Goal: Book appointment/travel/reservation

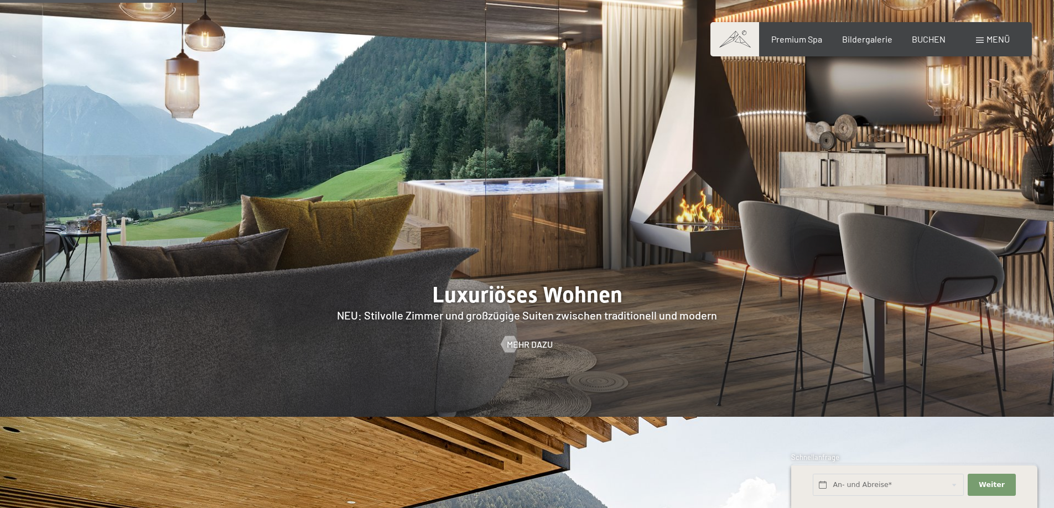
scroll to position [1162, 0]
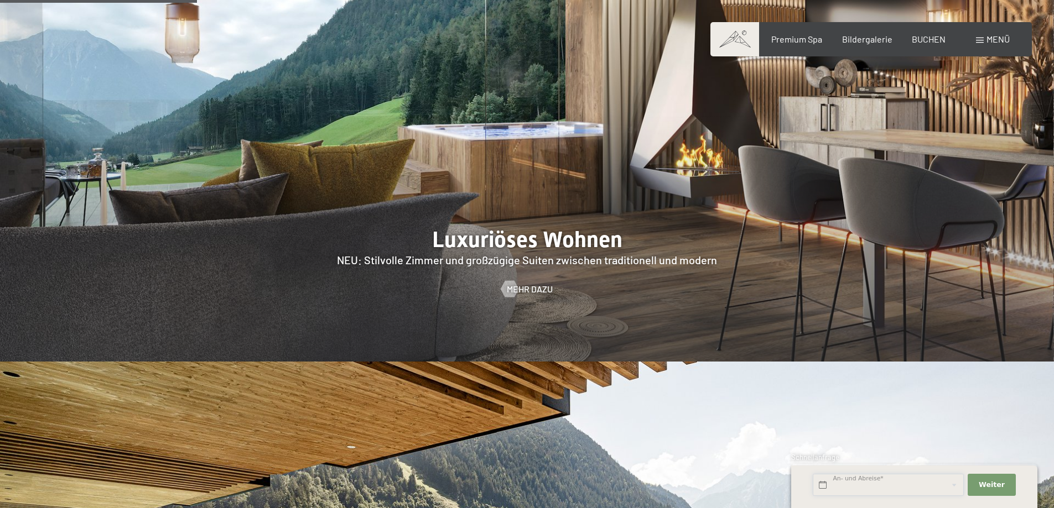
click at [902, 483] on input "text" at bounding box center [888, 485] width 151 height 23
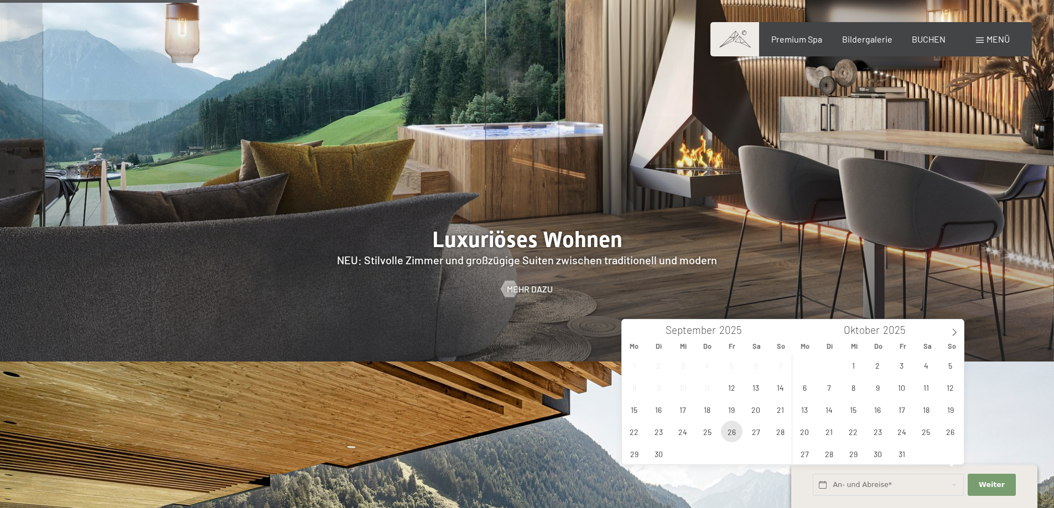
click at [738, 430] on span "26" at bounding box center [732, 432] width 22 height 22
click at [752, 431] on span "27" at bounding box center [756, 432] width 22 height 22
type input "Fr. 26.09.2025 - Sa. 27.09.2025"
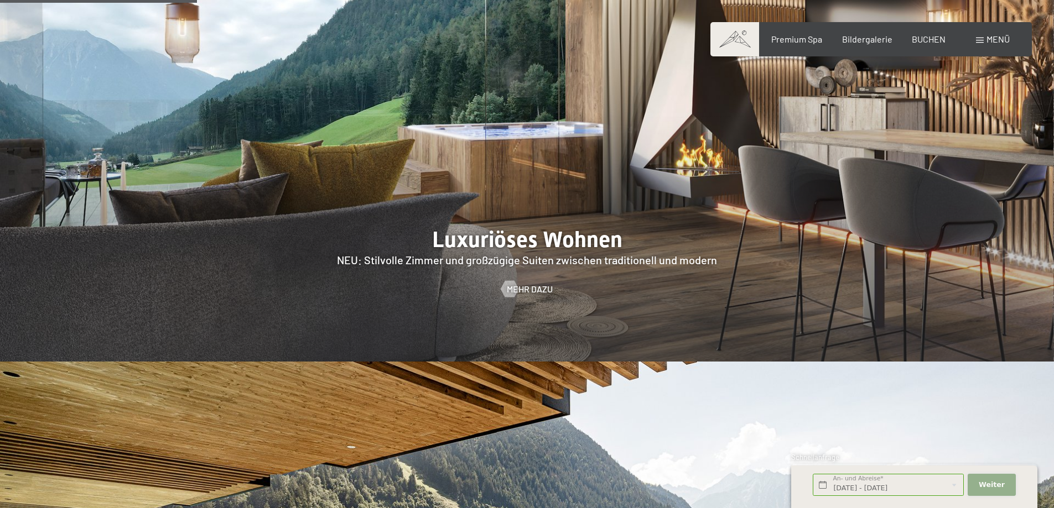
click at [981, 485] on span "Weiter" at bounding box center [991, 485] width 26 height 10
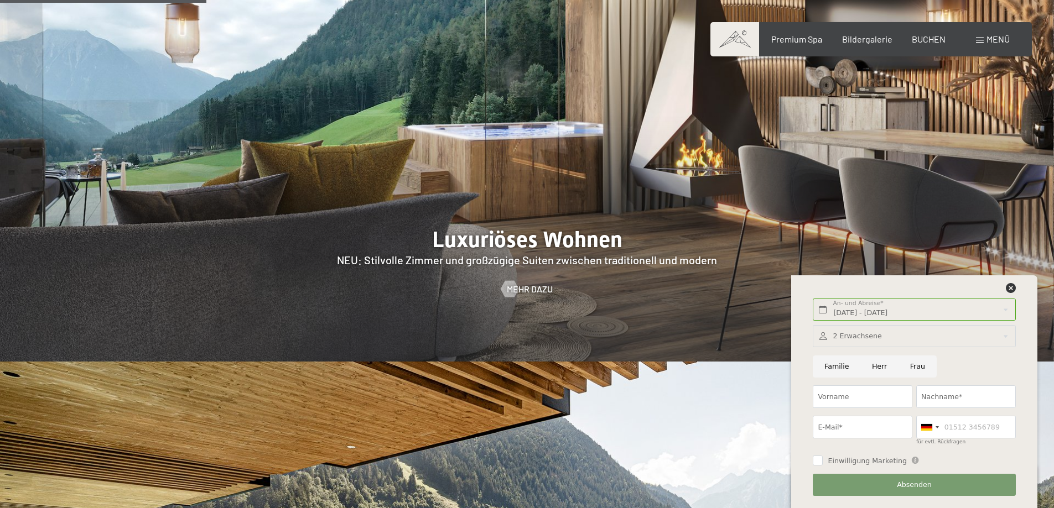
scroll to position [1272, 0]
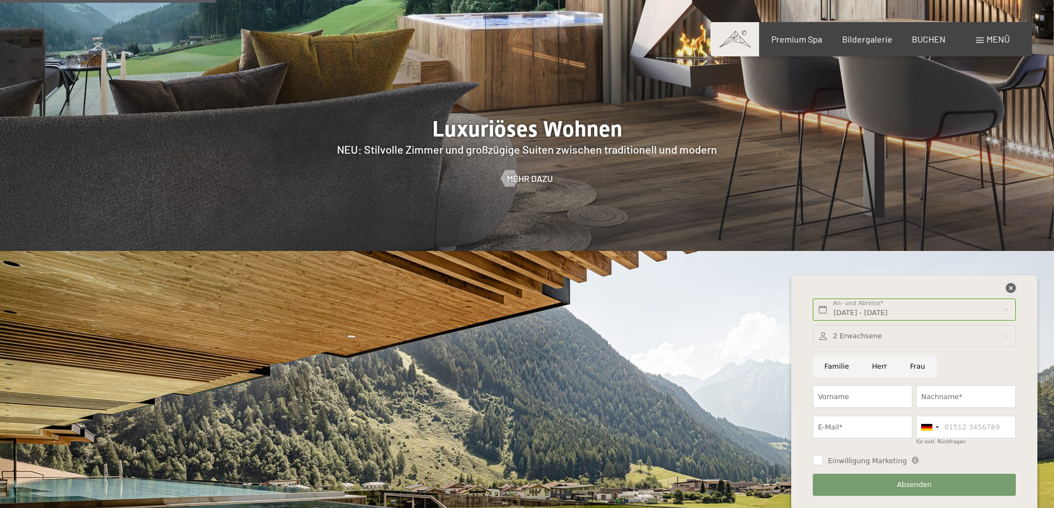
click at [1009, 293] on icon at bounding box center [1011, 288] width 10 height 10
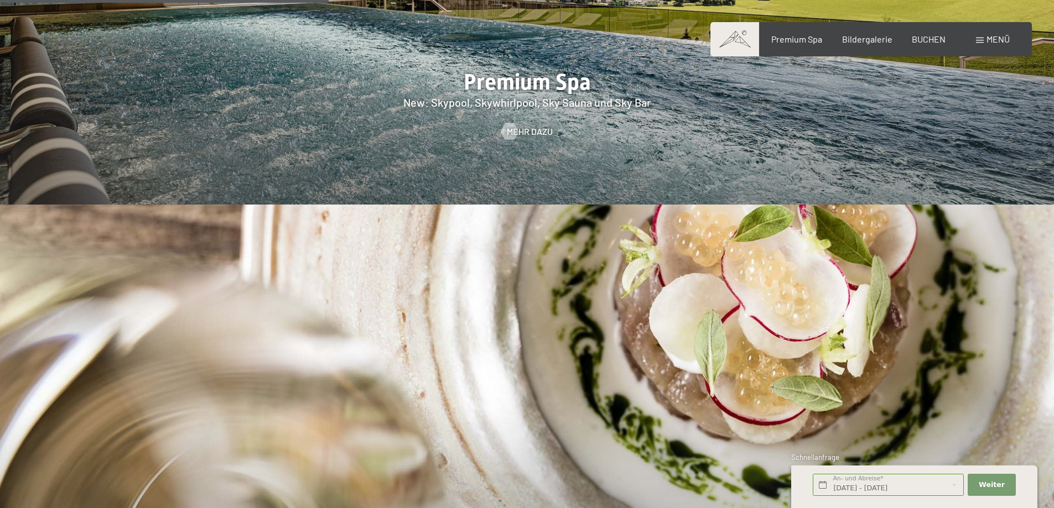
scroll to position [1936, 0]
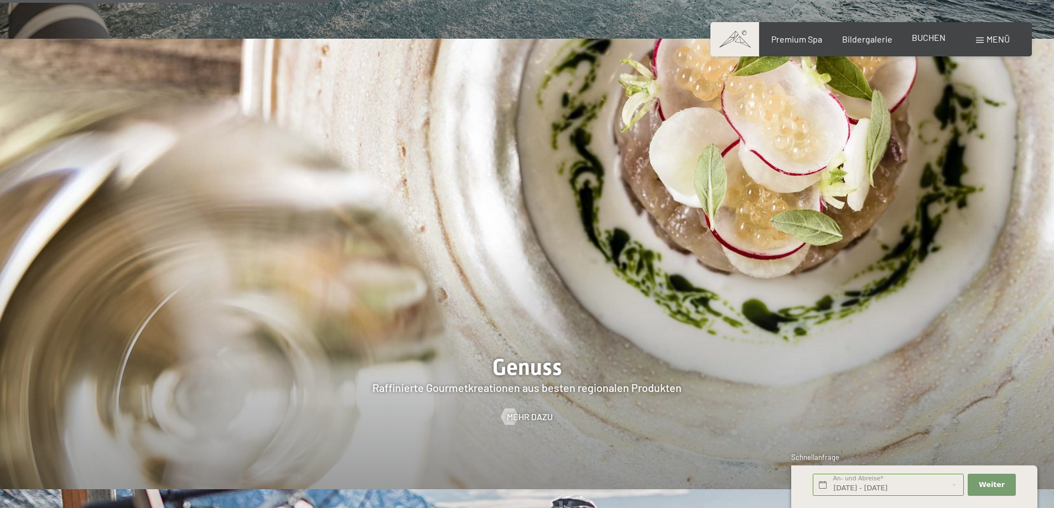
click at [941, 39] on span "BUCHEN" at bounding box center [929, 37] width 34 height 11
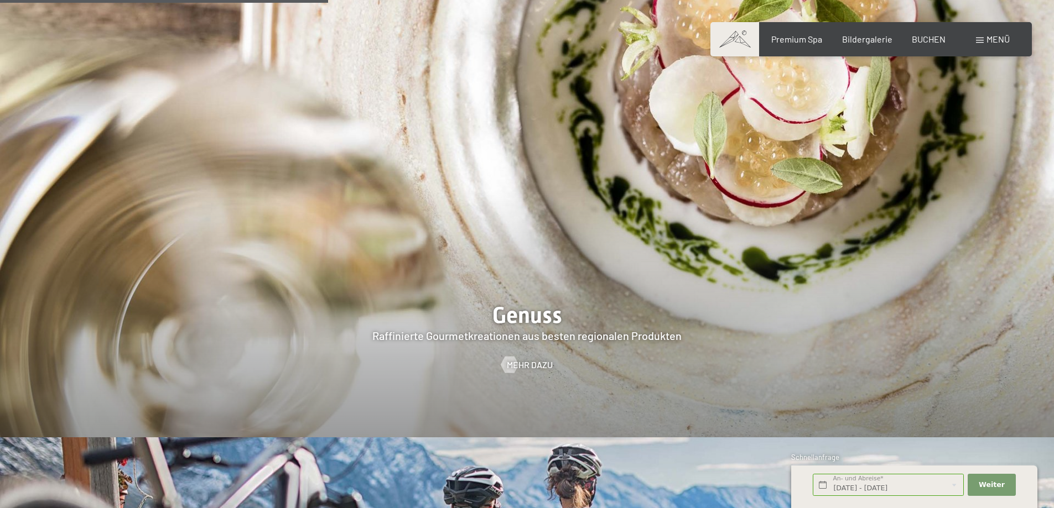
scroll to position [1767, 0]
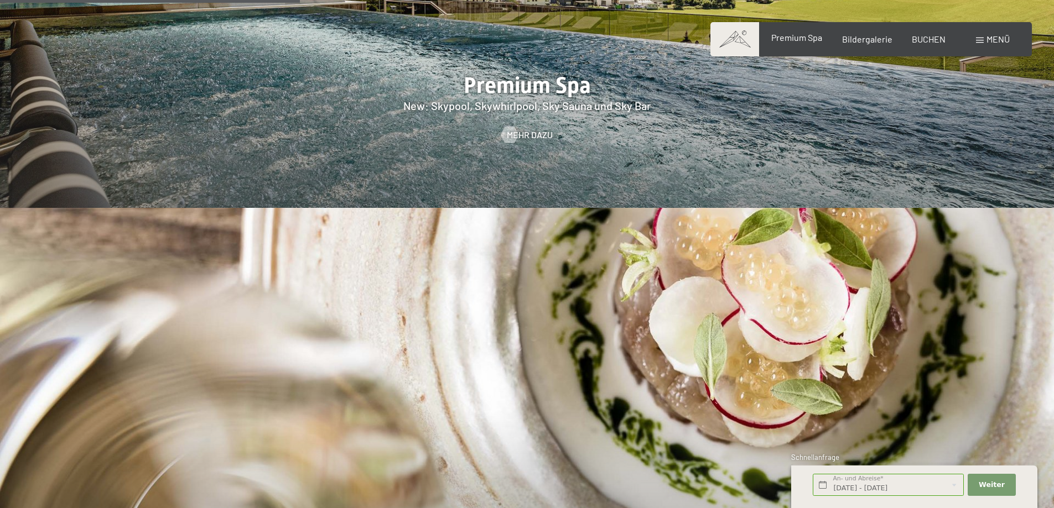
click at [807, 40] on span "Premium Spa" at bounding box center [796, 37] width 51 height 11
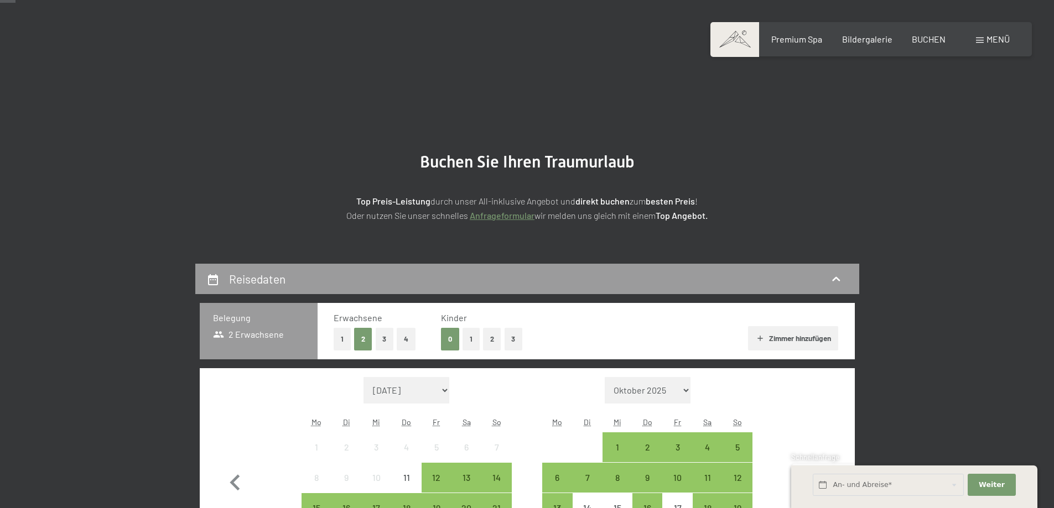
scroll to position [166, 0]
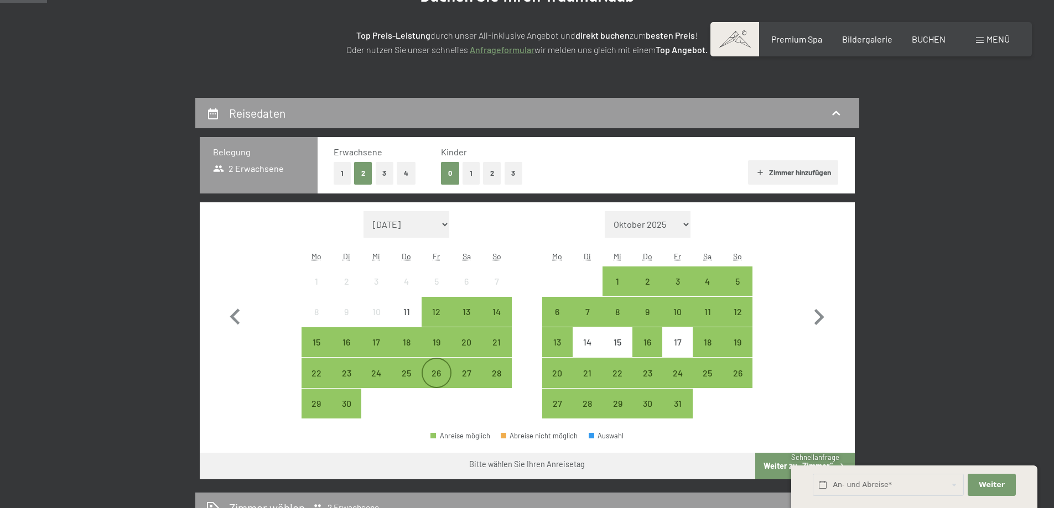
click at [442, 375] on div "26" at bounding box center [437, 383] width 28 height 28
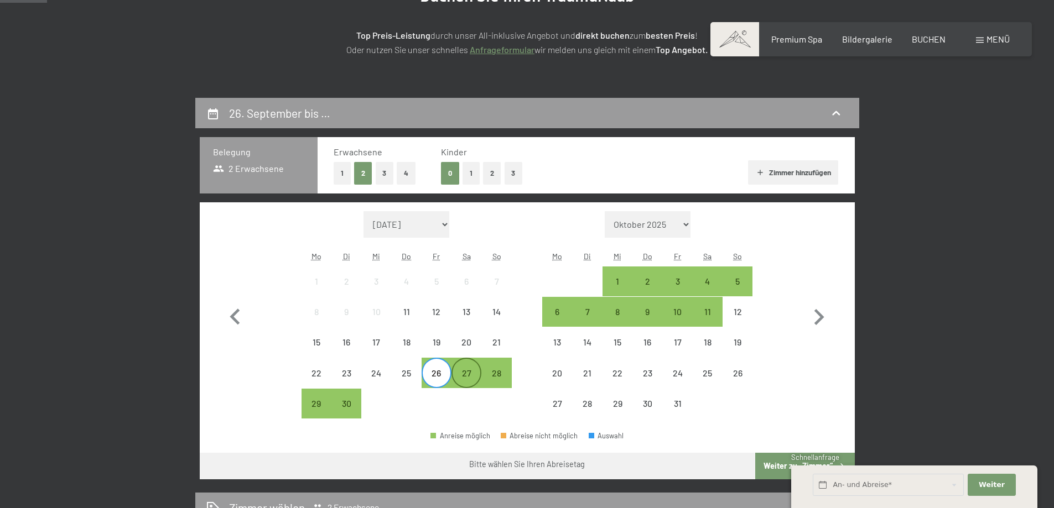
click at [459, 375] on div "27" at bounding box center [466, 383] width 28 height 28
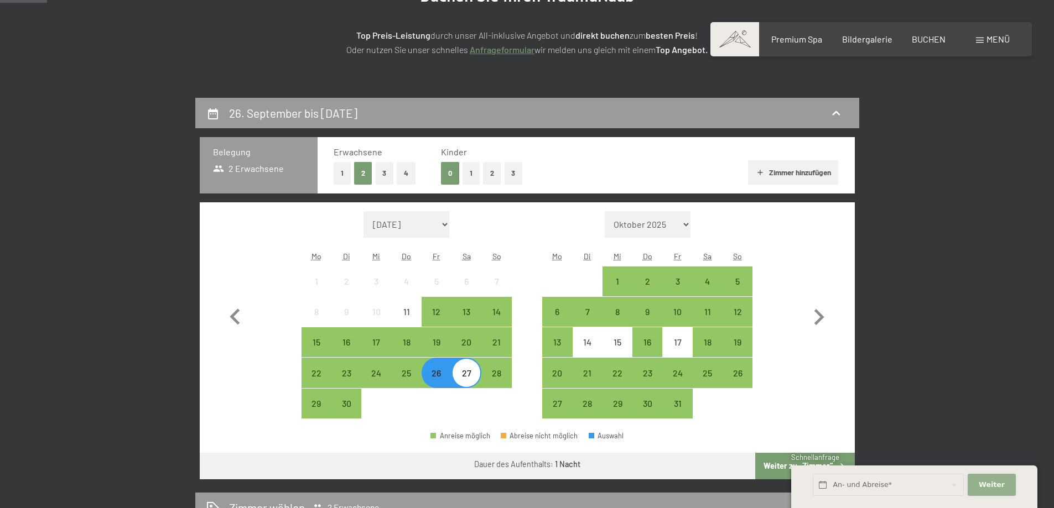
click at [975, 478] on button "Weiter Adressfelder ausblenden" at bounding box center [991, 485] width 48 height 23
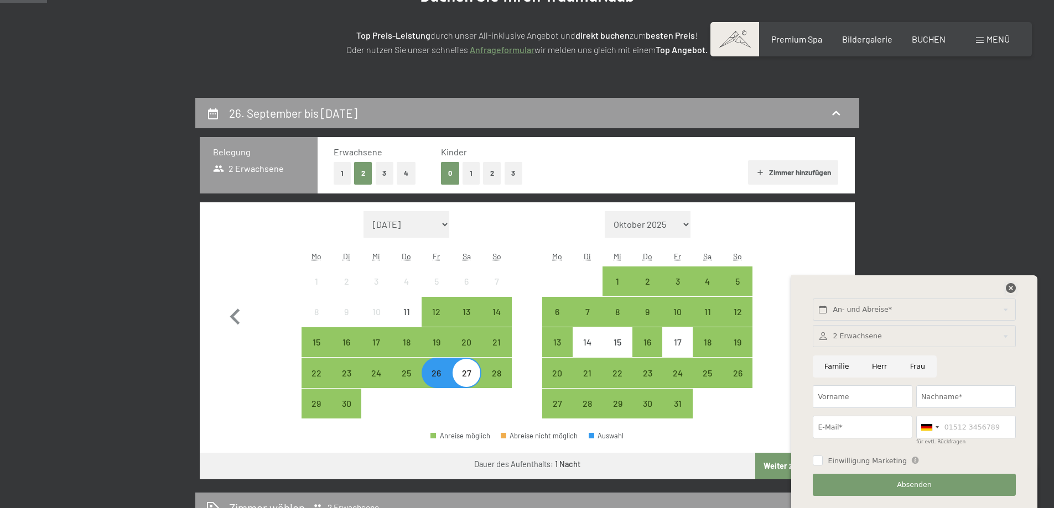
click at [1012, 286] on icon at bounding box center [1011, 288] width 10 height 10
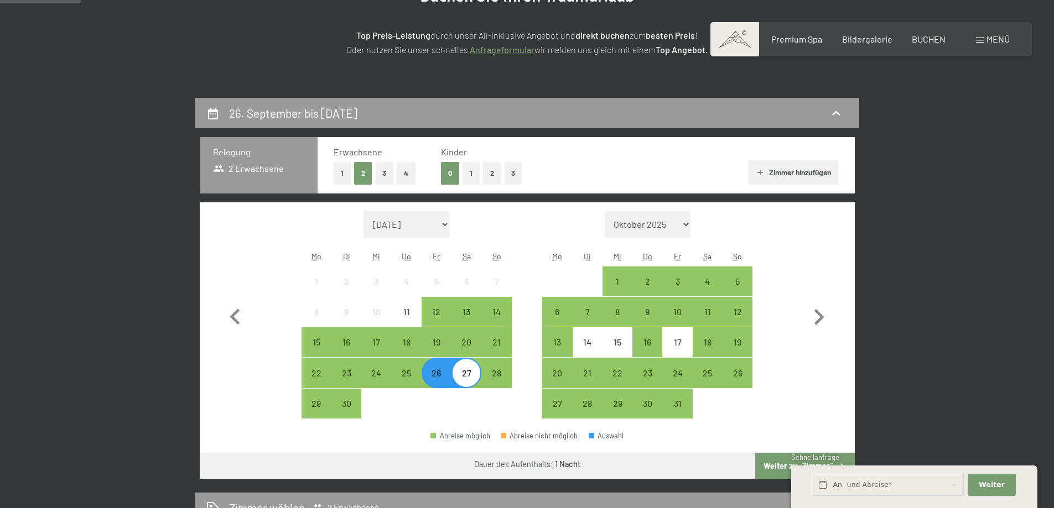
scroll to position [277, 0]
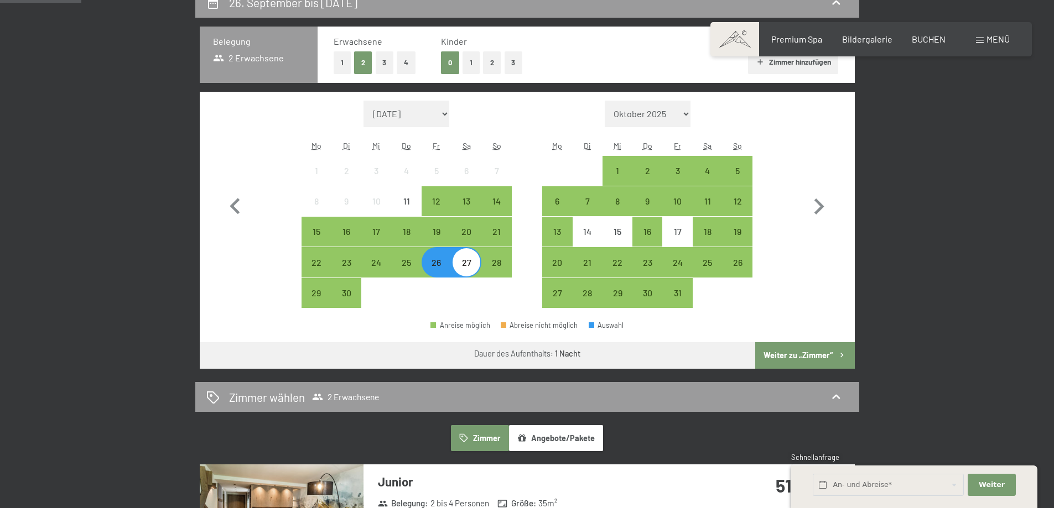
click at [798, 353] on button "Weiter zu „Zimmer“" at bounding box center [804, 355] width 99 height 27
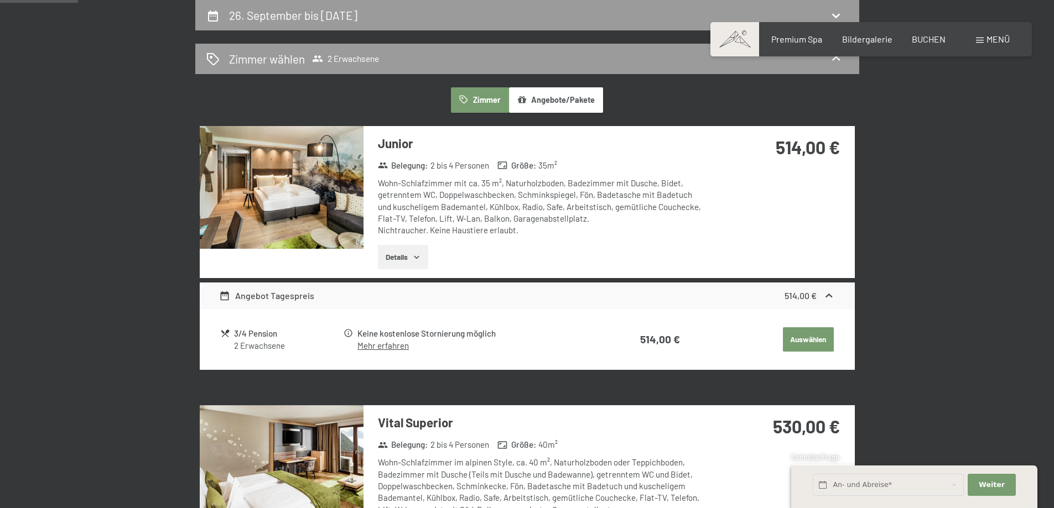
click at [412, 249] on button "Details" at bounding box center [403, 257] width 50 height 24
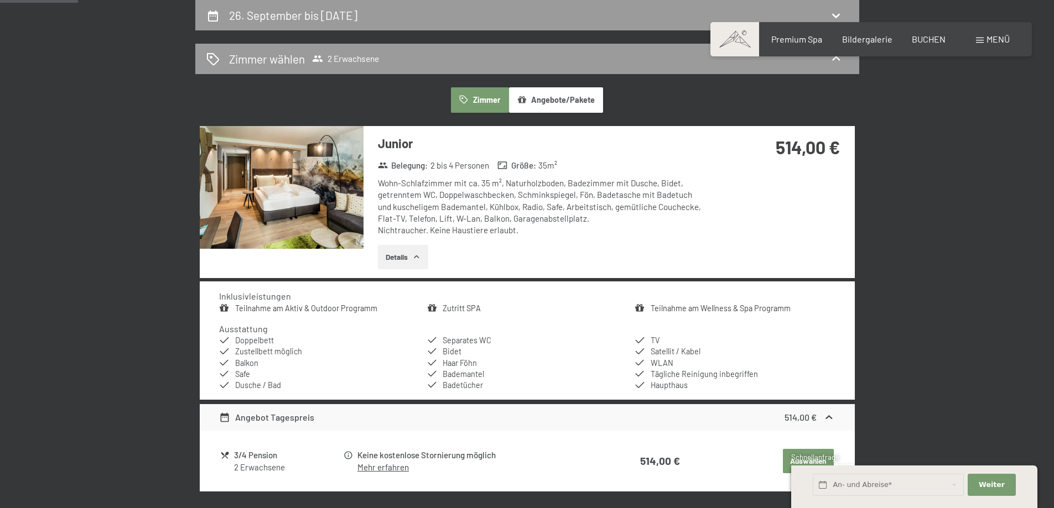
click at [409, 253] on button "Details" at bounding box center [403, 257] width 50 height 24
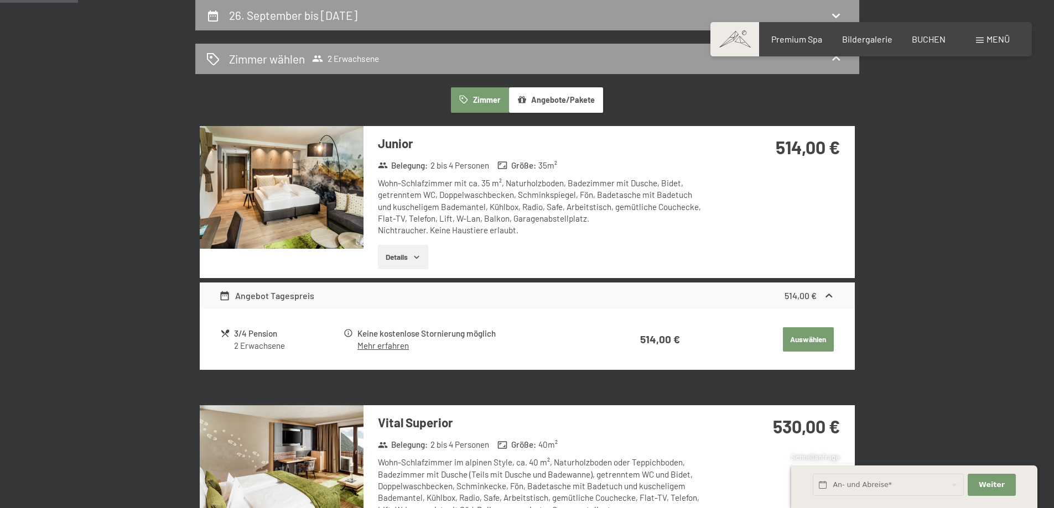
click at [813, 337] on button "Auswählen" at bounding box center [808, 339] width 51 height 24
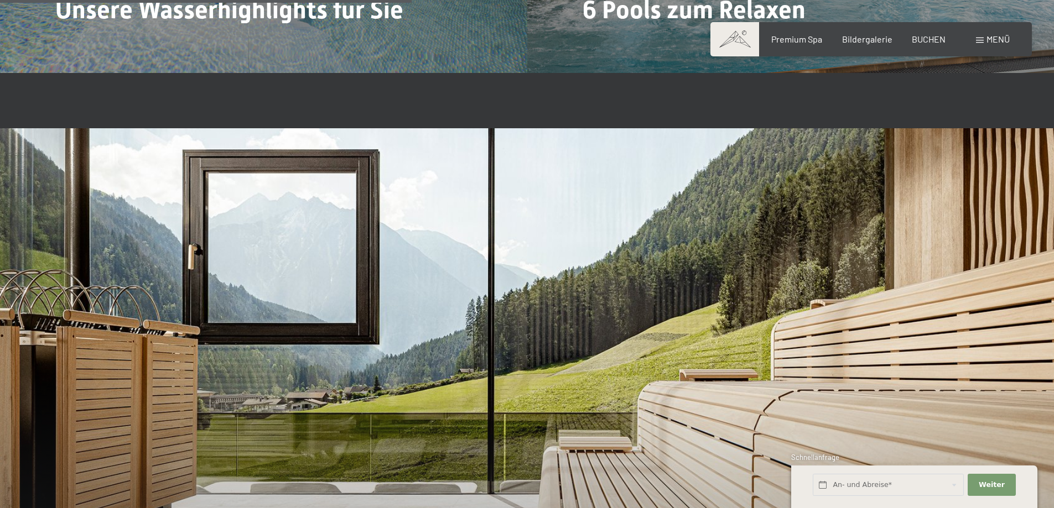
scroll to position [3208, 0]
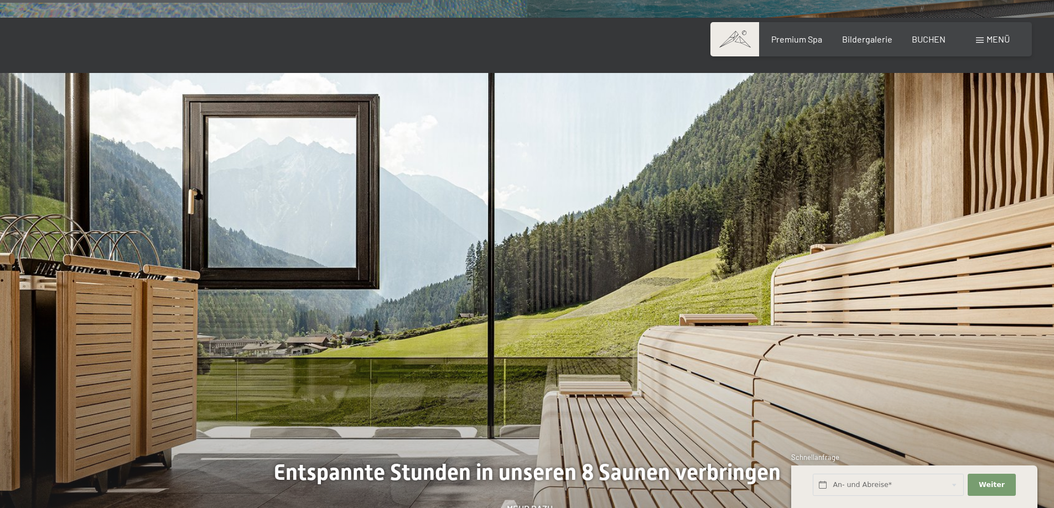
click at [986, 41] on span "Menü" at bounding box center [997, 39] width 23 height 11
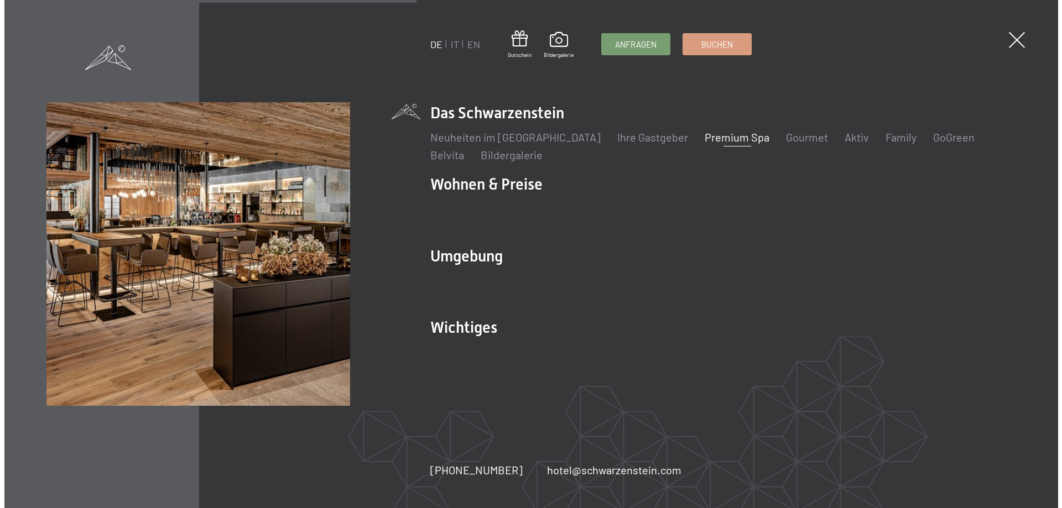
scroll to position [3219, 0]
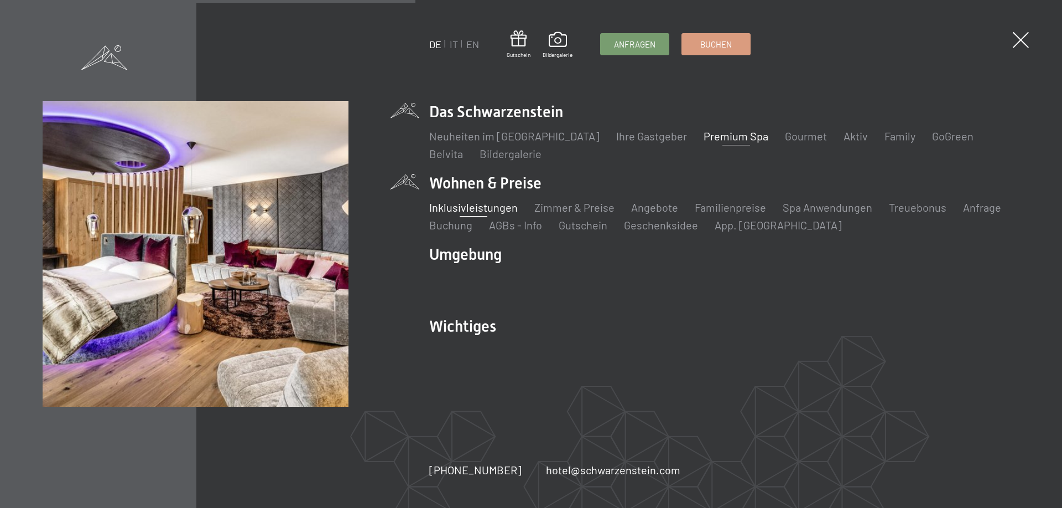
click at [488, 207] on link "Inklusivleistungen" at bounding box center [473, 207] width 88 height 13
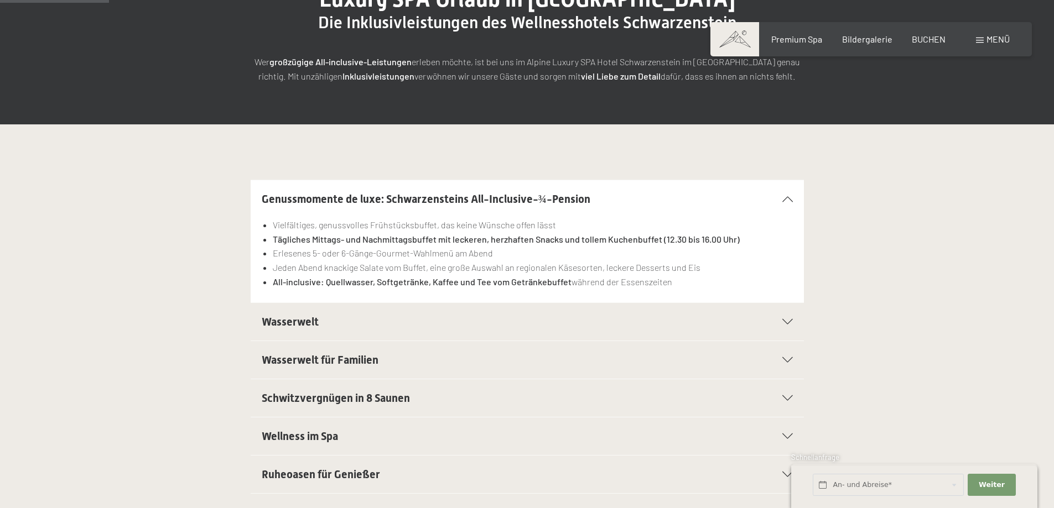
scroll to position [221, 0]
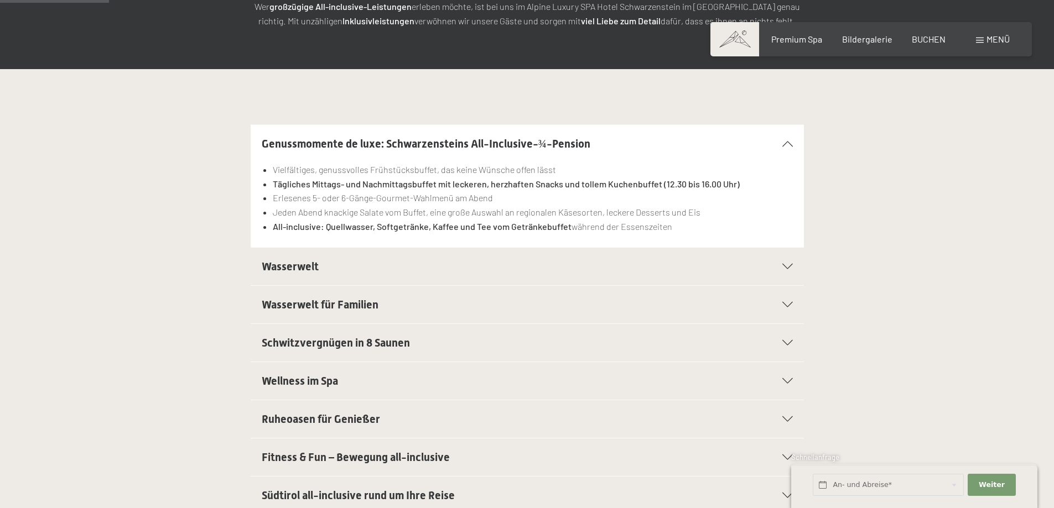
click at [351, 265] on h2 "Wasserwelt" at bounding box center [501, 266] width 478 height 15
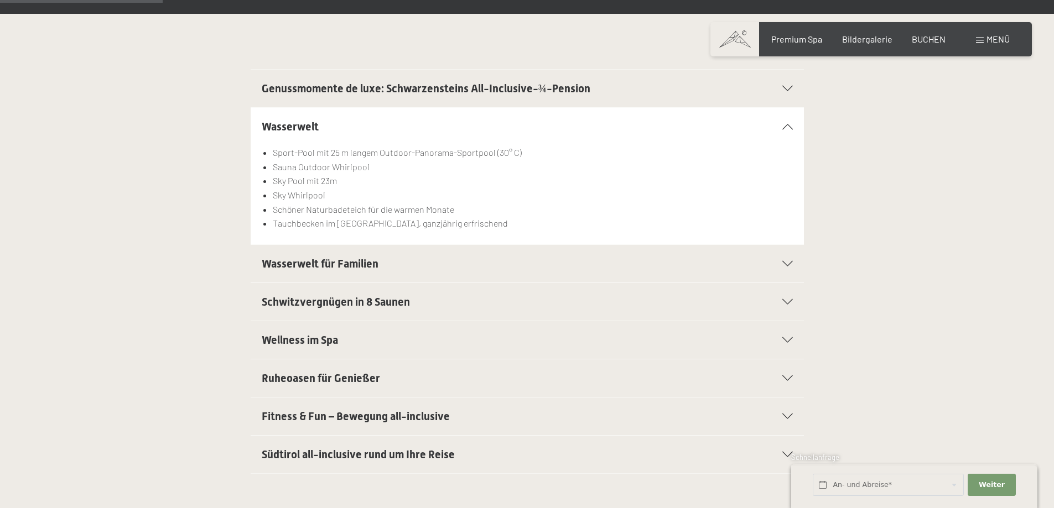
scroll to position [332, 0]
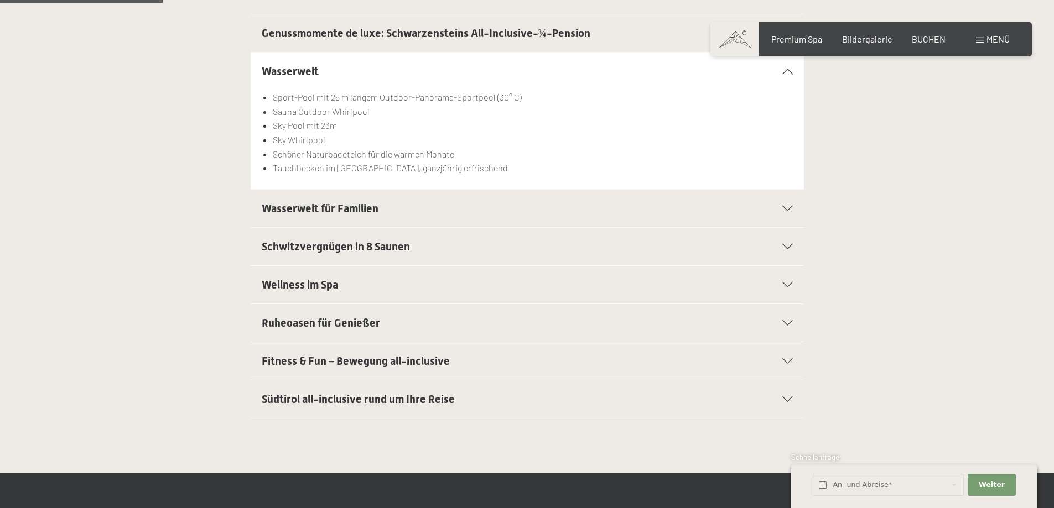
click at [334, 287] on span "Wellness im Spa" at bounding box center [300, 284] width 76 height 13
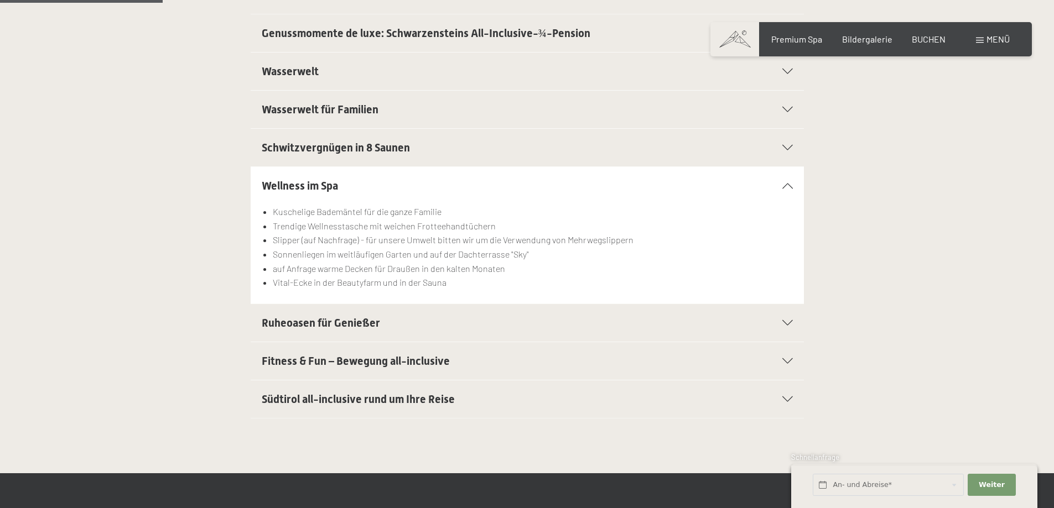
click at [348, 322] on span "Ruheoasen für Genießer" at bounding box center [321, 322] width 118 height 13
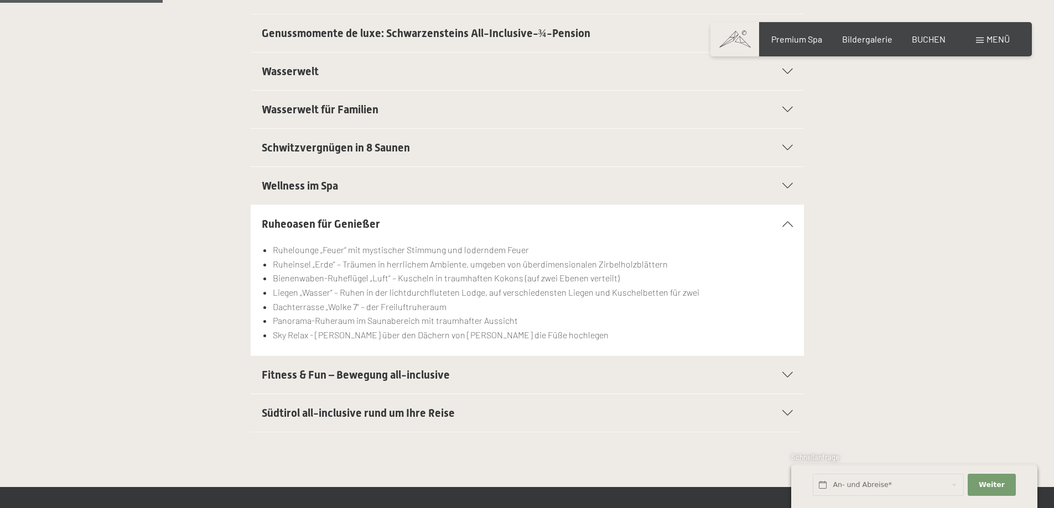
scroll to position [442, 0]
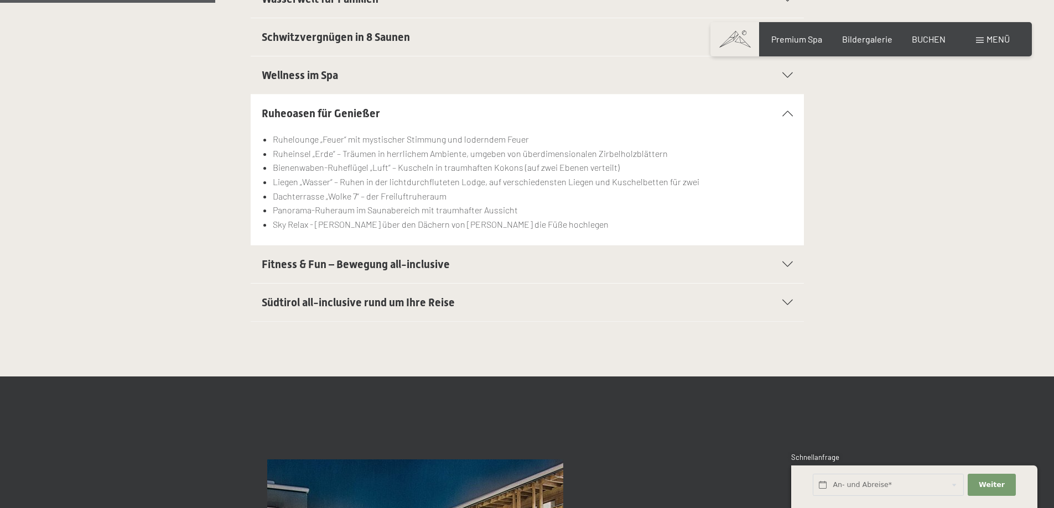
click at [369, 257] on h2 "Fitness & Fun – Bewegung all-inclusive" at bounding box center [501, 264] width 478 height 15
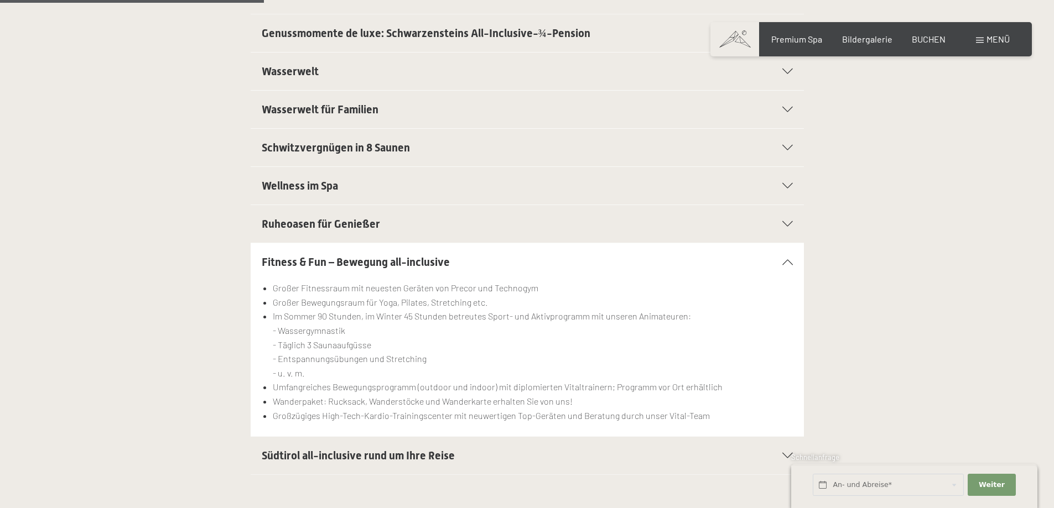
scroll to position [719, 0]
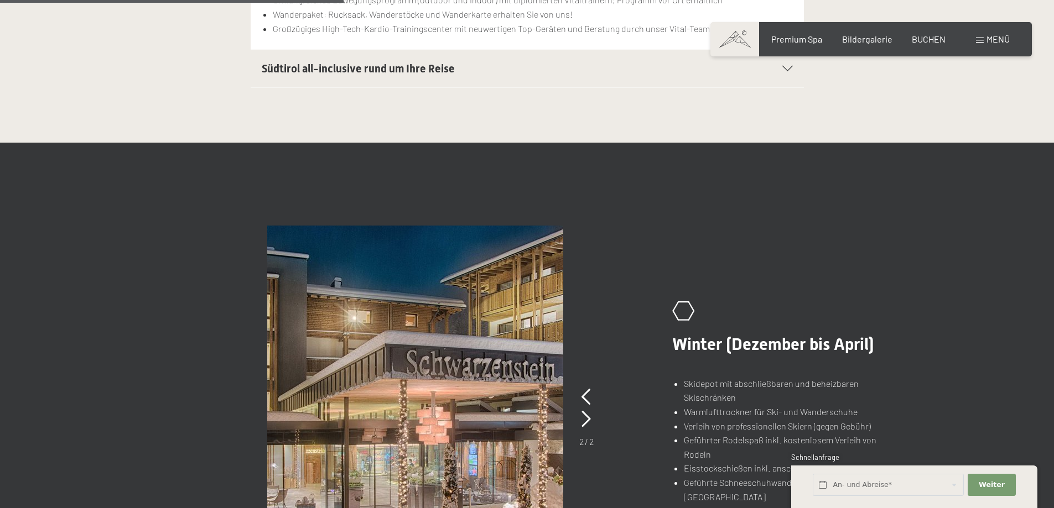
click at [602, 85] on div "Südtirol all-inclusive rund um Ihre Reise" at bounding box center [527, 69] width 531 height 38
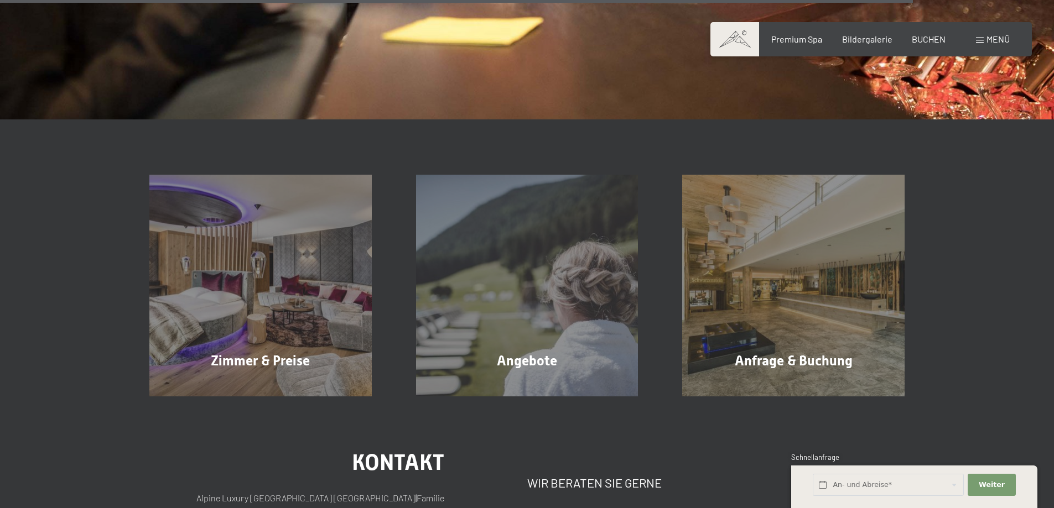
scroll to position [1936, 0]
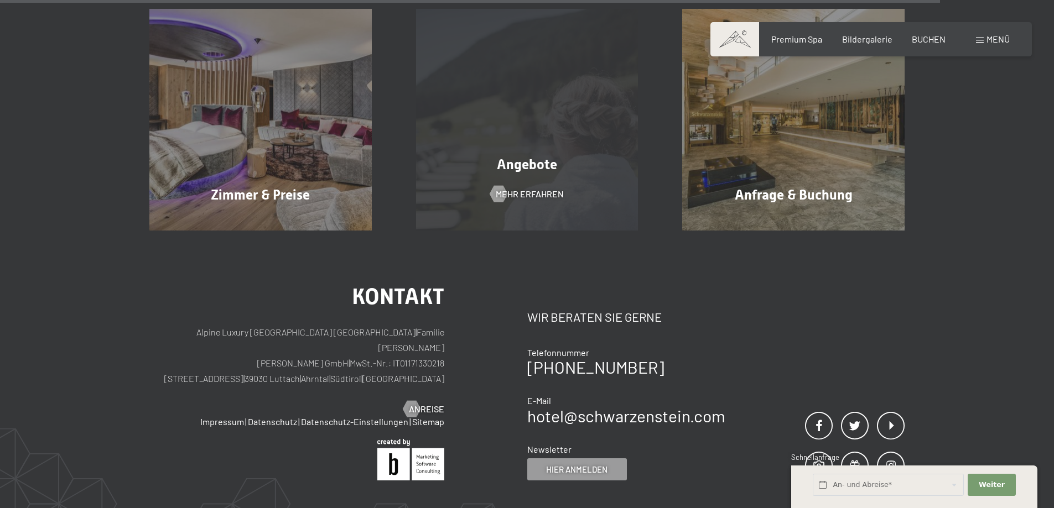
click at [528, 203] on div "Angebote Mehr erfahren" at bounding box center [527, 120] width 267 height 222
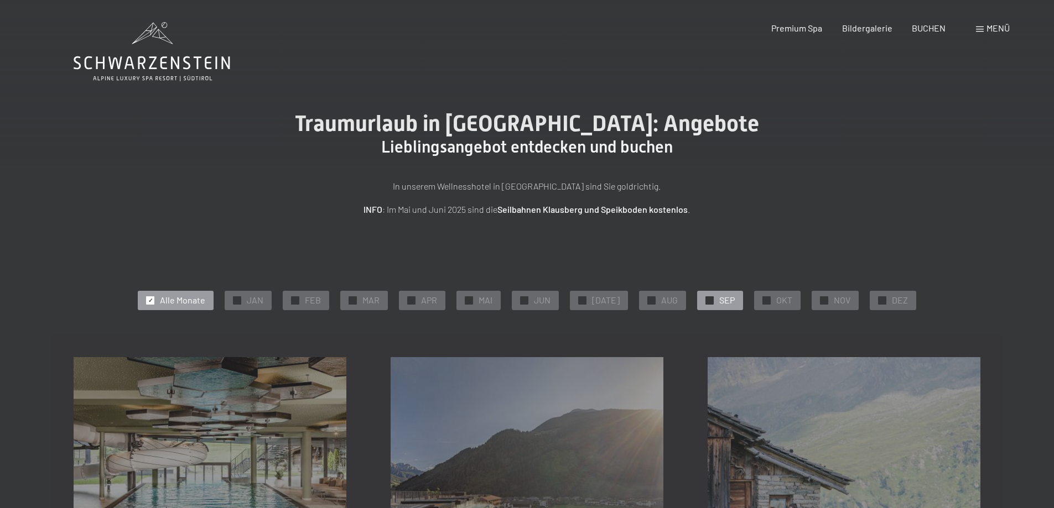
click at [707, 298] on span "✓" at bounding box center [709, 300] width 4 height 8
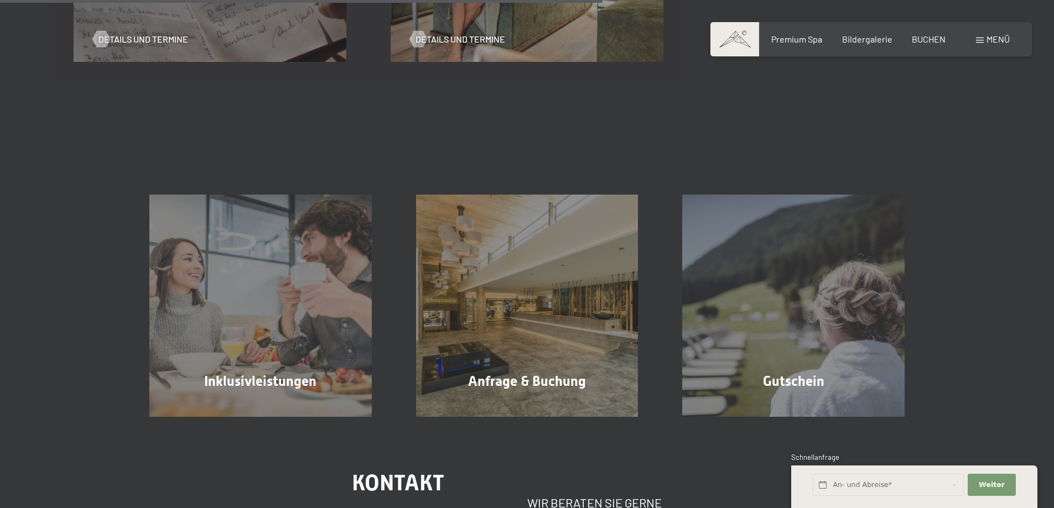
scroll to position [996, 0]
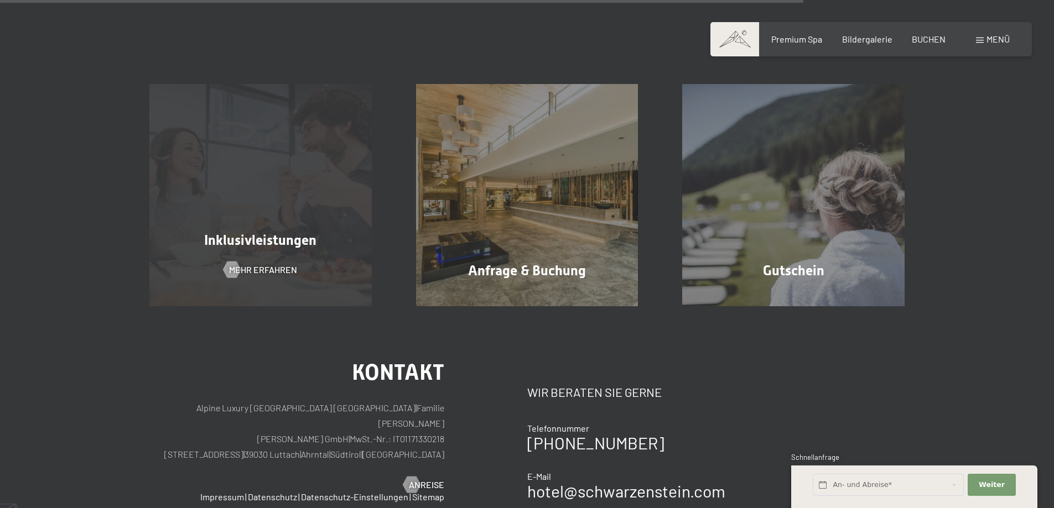
click at [311, 258] on div "Inklusivleistungen Mehr erfahren" at bounding box center [260, 195] width 267 height 222
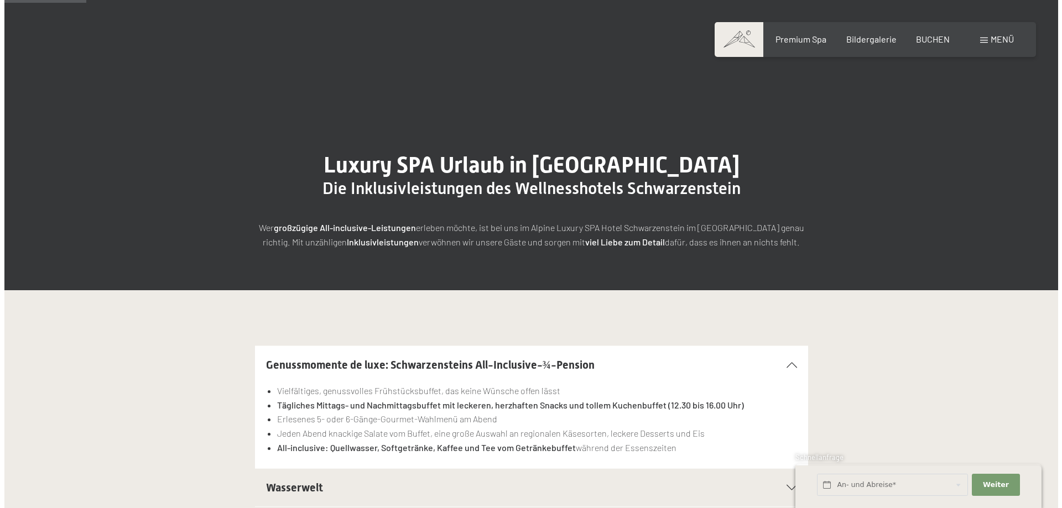
scroll to position [277, 0]
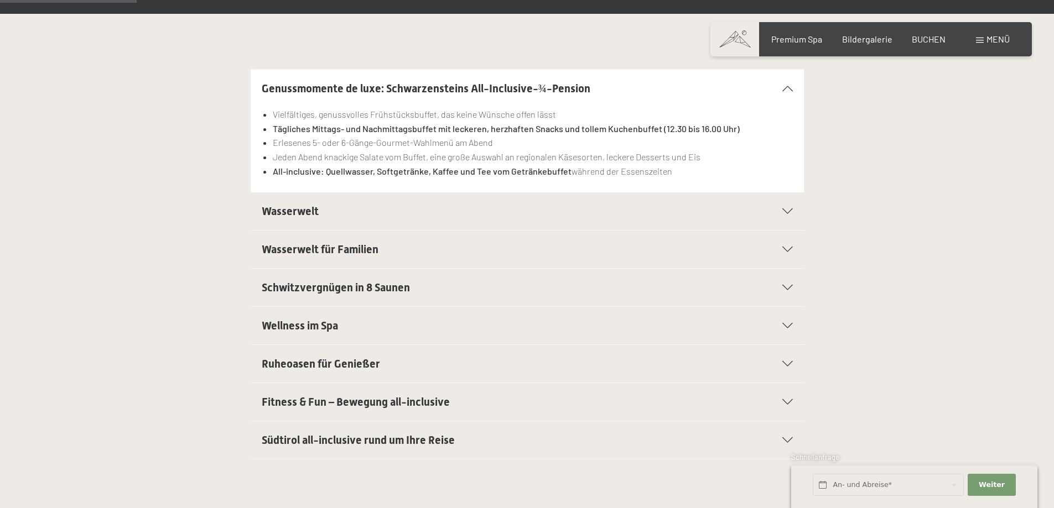
click at [416, 214] on h2 "Wasserwelt" at bounding box center [501, 211] width 478 height 15
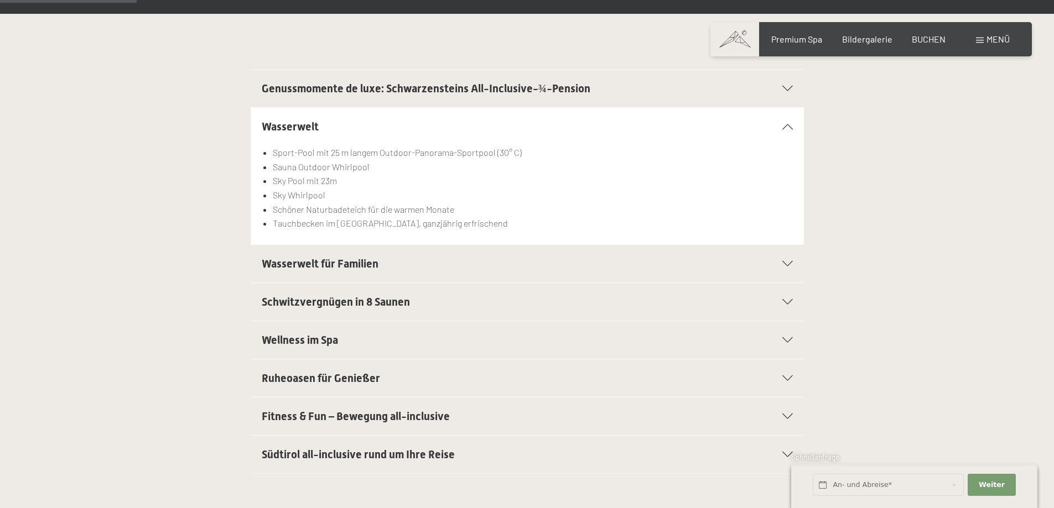
click at [388, 262] on h2 "Wasserwelt für Familien" at bounding box center [501, 263] width 478 height 15
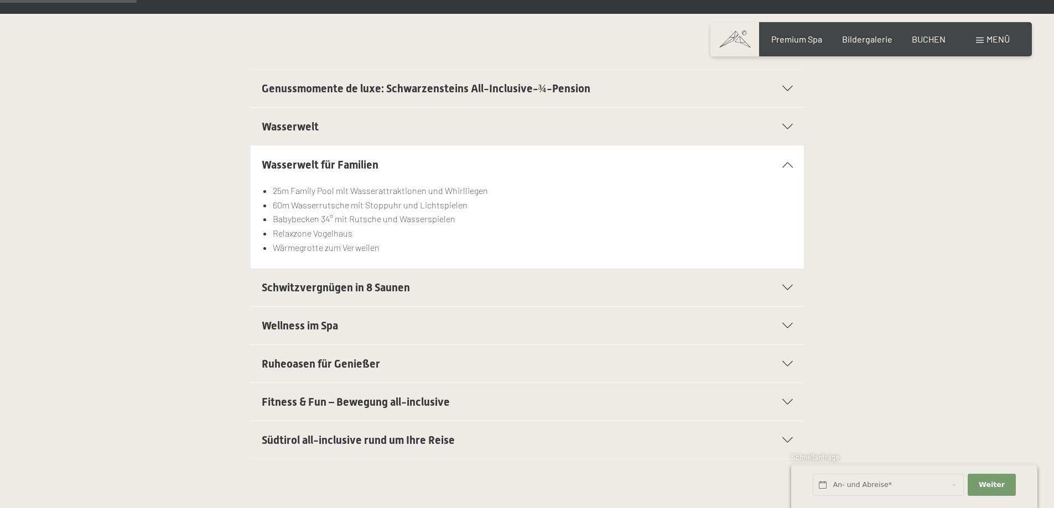
click at [383, 280] on h2 "Schwitzvergnügen in 8 Saunen" at bounding box center [501, 287] width 478 height 15
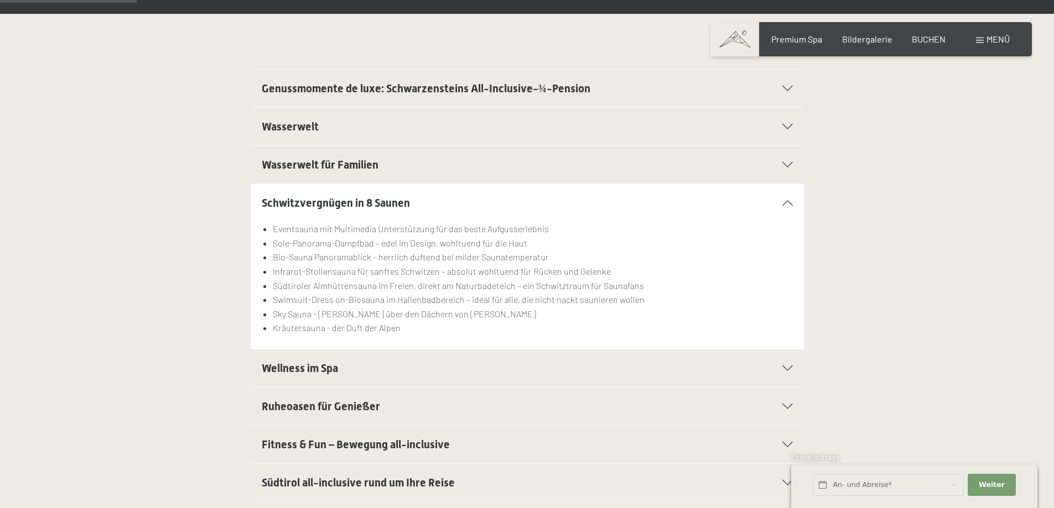
click at [374, 371] on h2 "Wellness im Spa" at bounding box center [501, 368] width 478 height 15
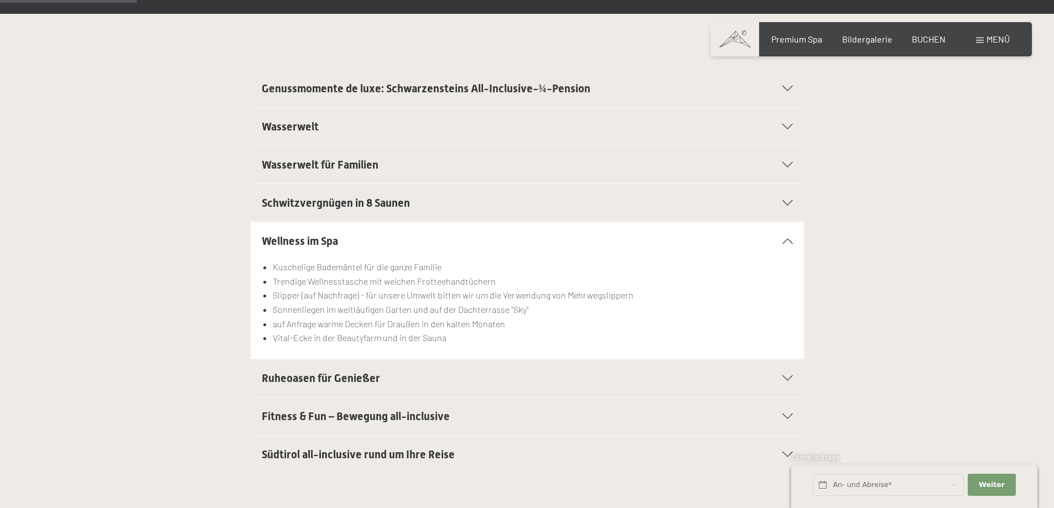
click at [378, 379] on h2 "Ruheoasen für Genießer" at bounding box center [501, 378] width 478 height 15
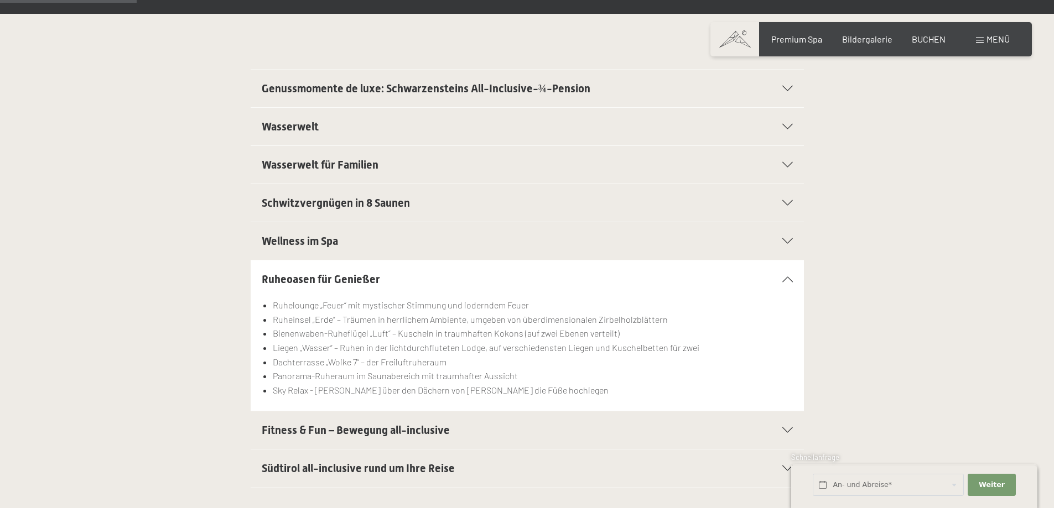
click at [395, 418] on div "Fitness & Fun – Bewegung all-inclusive" at bounding box center [527, 431] width 531 height 38
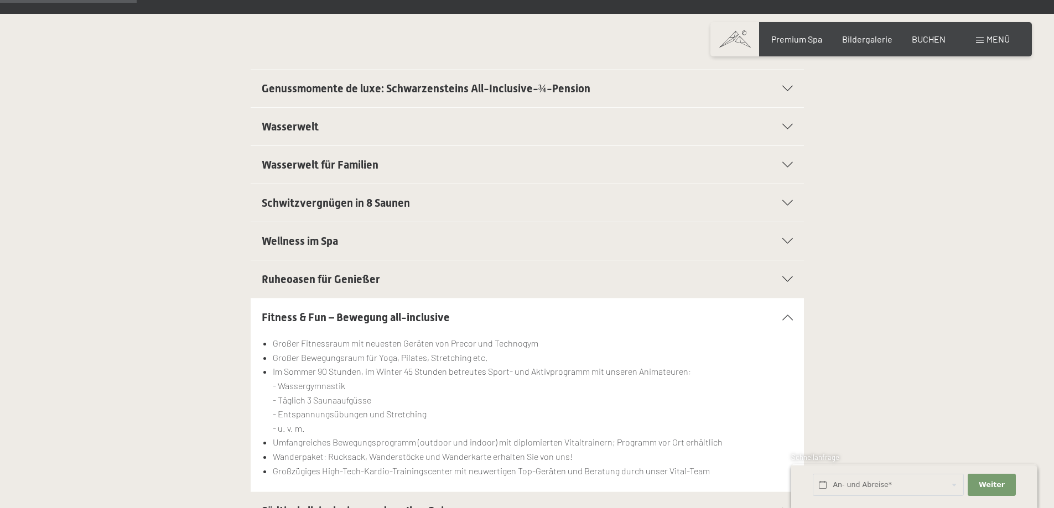
click at [982, 38] on span at bounding box center [980, 41] width 8 height 6
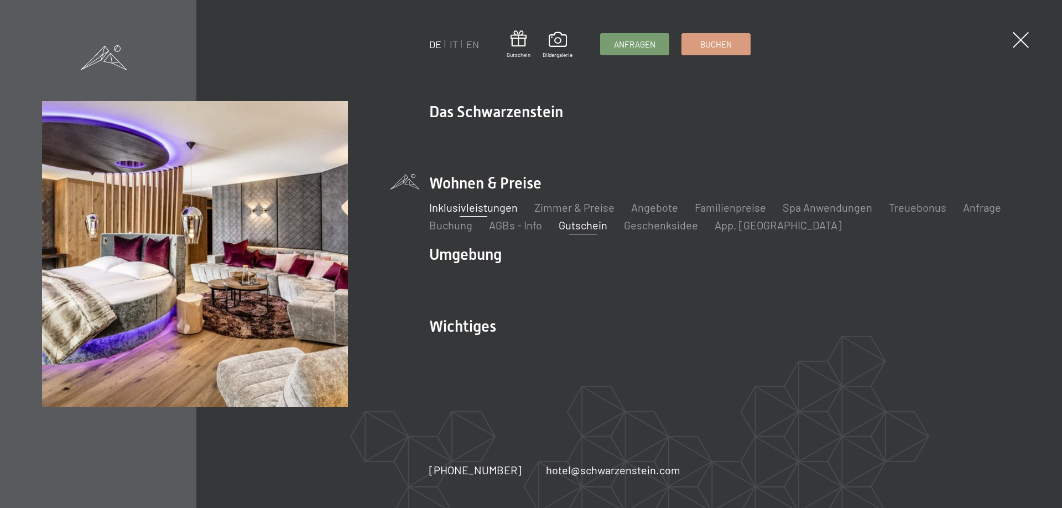
click at [565, 226] on link "Gutschein" at bounding box center [583, 224] width 49 height 13
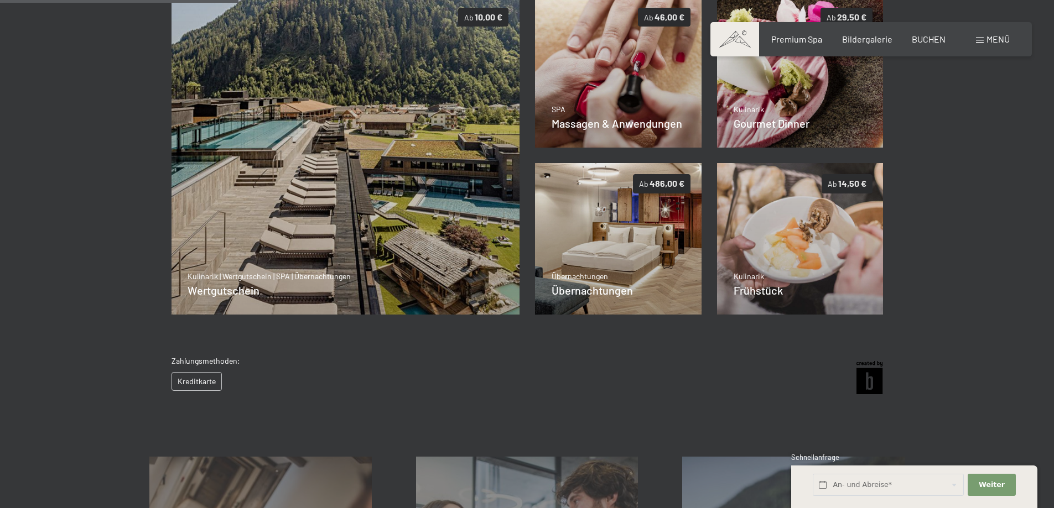
scroll to position [160, 0]
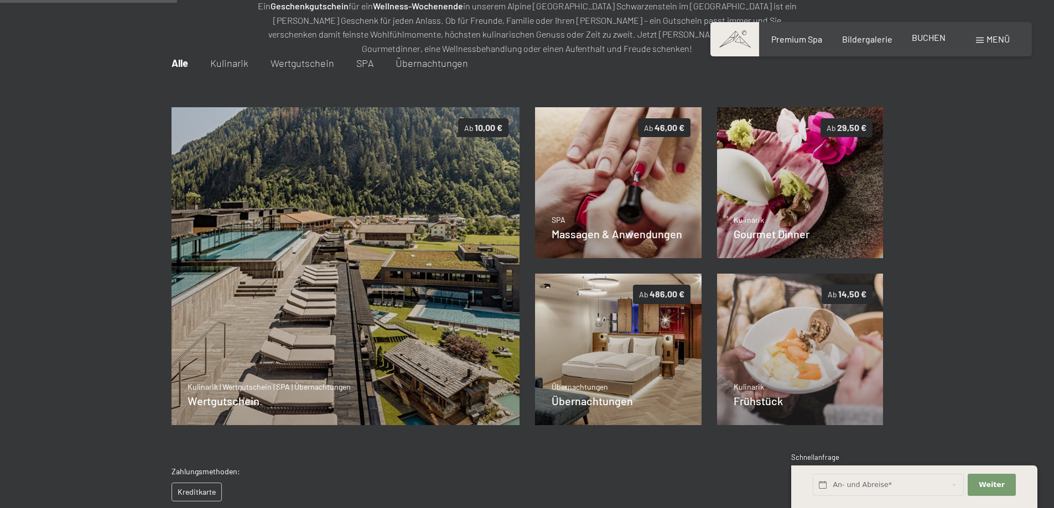
click at [927, 40] on span "BUCHEN" at bounding box center [929, 37] width 34 height 11
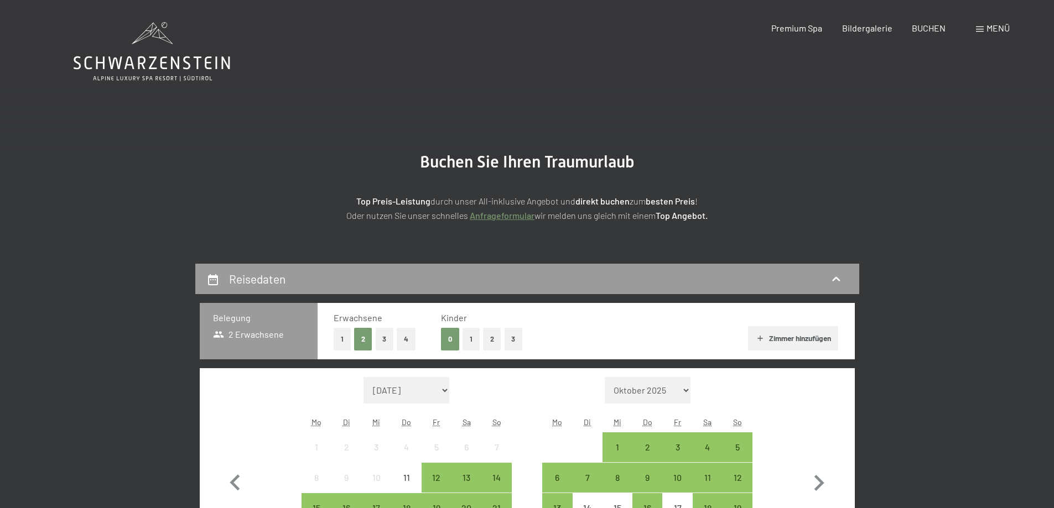
click at [991, 29] on span "Menü" at bounding box center [997, 28] width 23 height 11
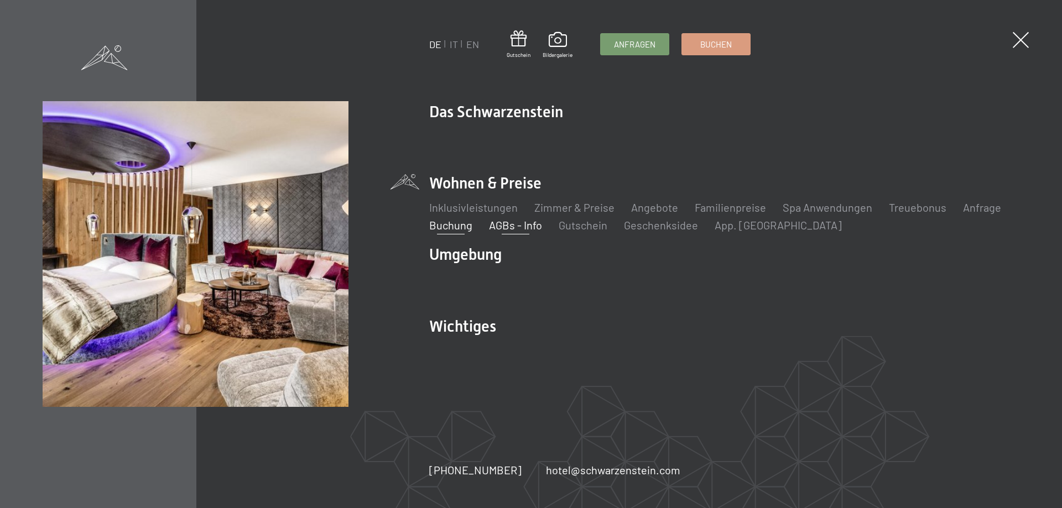
click at [527, 225] on link "AGBs - Info" at bounding box center [515, 224] width 53 height 13
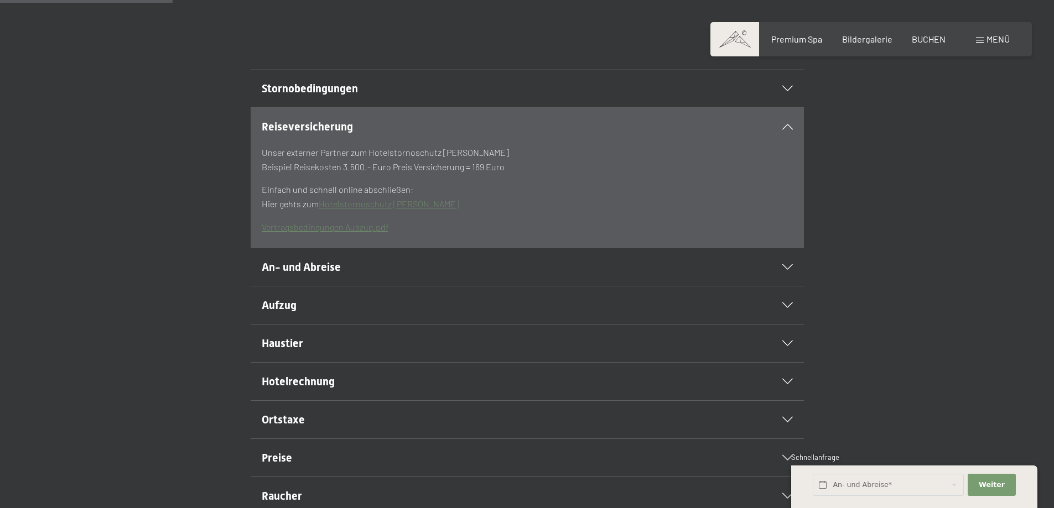
scroll to position [387, 0]
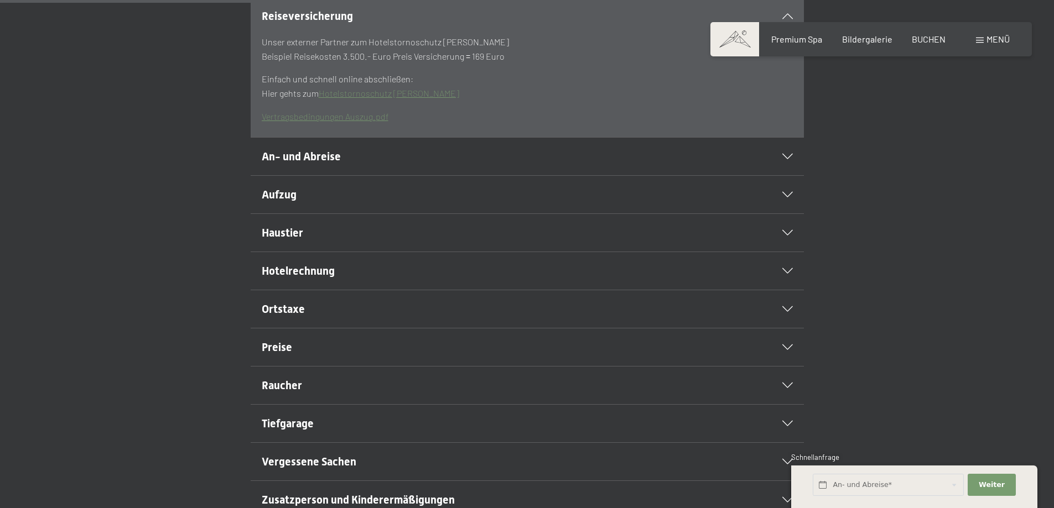
click at [315, 163] on span "An- und Abreise" at bounding box center [301, 156] width 79 height 13
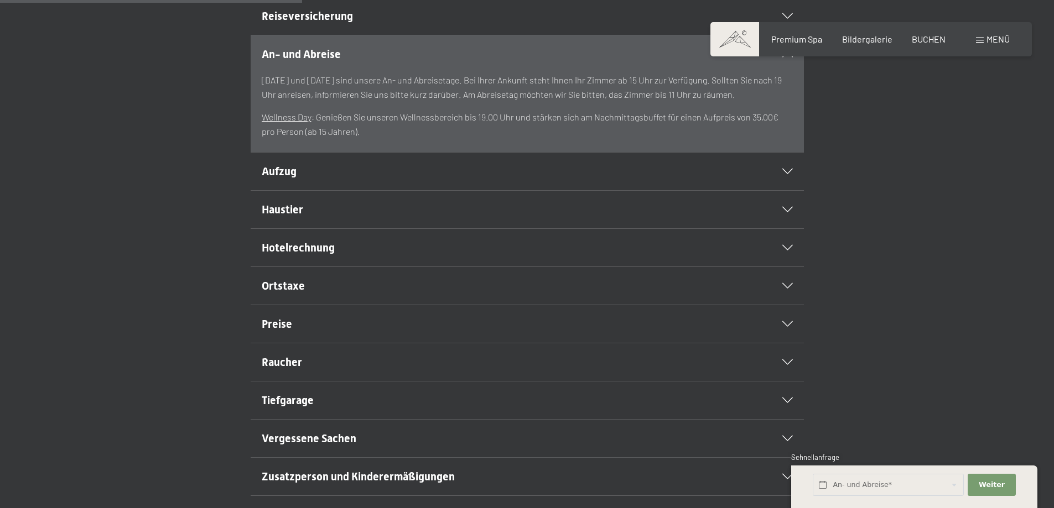
click at [402, 256] on h2 "Hotelrechnung" at bounding box center [501, 247] width 478 height 15
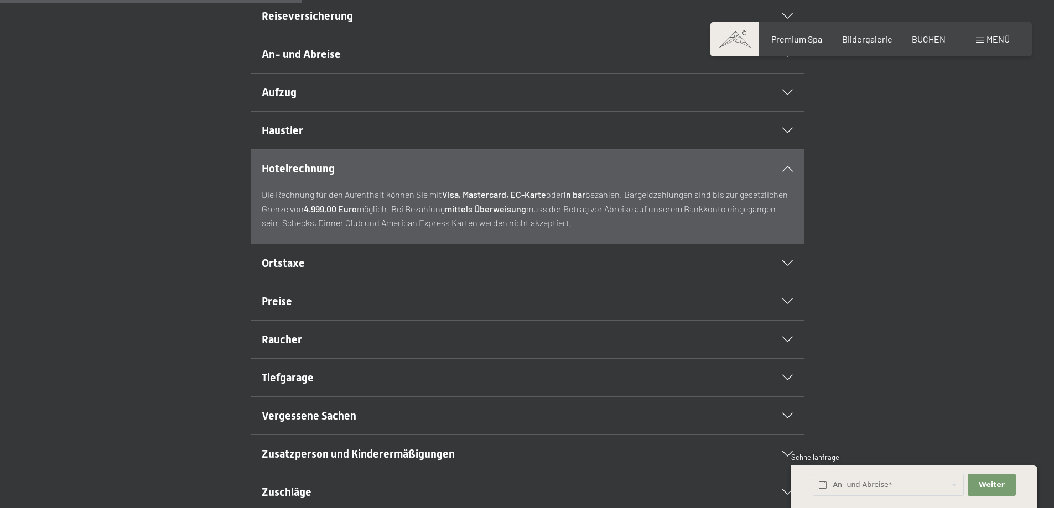
click at [367, 177] on div "Hotelrechnung" at bounding box center [527, 169] width 531 height 38
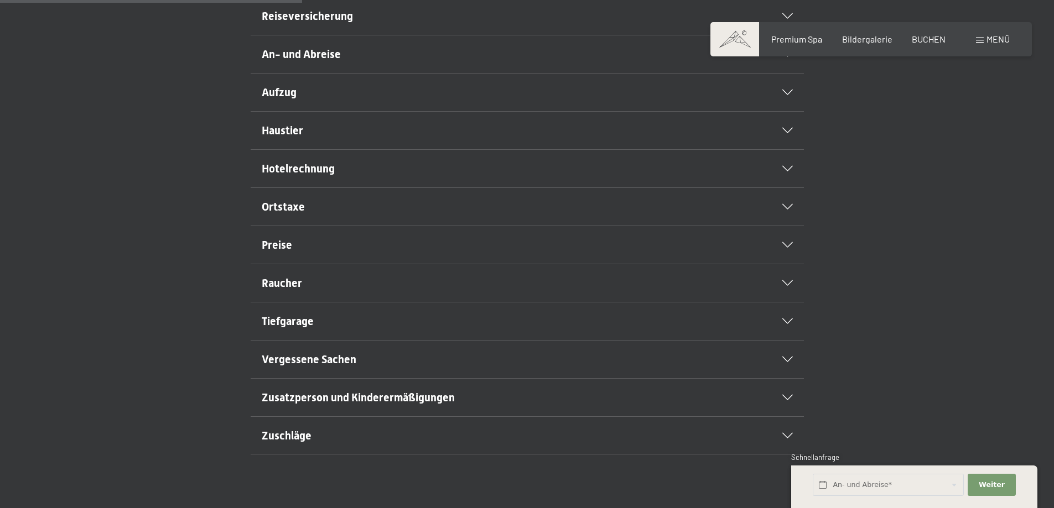
scroll to position [442, 0]
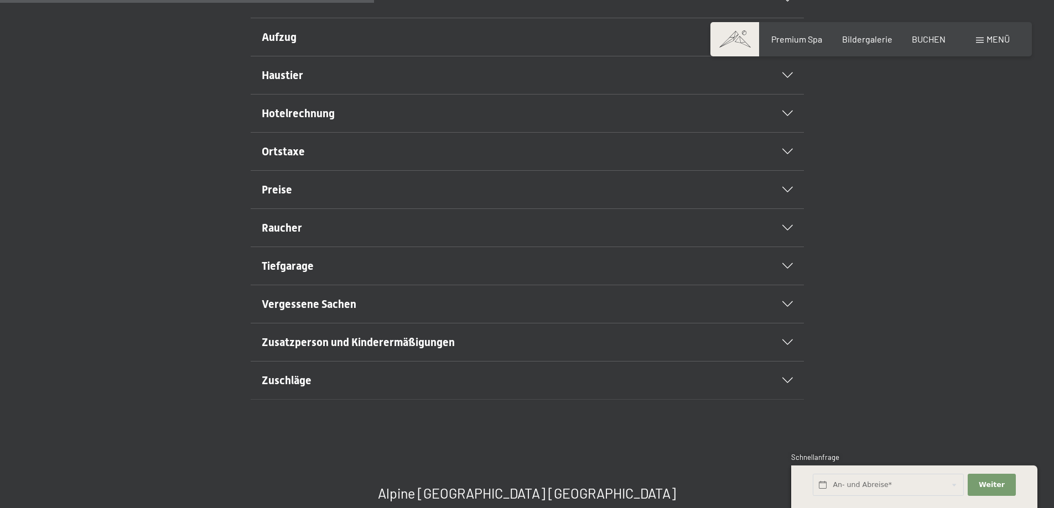
click at [370, 397] on div "Zuschläge" at bounding box center [527, 381] width 531 height 38
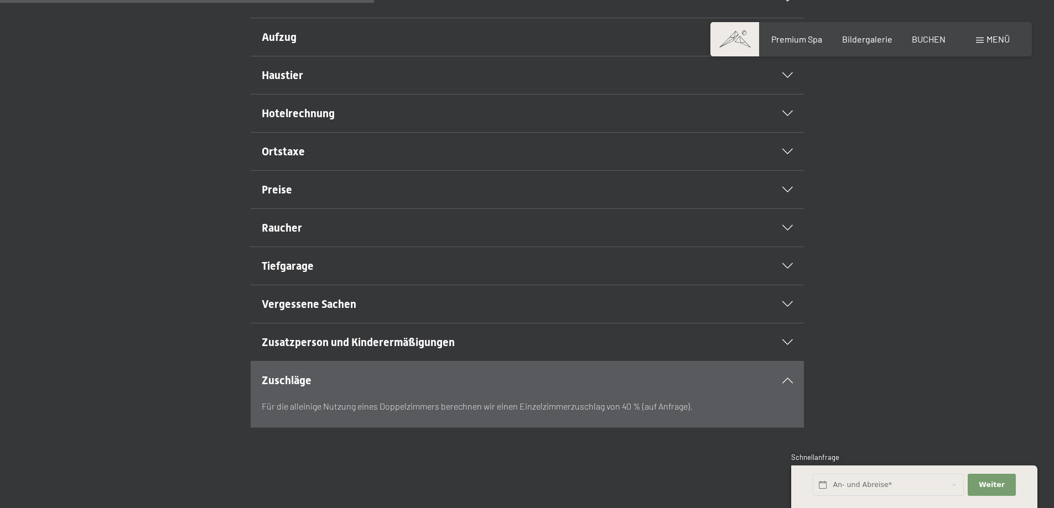
click at [315, 204] on div "Preise" at bounding box center [527, 190] width 531 height 38
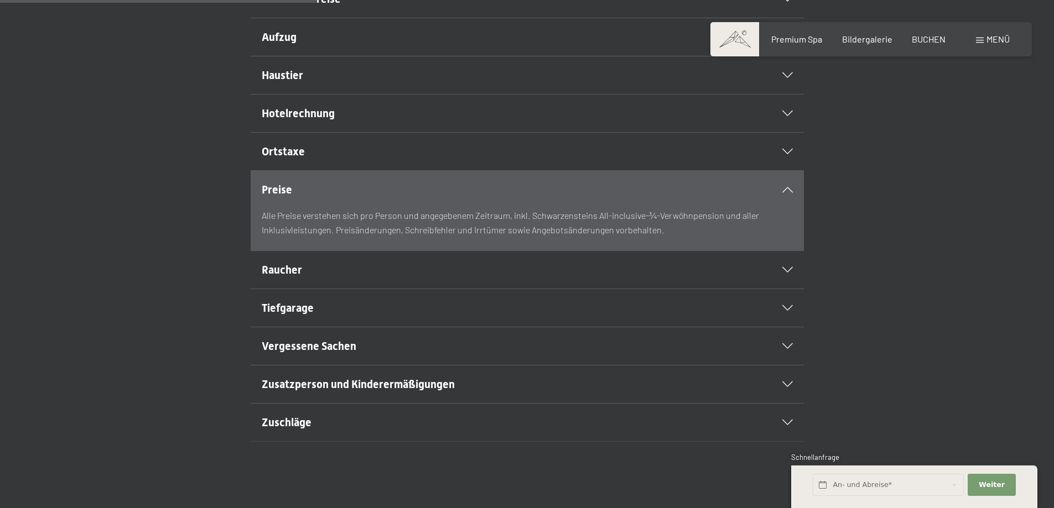
scroll to position [332, 0]
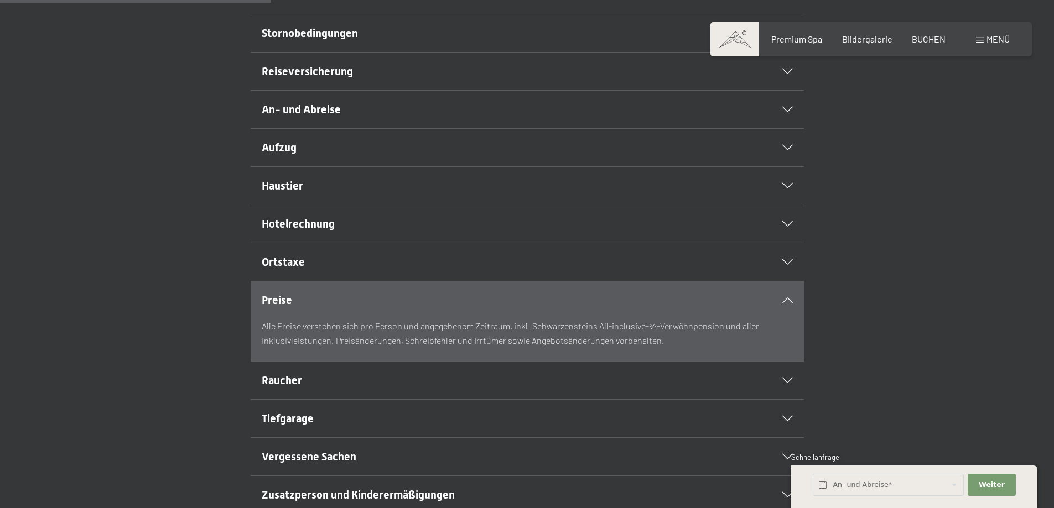
click at [320, 116] on span "An- und Abreise" at bounding box center [301, 109] width 79 height 13
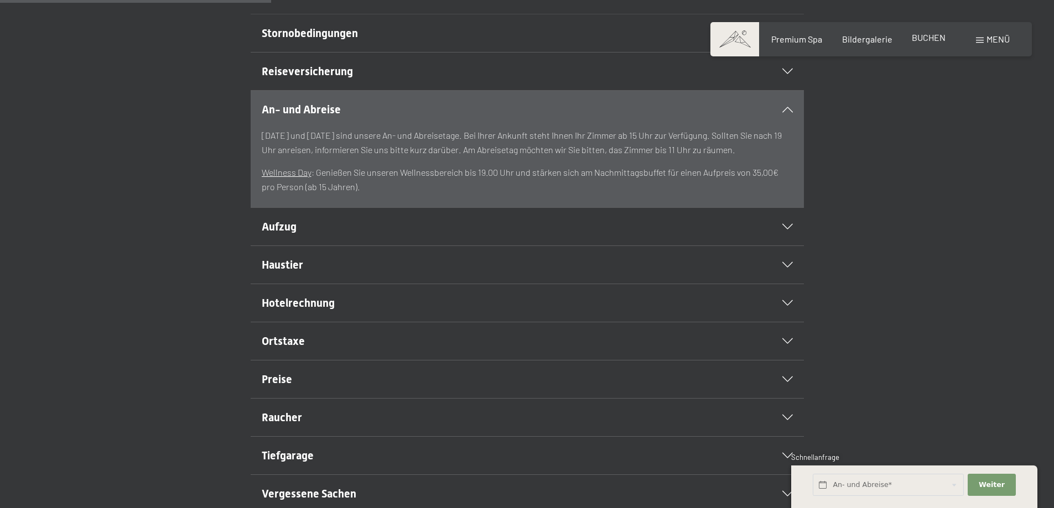
click at [939, 39] on span "BUCHEN" at bounding box center [929, 37] width 34 height 11
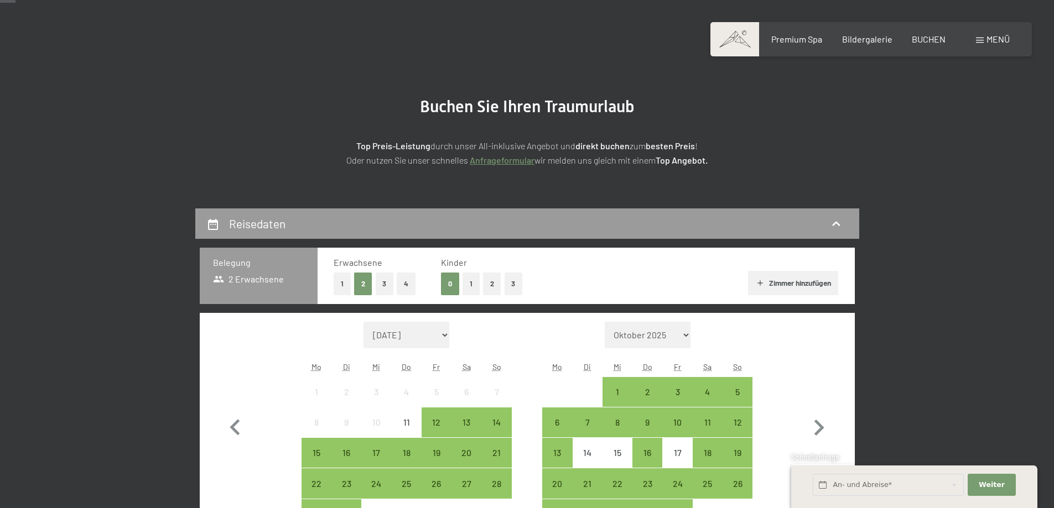
scroll to position [111, 0]
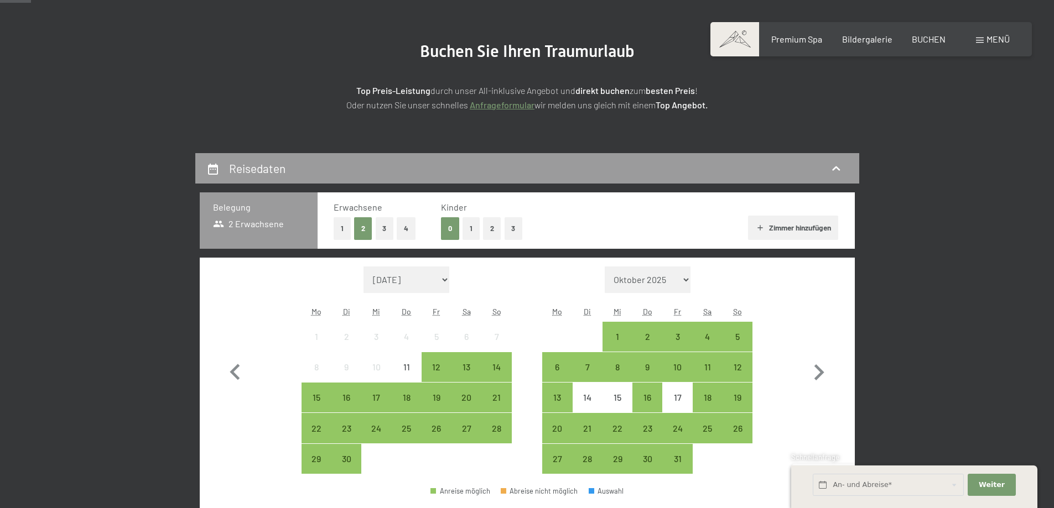
click at [770, 224] on button "Zimmer hinzufügen" at bounding box center [793, 228] width 90 height 24
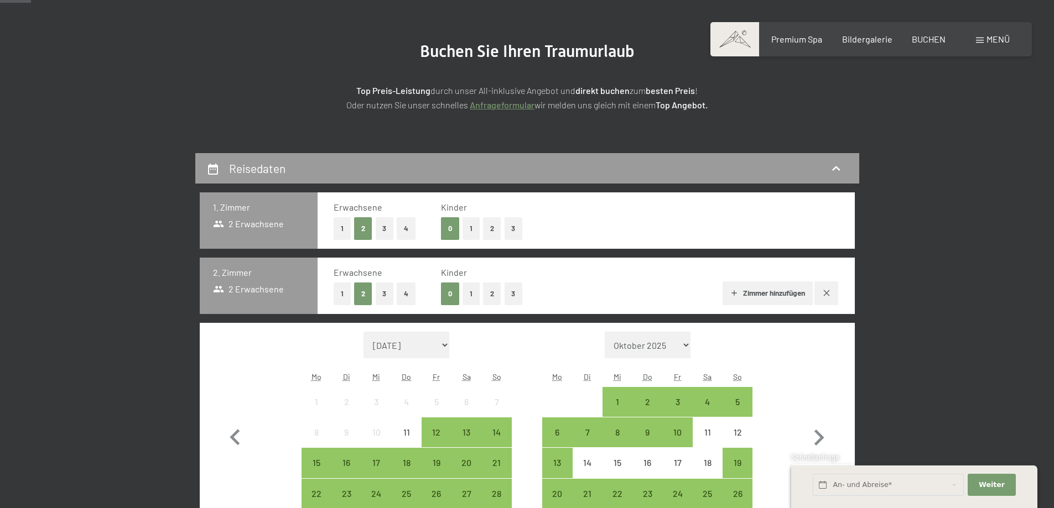
click at [821, 287] on button "button" at bounding box center [826, 294] width 24 height 24
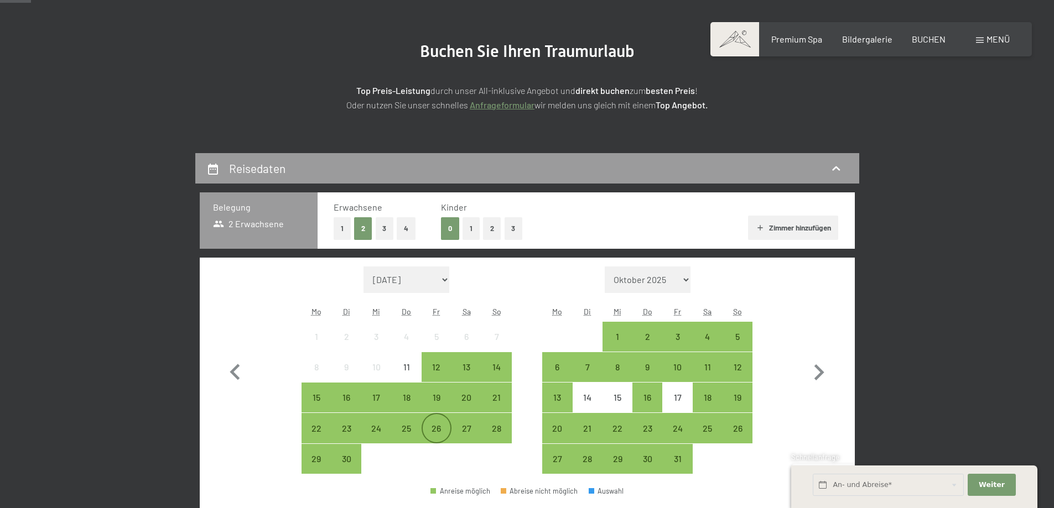
click at [441, 431] on div "26" at bounding box center [437, 438] width 28 height 28
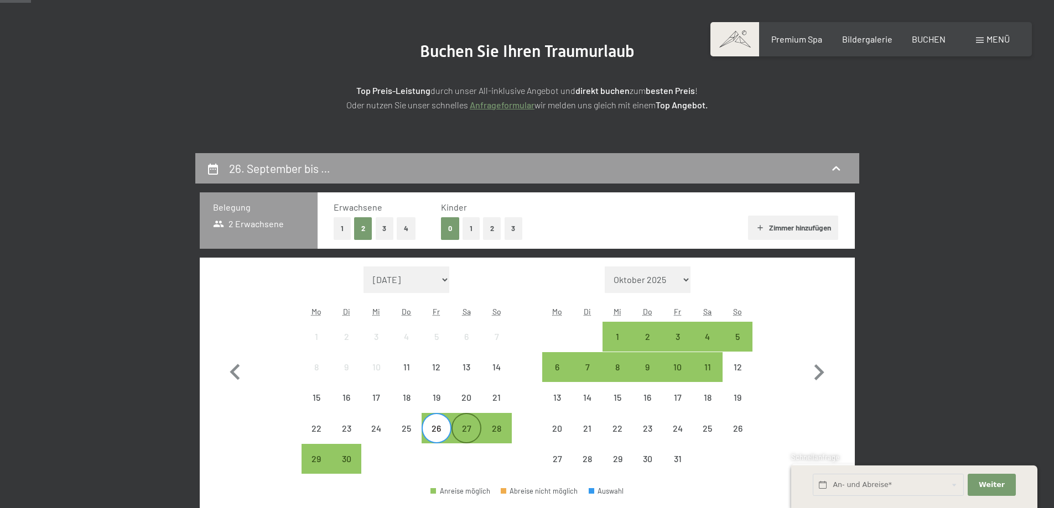
click at [461, 431] on div "27" at bounding box center [466, 438] width 28 height 28
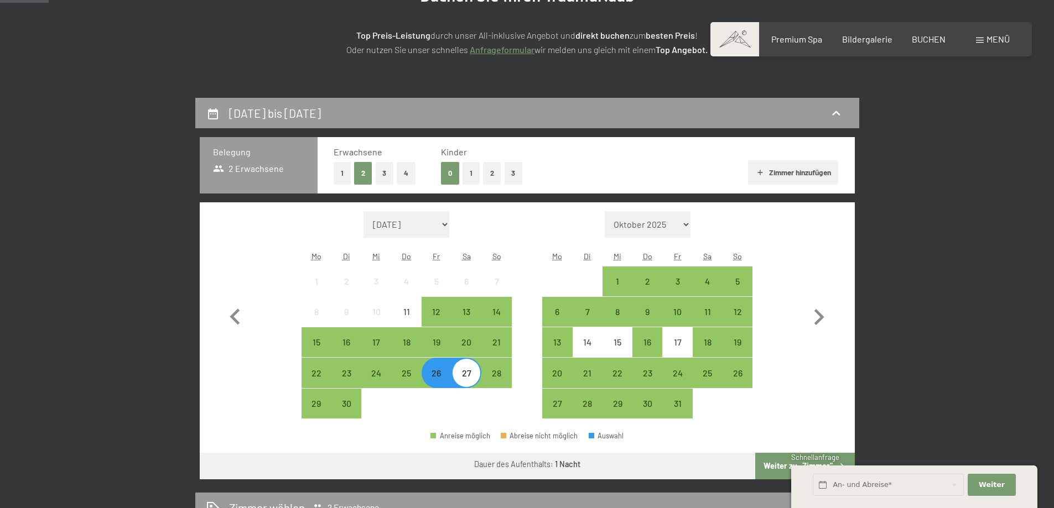
scroll to position [332, 0]
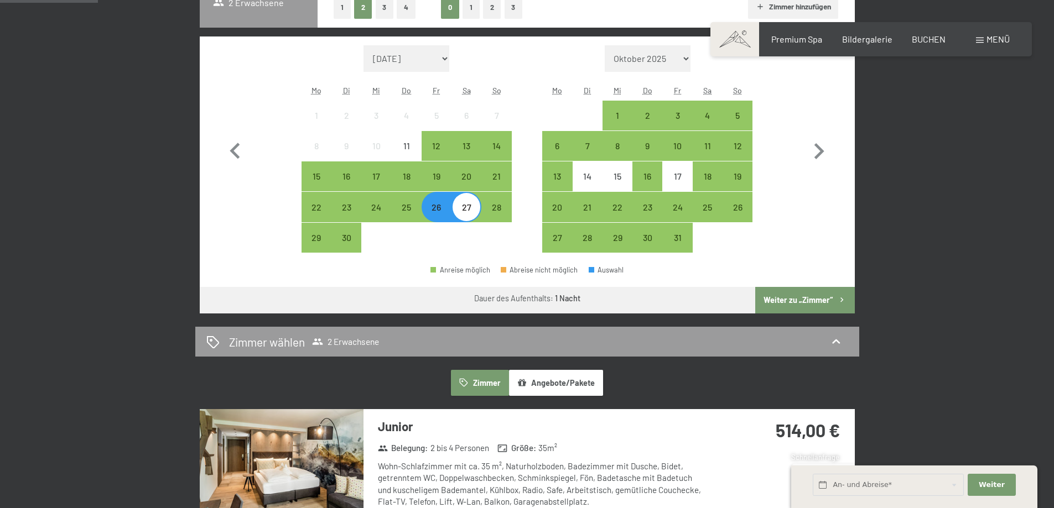
click at [796, 289] on button "Weiter zu „Zimmer“" at bounding box center [804, 300] width 99 height 27
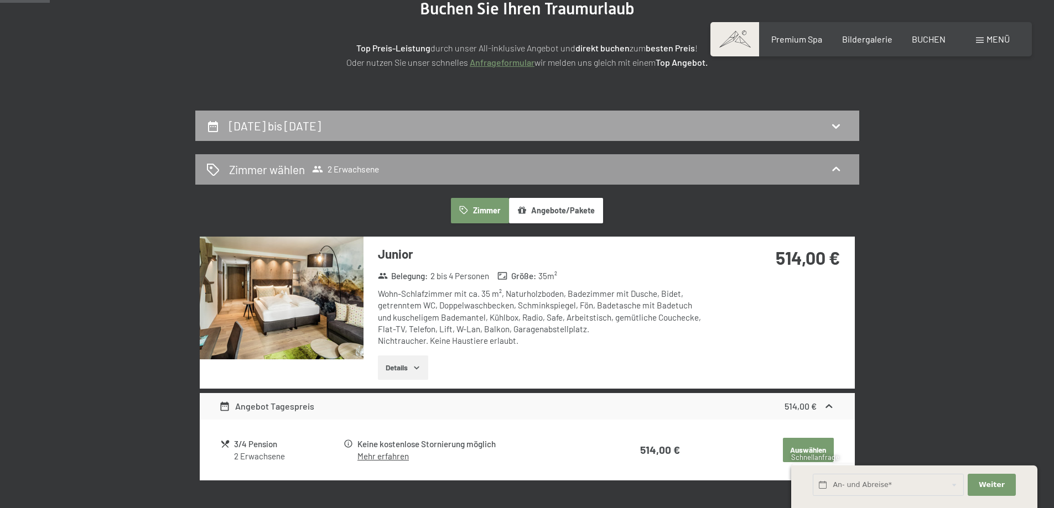
click at [620, 127] on div "[DATE] bis [DATE]" at bounding box center [527, 126] width 642 height 16
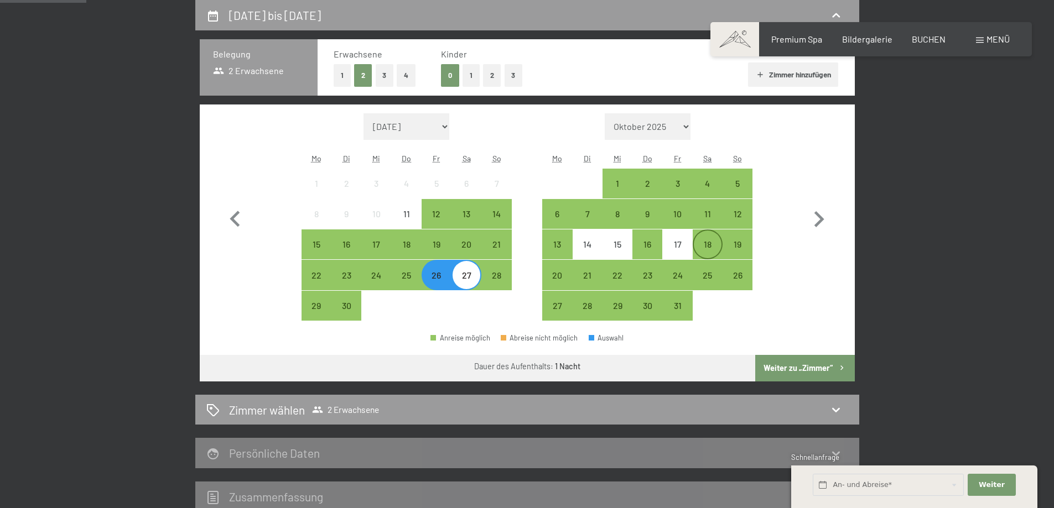
click at [714, 237] on div "18" at bounding box center [708, 245] width 28 height 28
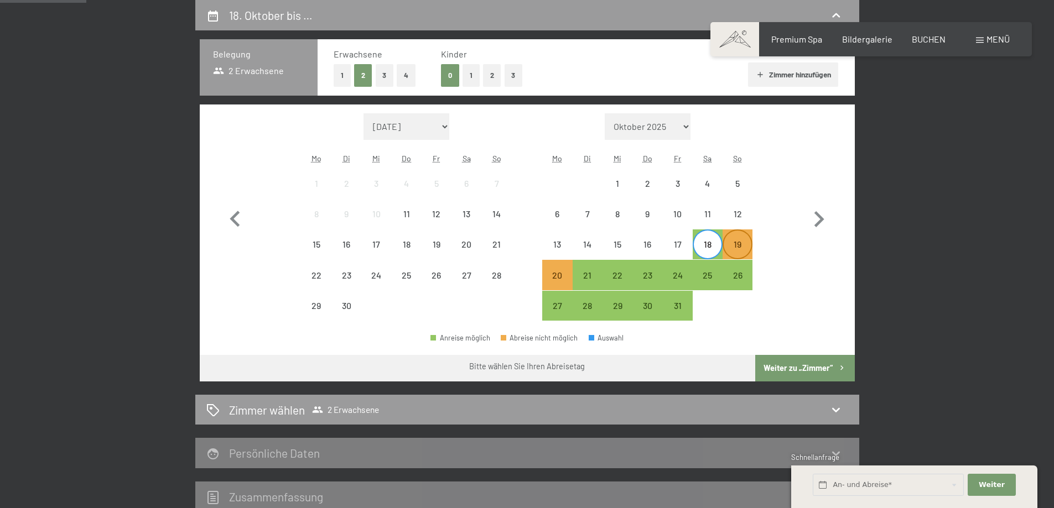
click at [733, 246] on div "19" at bounding box center [737, 254] width 28 height 28
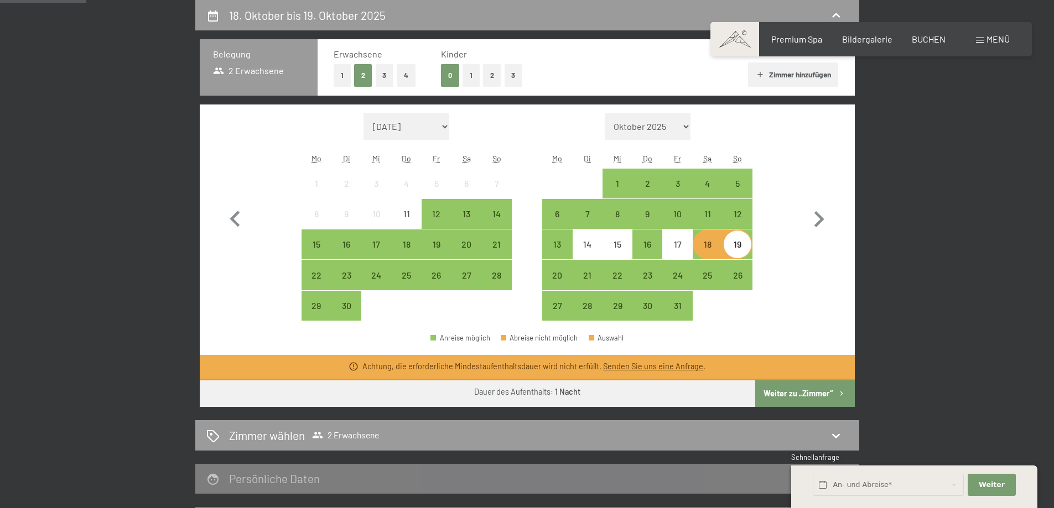
click at [783, 396] on button "Weiter zu „Zimmer“" at bounding box center [804, 394] width 99 height 27
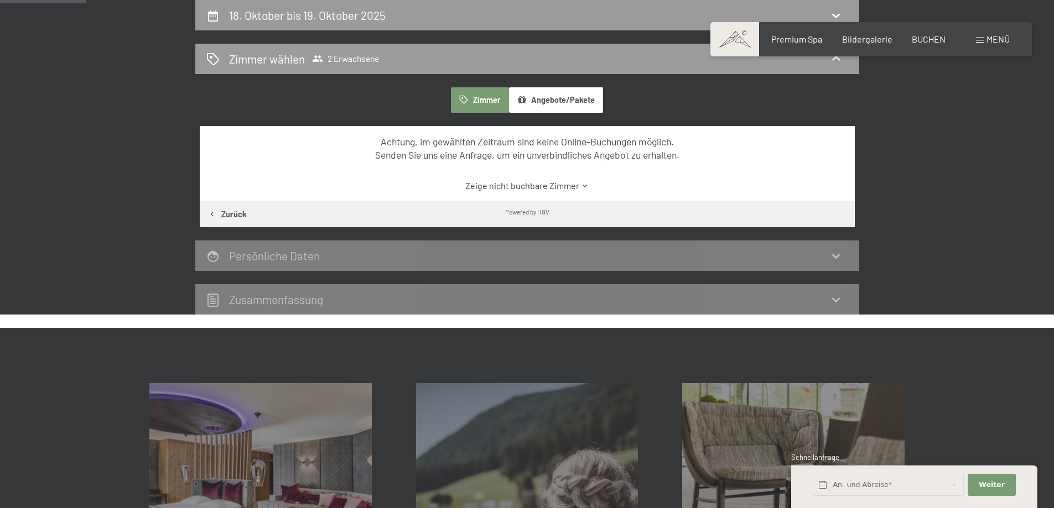
scroll to position [153, 0]
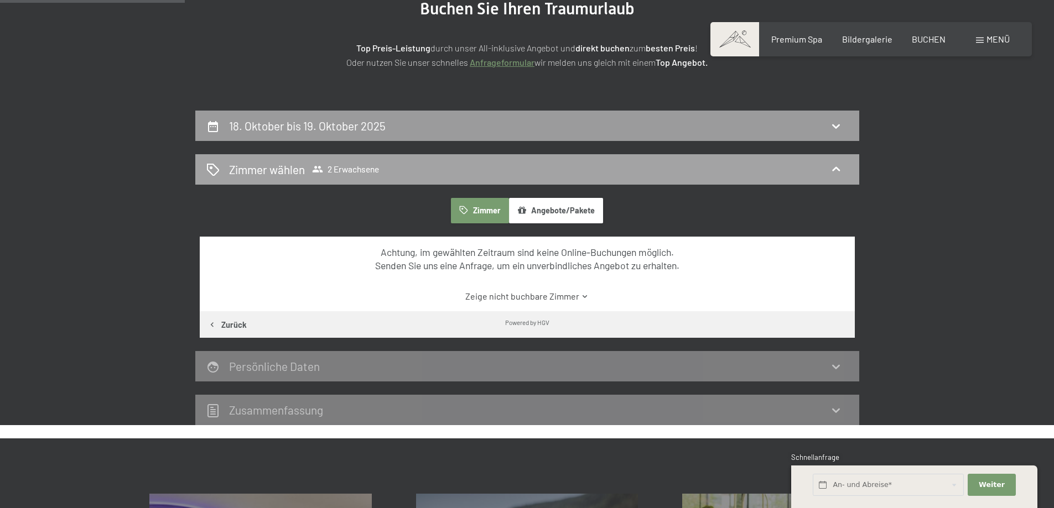
click at [797, 175] on div "Zimmer wählen 2 Erwachsene" at bounding box center [527, 170] width 642 height 16
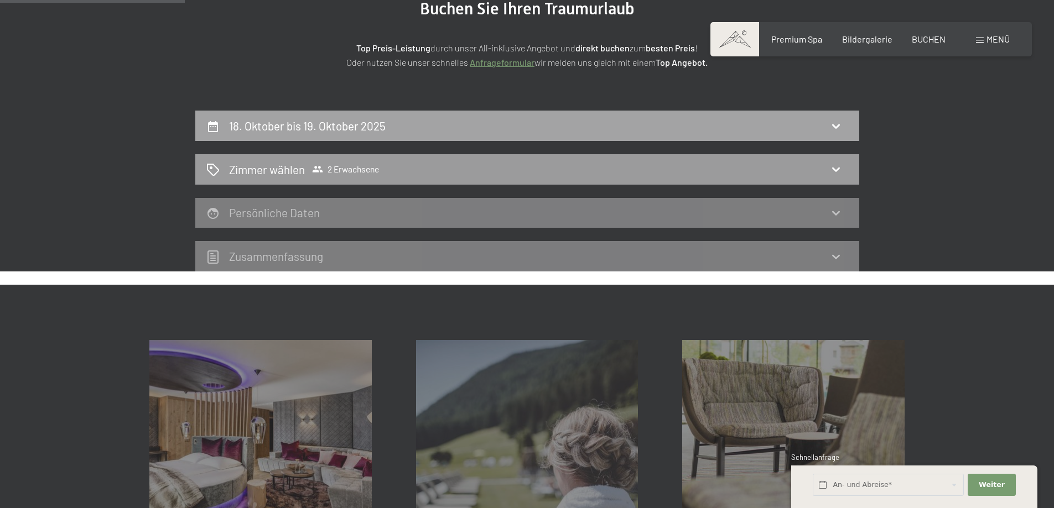
click at [829, 133] on div "18. Oktober bis 19. Oktober 2025" at bounding box center [527, 126] width 642 height 16
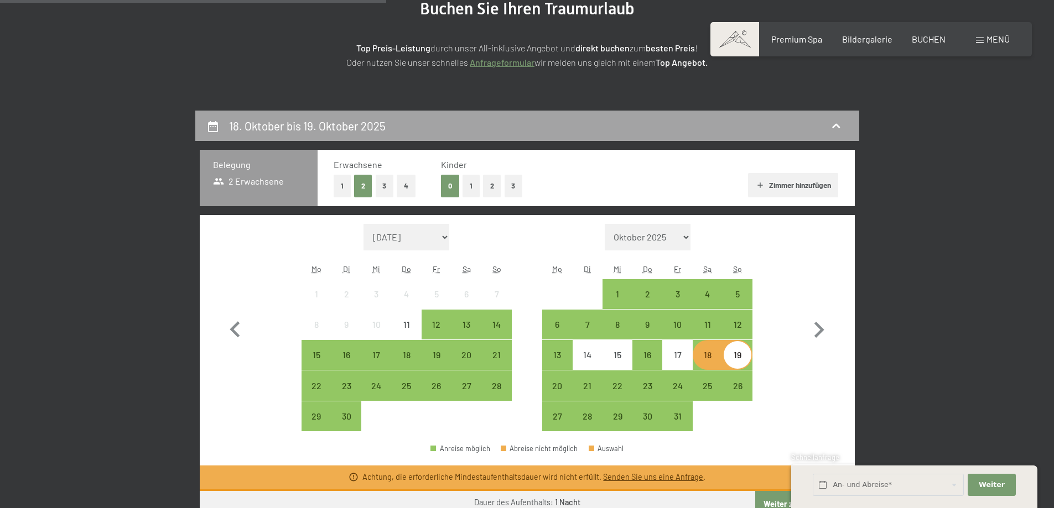
scroll to position [264, 0]
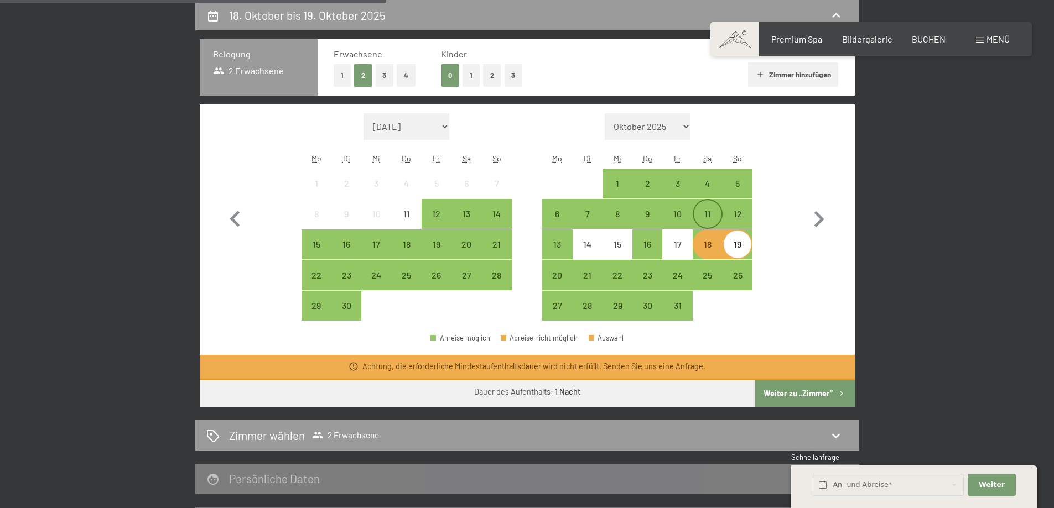
click at [708, 221] on div "11" at bounding box center [708, 224] width 28 height 28
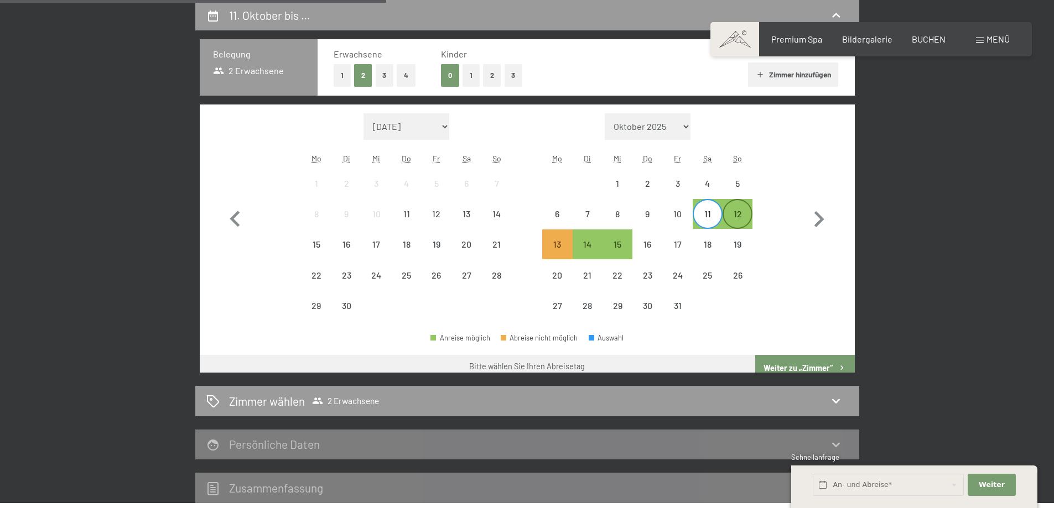
click at [733, 217] on div "12" at bounding box center [737, 224] width 28 height 28
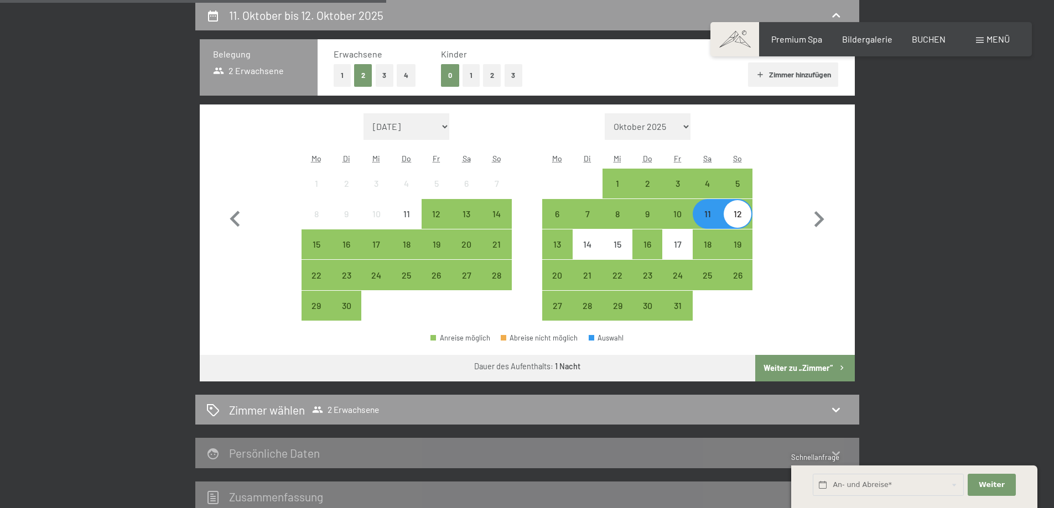
click at [803, 368] on button "Weiter zu „Zimmer“" at bounding box center [804, 368] width 99 height 27
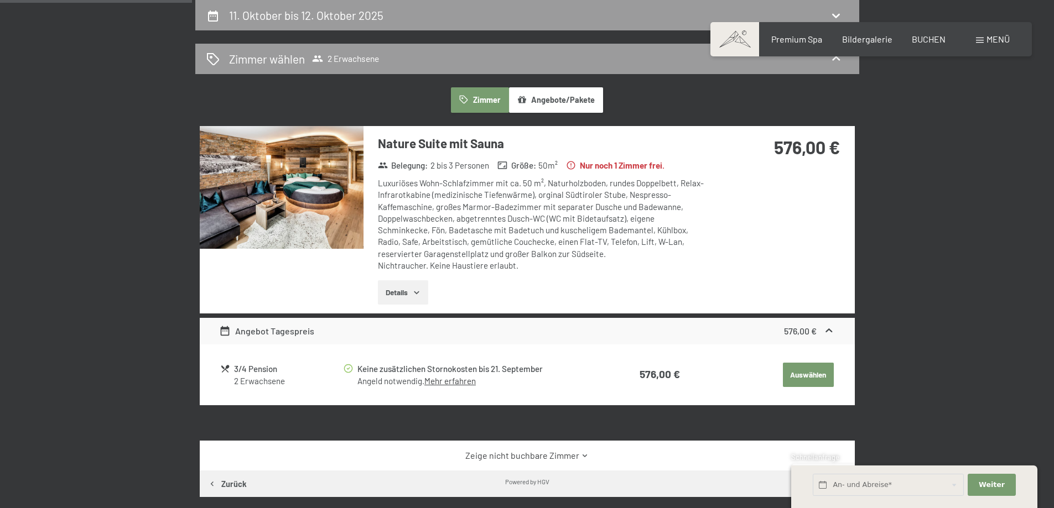
scroll to position [153, 0]
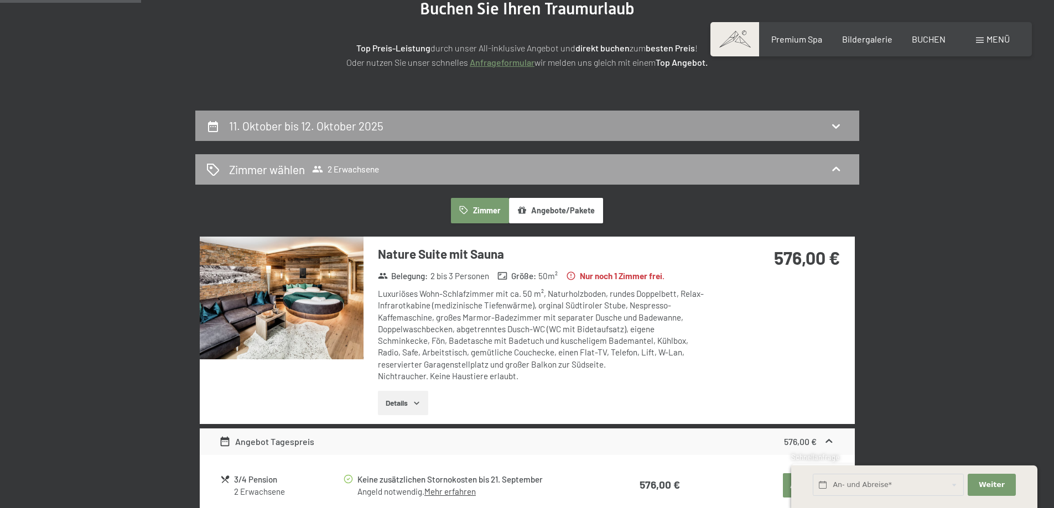
click at [826, 180] on div "Zimmer wählen 2 Erwachsene" at bounding box center [527, 169] width 664 height 30
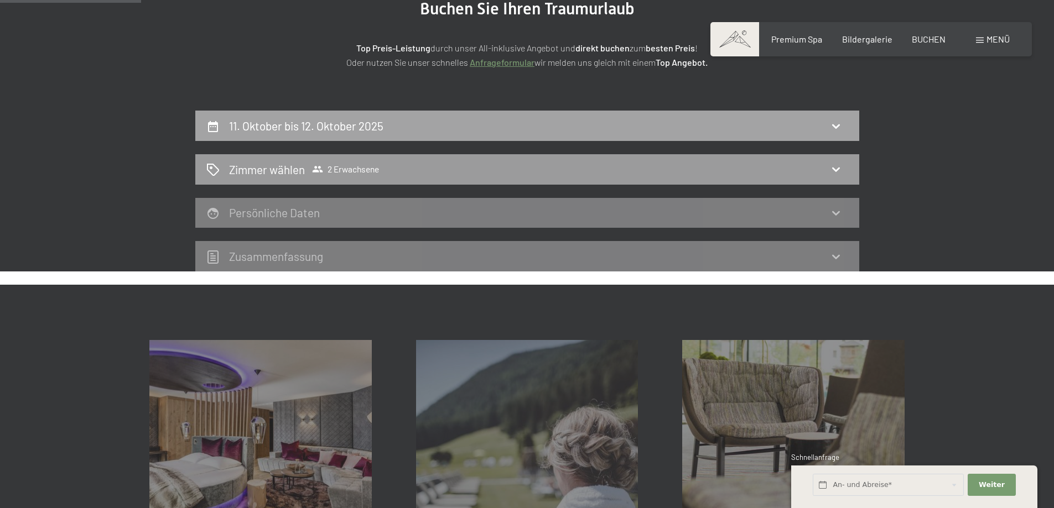
click at [821, 137] on div "11. Oktober bis 12. Oktober 2025" at bounding box center [527, 126] width 664 height 30
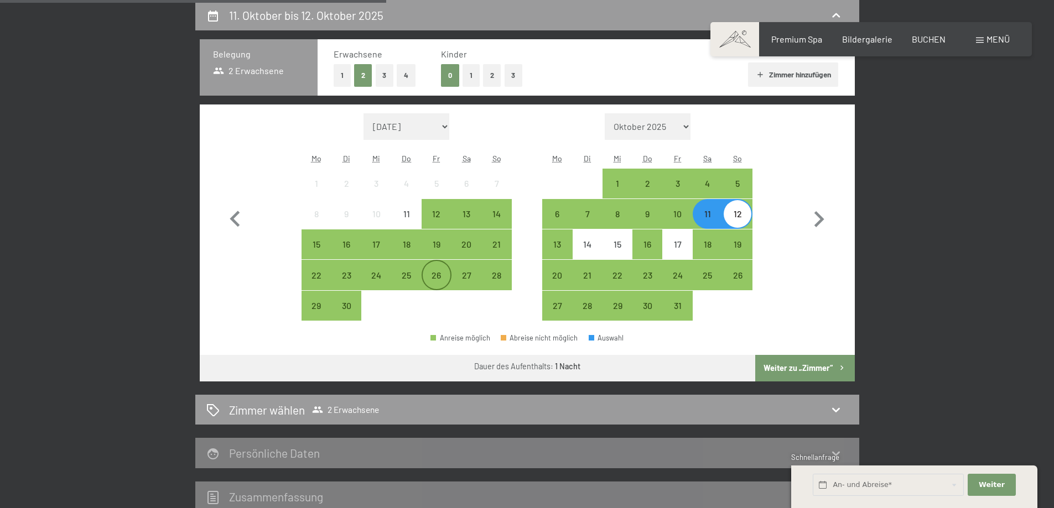
click at [441, 271] on div "26" at bounding box center [437, 285] width 28 height 28
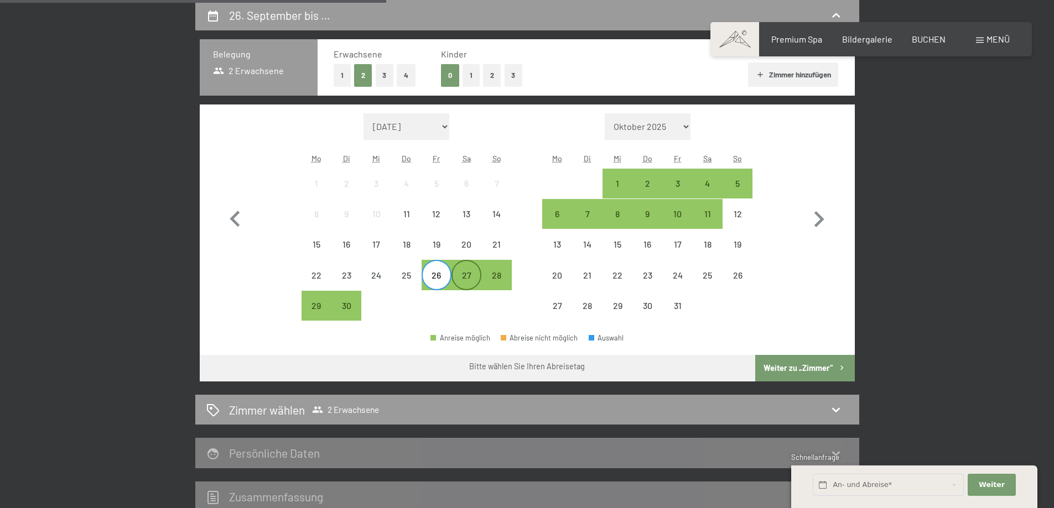
click at [469, 275] on div "27" at bounding box center [466, 285] width 28 height 28
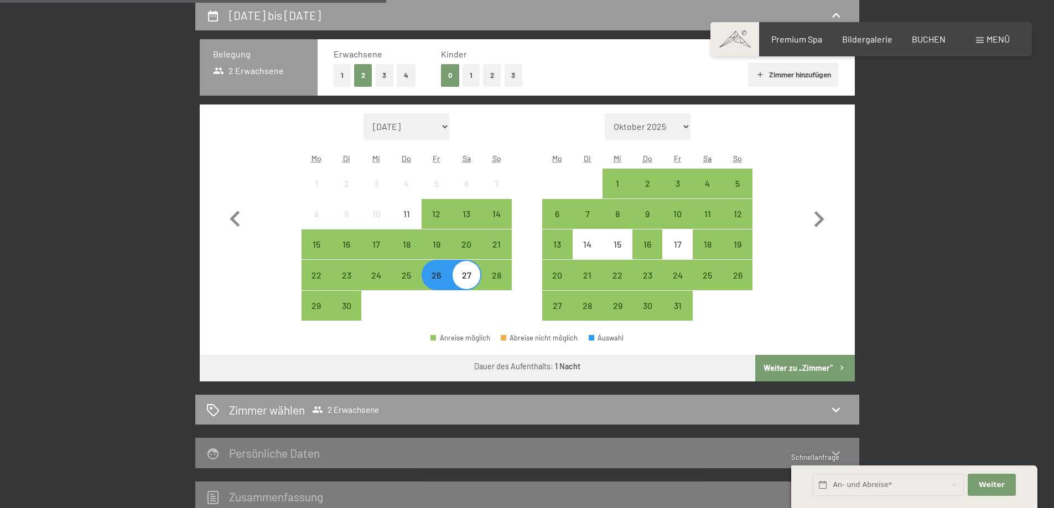
click at [786, 369] on button "Weiter zu „Zimmer“" at bounding box center [804, 368] width 99 height 27
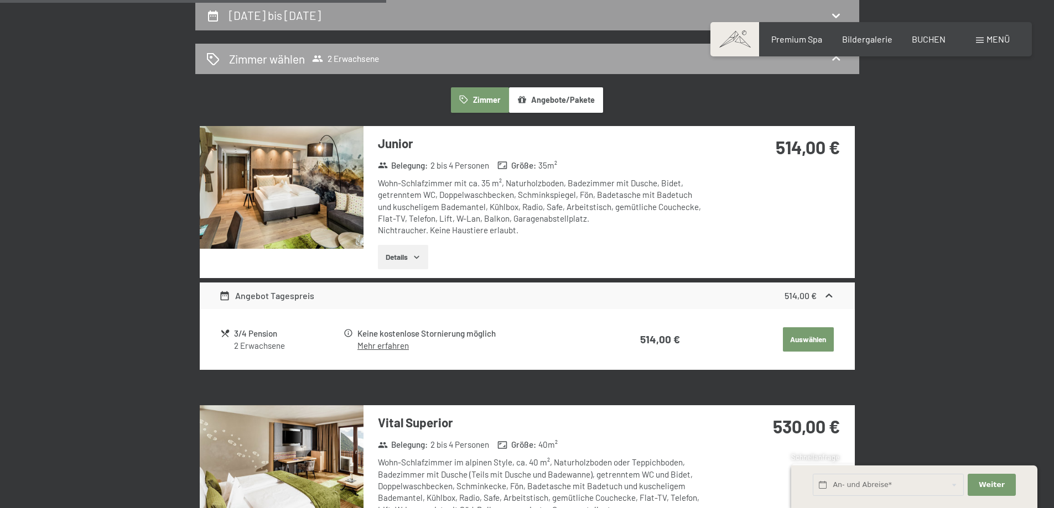
click at [709, 64] on div "Zimmer wählen 2 Erwachsene" at bounding box center [527, 59] width 642 height 16
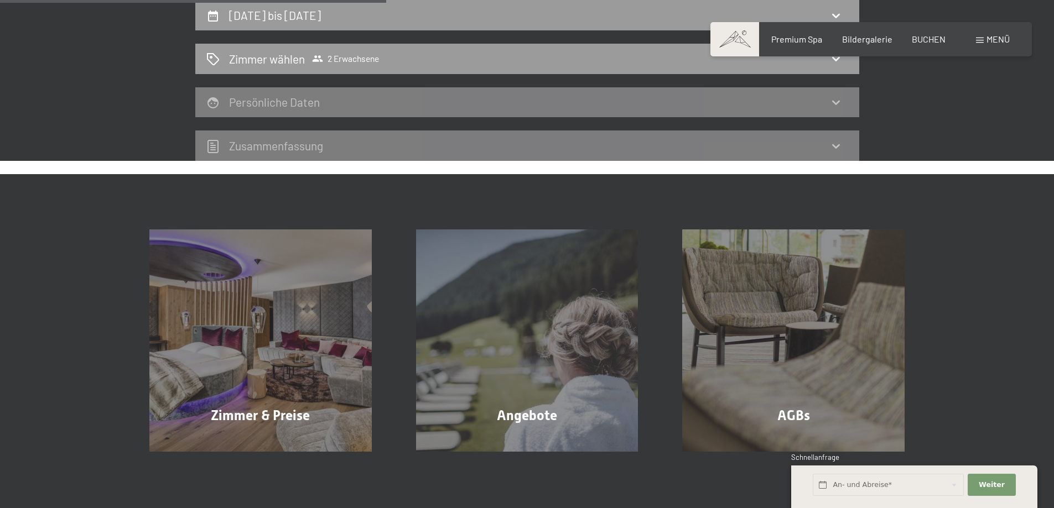
scroll to position [153, 0]
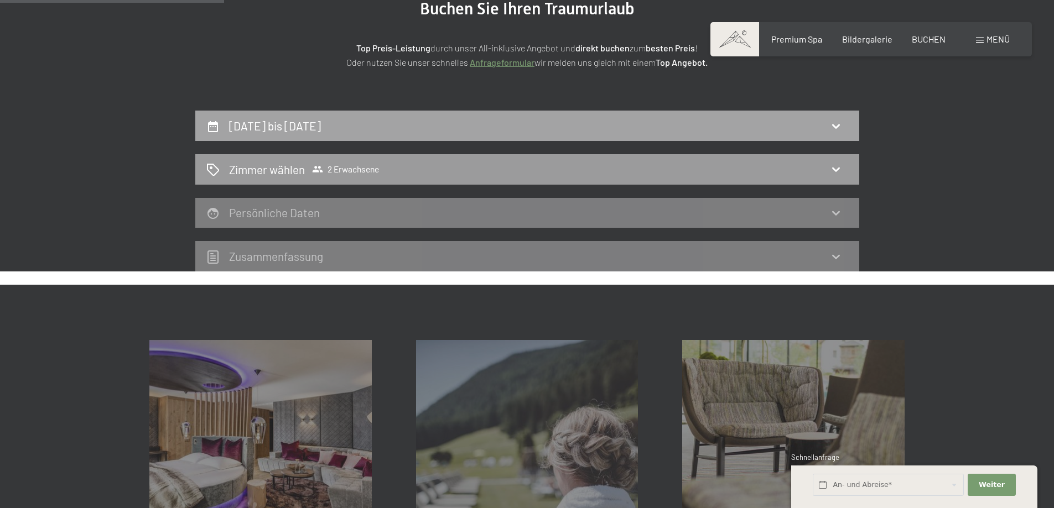
click at [795, 126] on div "[DATE] bis [DATE]" at bounding box center [527, 126] width 642 height 16
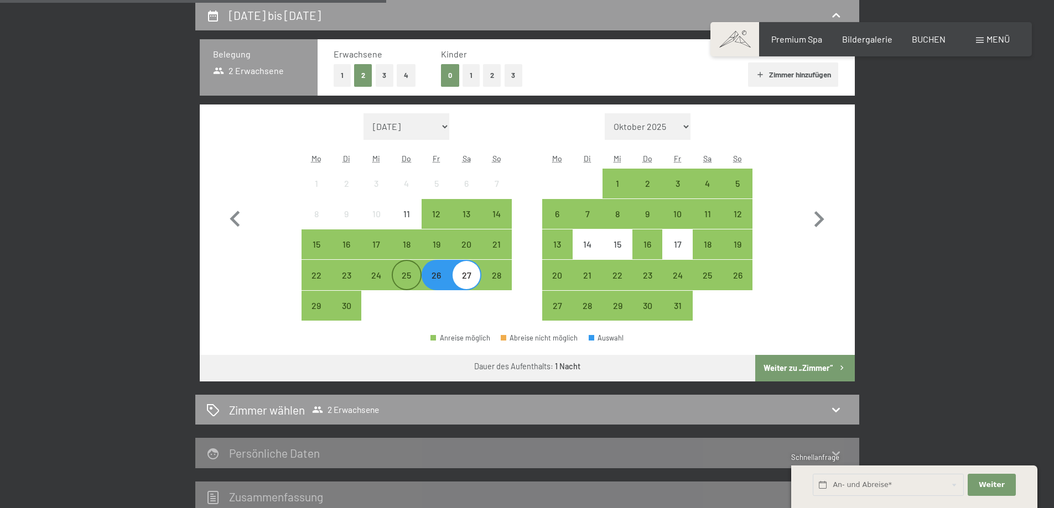
click at [412, 280] on div "25" at bounding box center [407, 285] width 28 height 28
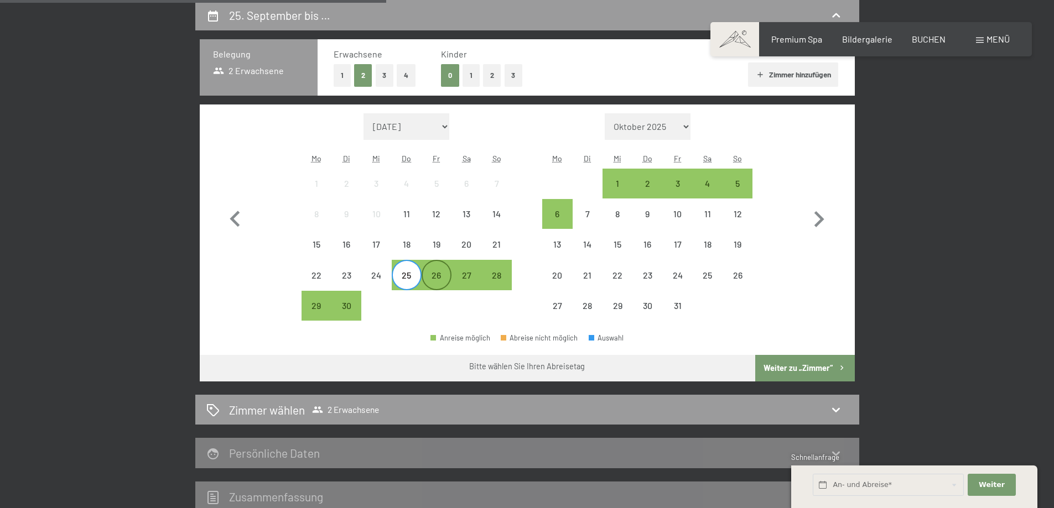
click at [437, 280] on div "26" at bounding box center [437, 285] width 28 height 28
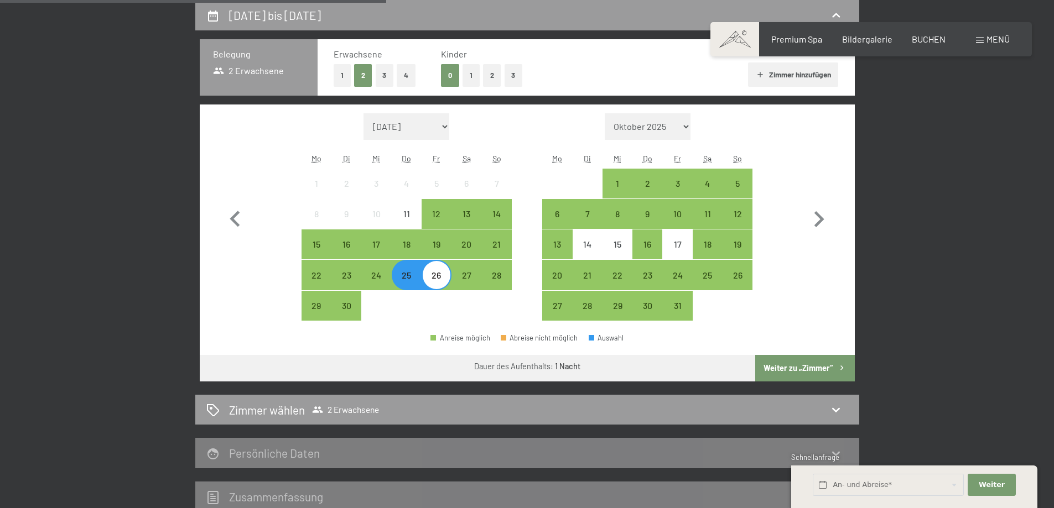
click at [764, 358] on button "Weiter zu „Zimmer“" at bounding box center [804, 368] width 99 height 27
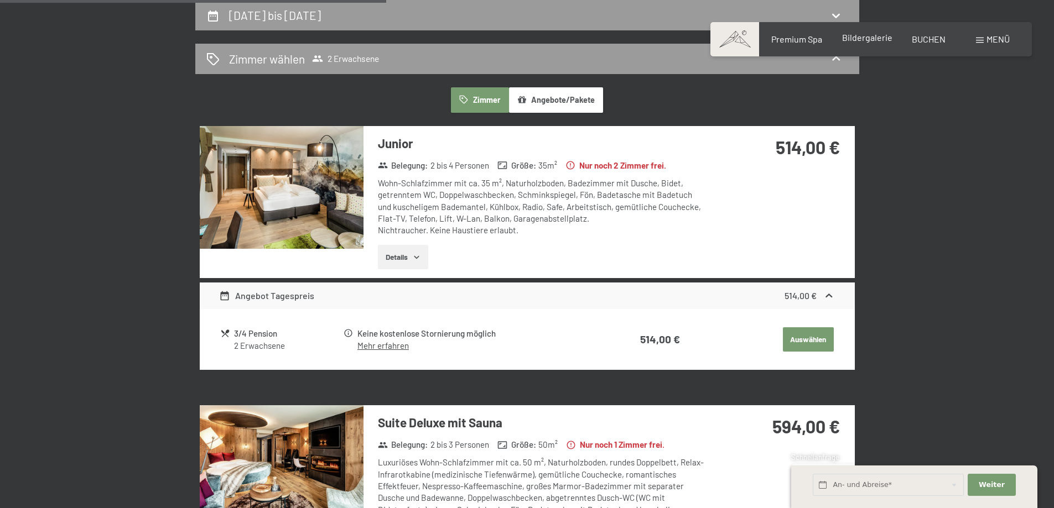
click at [869, 44] on div "Bildergalerie" at bounding box center [867, 38] width 50 height 12
click at [867, 39] on span "Bildergalerie" at bounding box center [867, 37] width 50 height 11
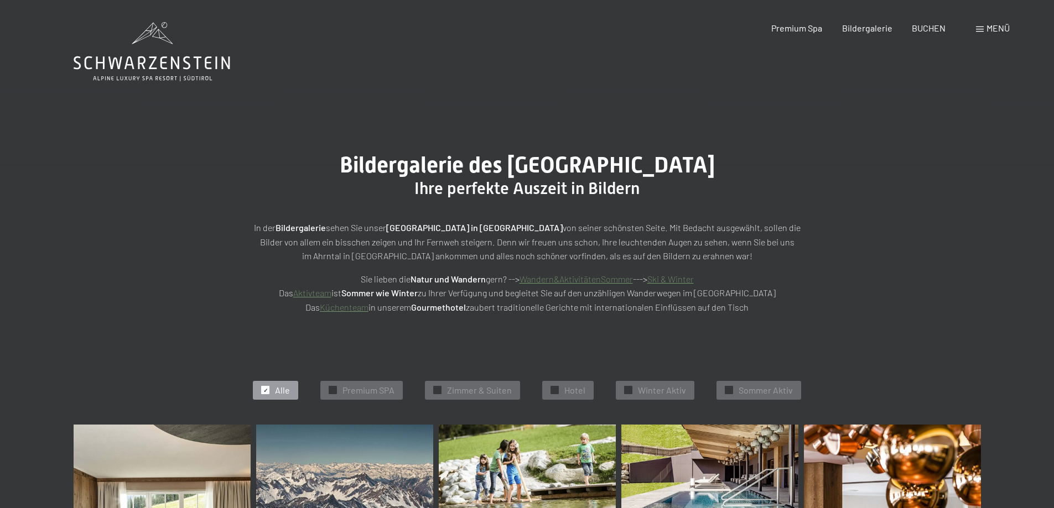
click at [992, 27] on span "Menü" at bounding box center [997, 28] width 23 height 11
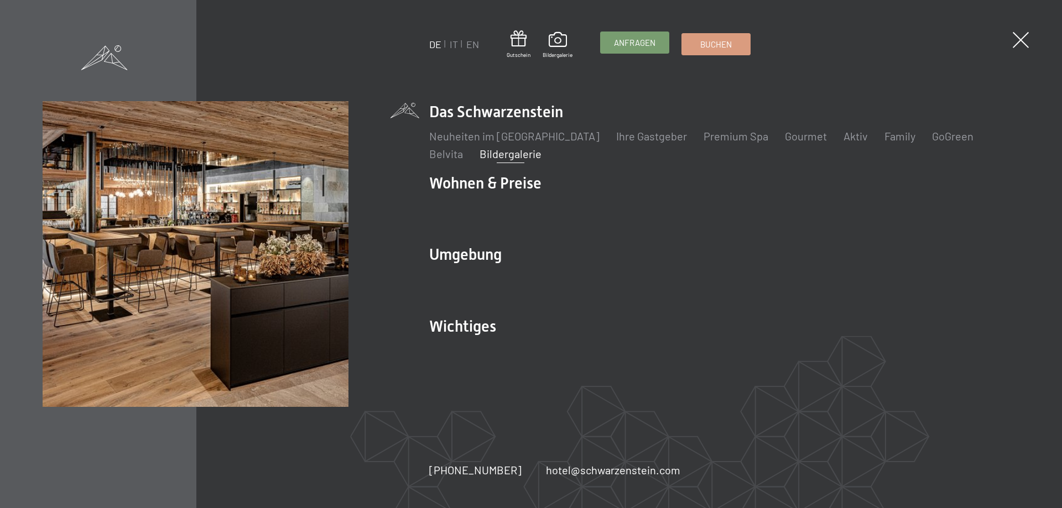
click at [649, 44] on span "Anfragen" at bounding box center [634, 43] width 41 height 12
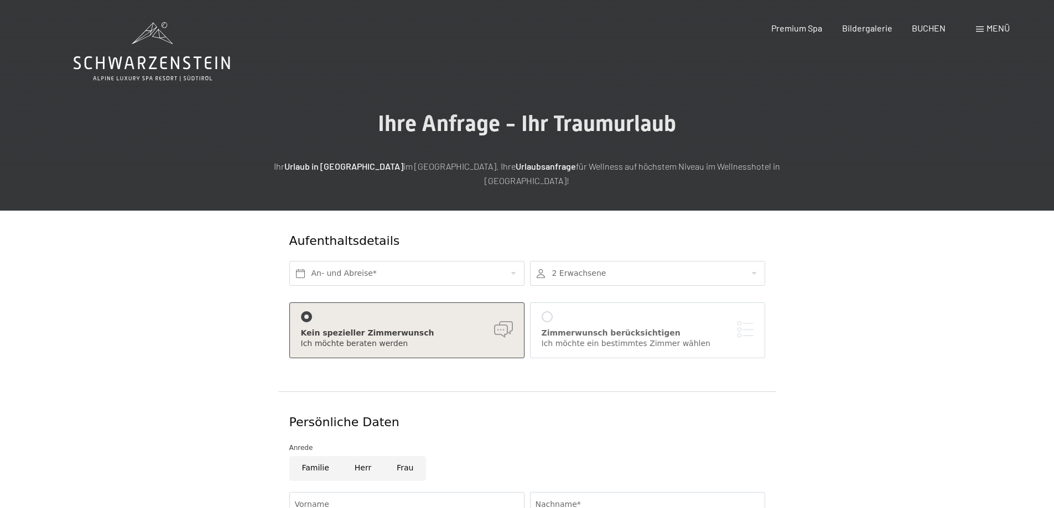
click at [485, 291] on div "Kein spezieller Zimmerwunsch Ich möchte beraten werden Zimmerwunsch berücksicht…" at bounding box center [527, 333] width 481 height 84
click at [486, 272] on div "An- und Abreise*" at bounding box center [407, 274] width 241 height 36
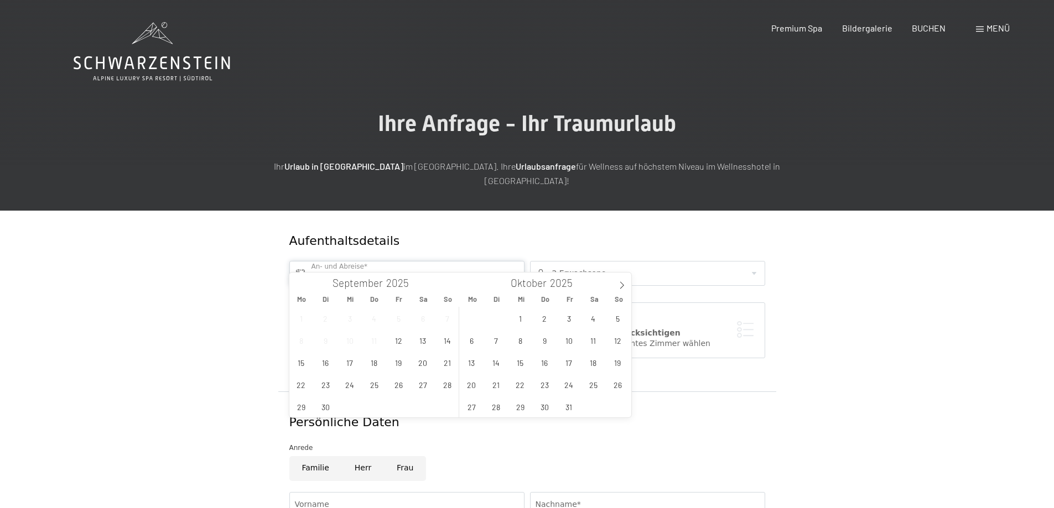
click at [488, 264] on input "text" at bounding box center [406, 273] width 235 height 25
click at [400, 386] on span "26" at bounding box center [399, 385] width 22 height 22
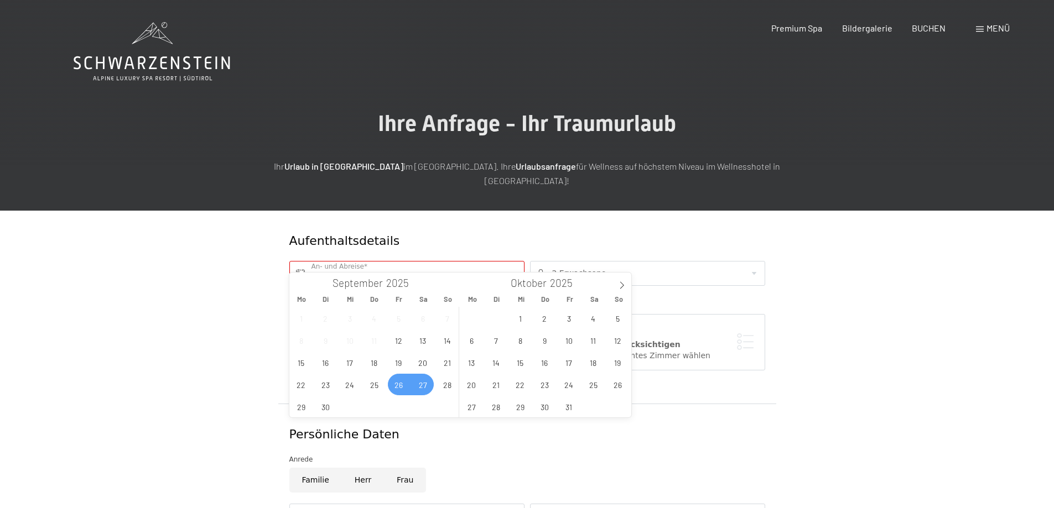
click at [419, 386] on span "27" at bounding box center [423, 385] width 22 height 22
type input "Fr. 26.09.2025 - Sa. 27.09.2025"
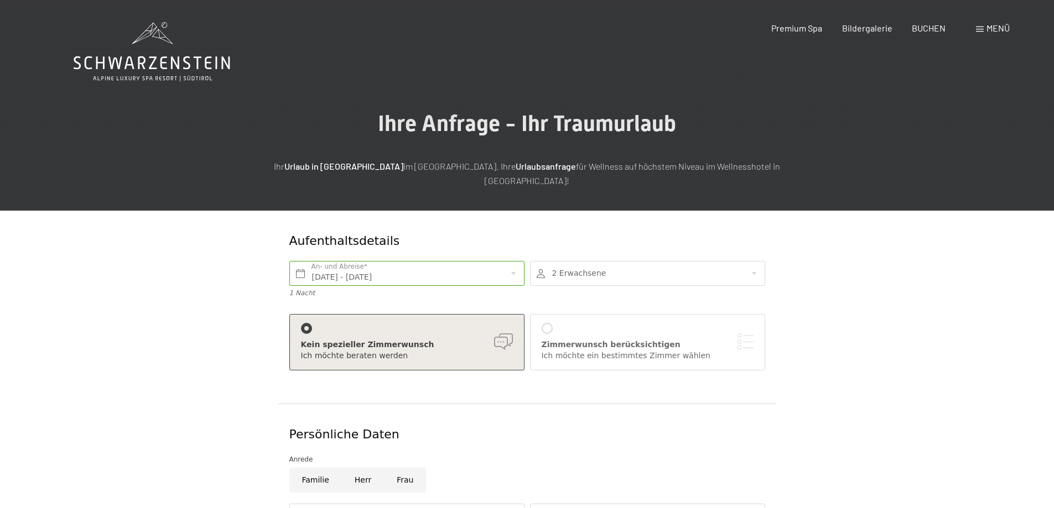
click at [568, 340] on div "Zimmerwunsch berücksichtigen" at bounding box center [648, 345] width 212 height 11
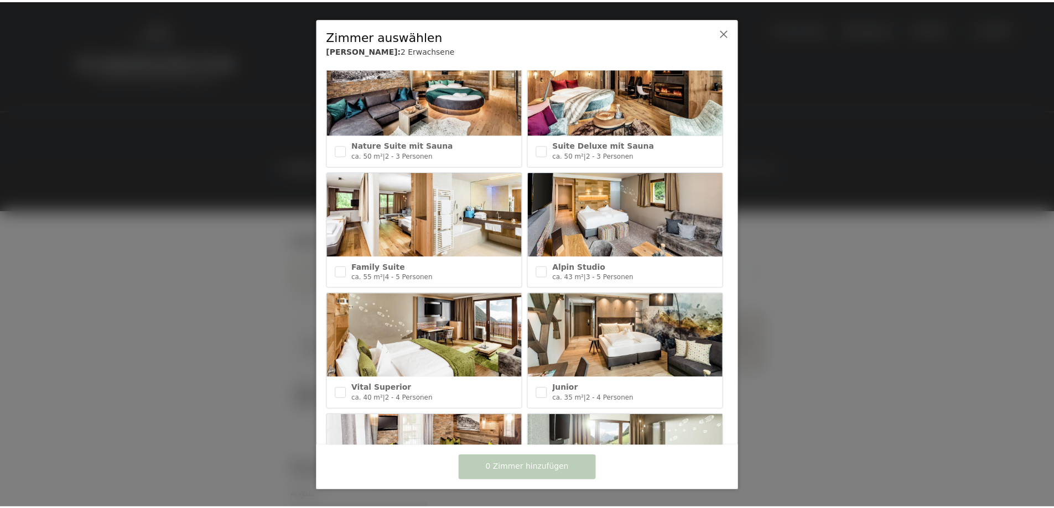
scroll to position [494, 0]
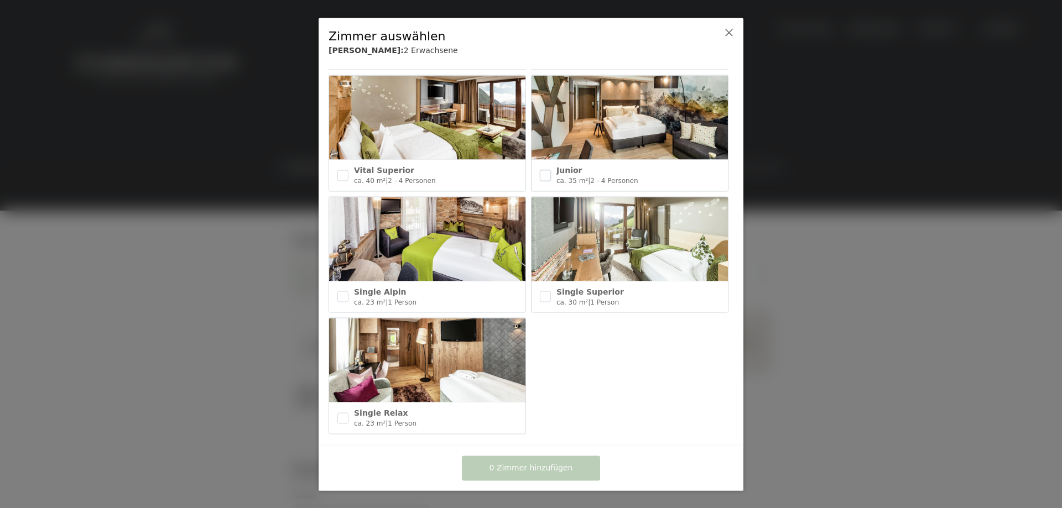
click at [540, 170] on input "checkbox" at bounding box center [545, 175] width 11 height 11
checkbox input "true"
click at [561, 460] on button "1 Zimmer hinzufügen" at bounding box center [531, 468] width 138 height 25
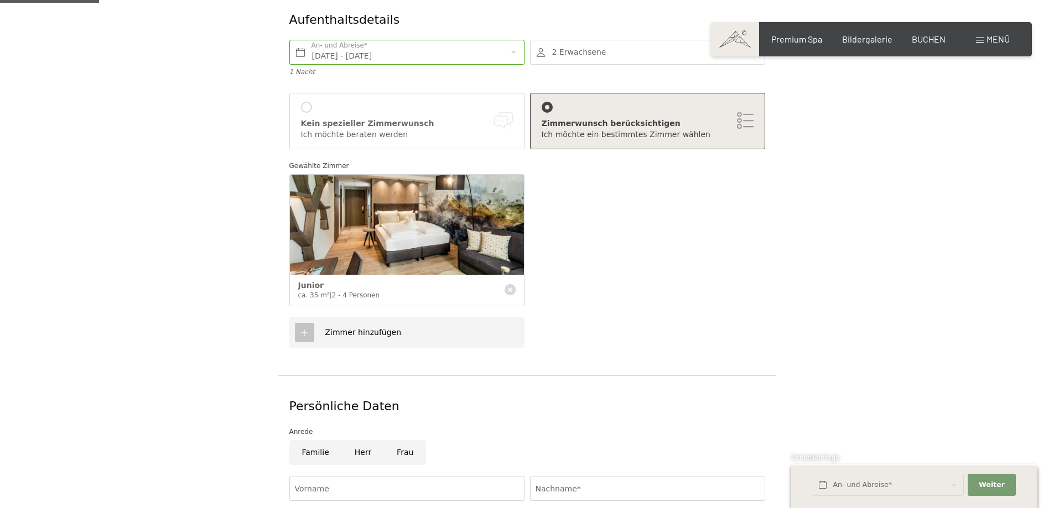
scroll to position [277, 0]
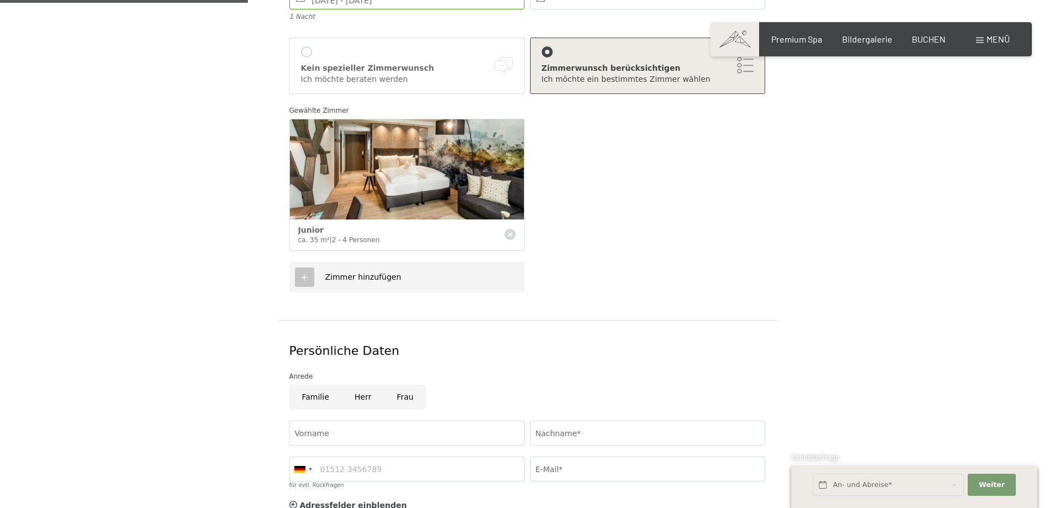
click at [392, 387] on input "Frau" at bounding box center [405, 397] width 42 height 25
radio input "true"
click at [399, 424] on input "Vorname" at bounding box center [406, 433] width 235 height 25
type input "Corinna"
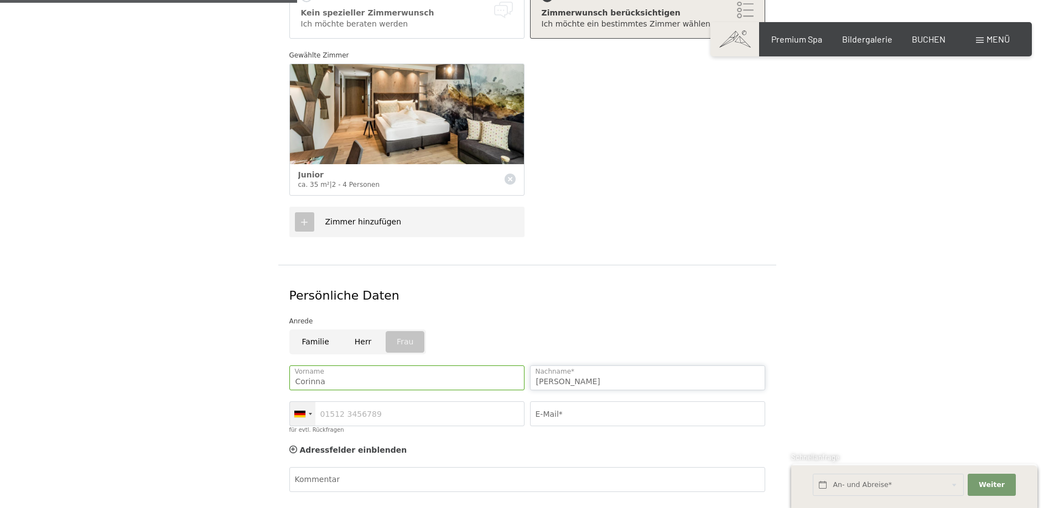
type input "Fischer"
click at [314, 402] on div at bounding box center [302, 414] width 25 height 24
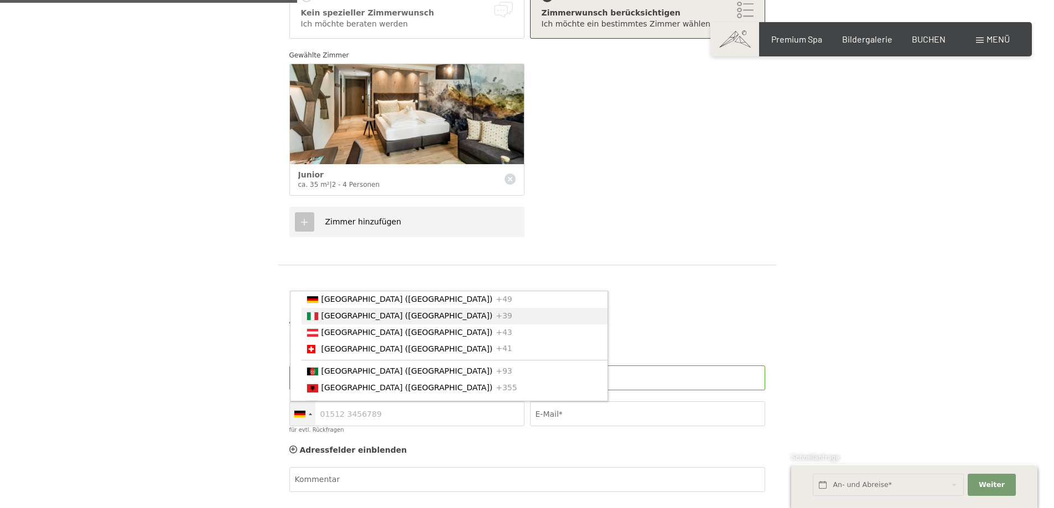
click at [332, 311] on span "[GEOGRAPHIC_DATA] ([GEOGRAPHIC_DATA])" at bounding box center [406, 315] width 171 height 9
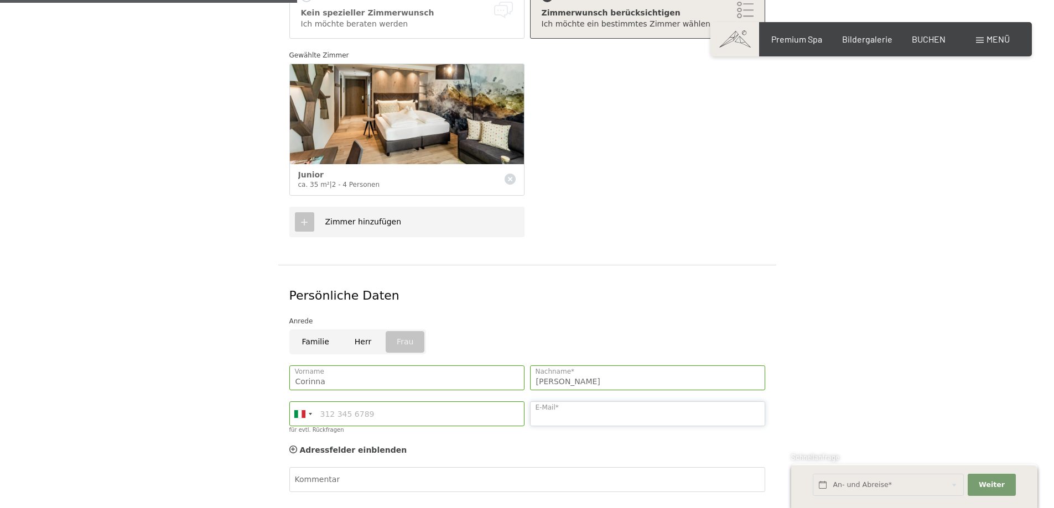
click at [542, 402] on input "E-Mail*" at bounding box center [647, 414] width 235 height 25
type input "fischercorinna@hotmail.com"
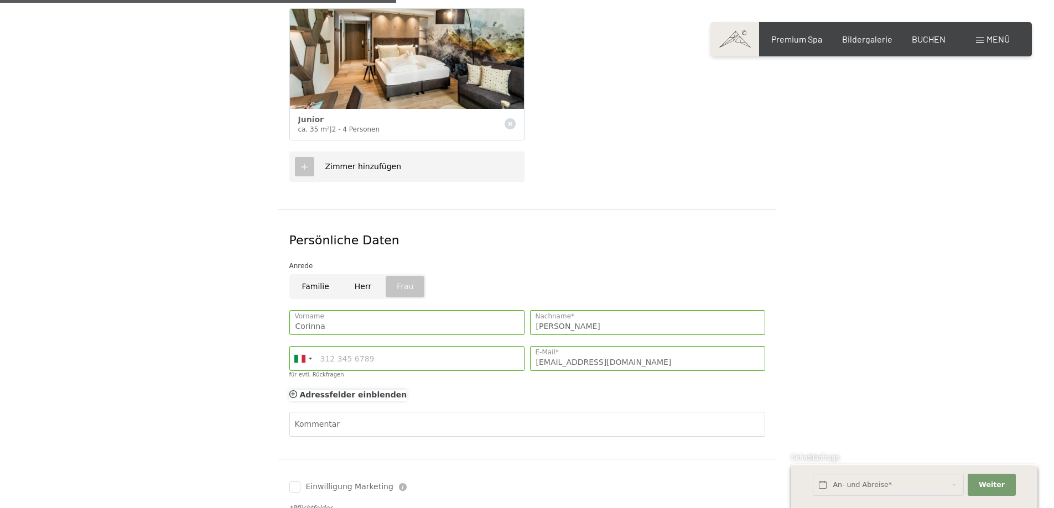
scroll to position [442, 0]
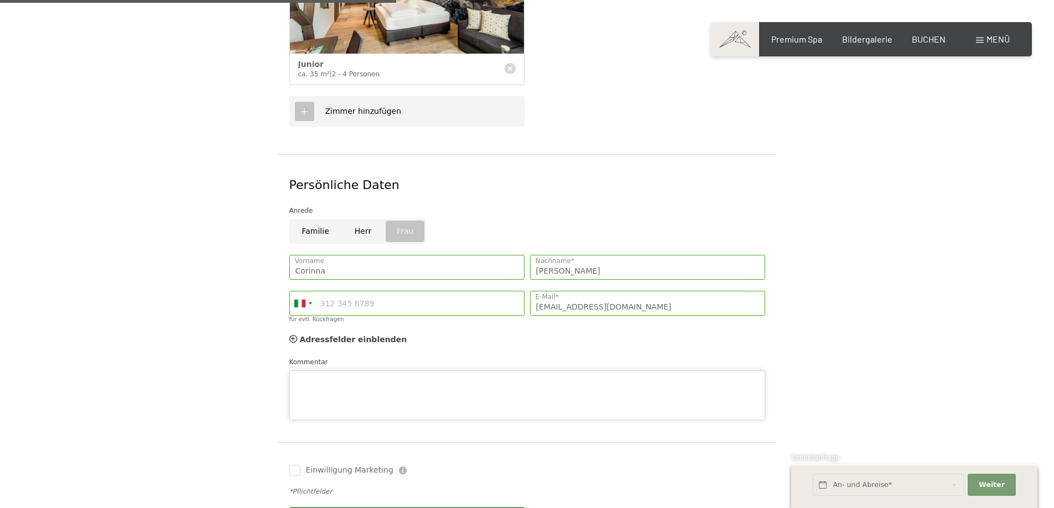
click at [413, 357] on div "Kommentar" at bounding box center [527, 389] width 476 height 64
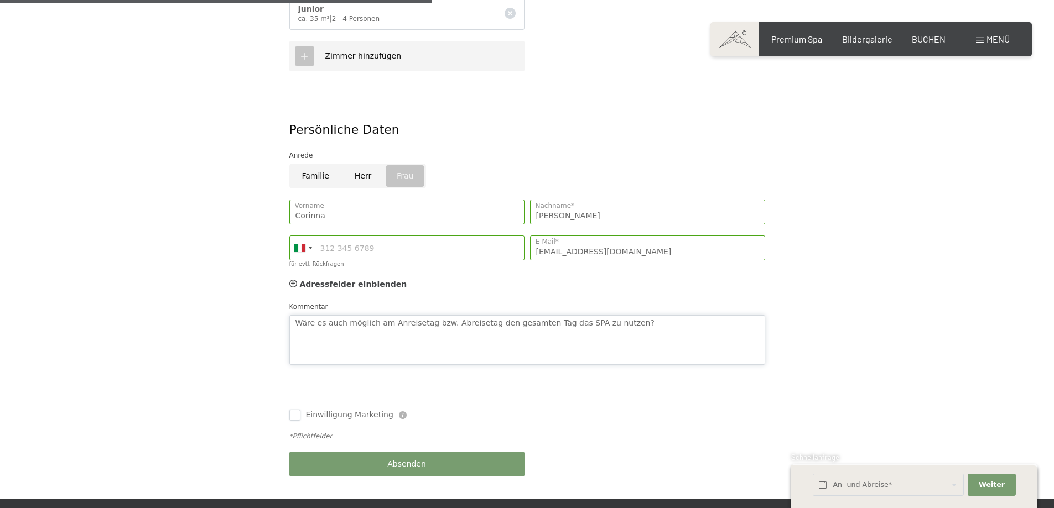
type textarea "Wäre es auch möglich am Anreisetag bzw. Abreisetag den gesamten Tag das SPA zu …"
click at [295, 410] on input "Einwilligung Marketing" at bounding box center [294, 415] width 11 height 11
checkbox input "true"
click at [378, 452] on button "Absenden" at bounding box center [406, 464] width 235 height 25
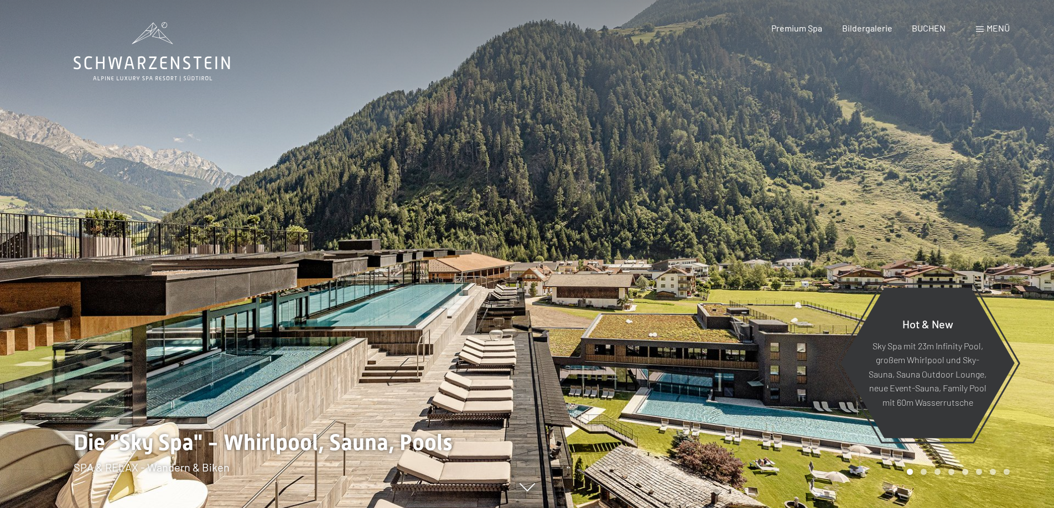
click at [985, 30] on div "Menü" at bounding box center [993, 28] width 34 height 12
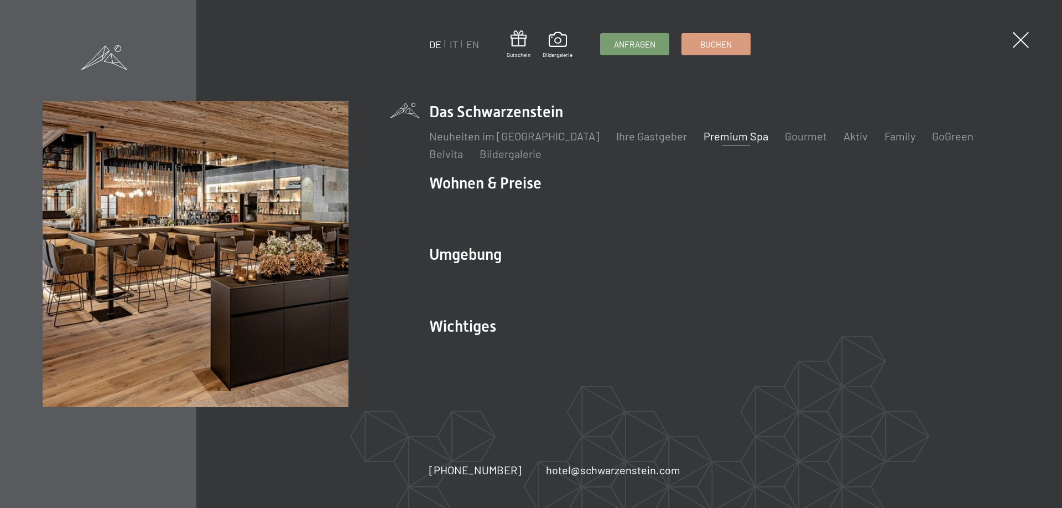
click at [705, 138] on link "Premium Spa" at bounding box center [736, 135] width 65 height 13
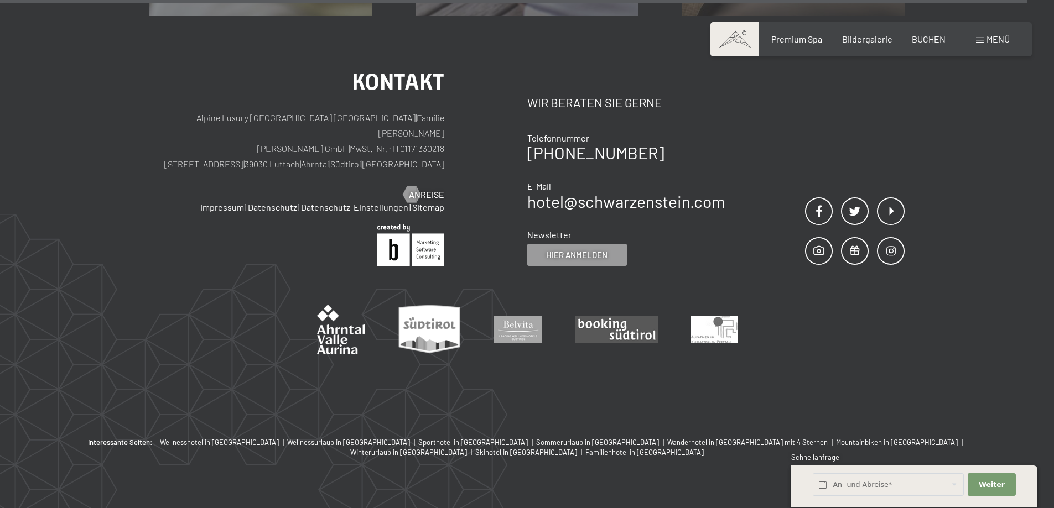
scroll to position [7095, 0]
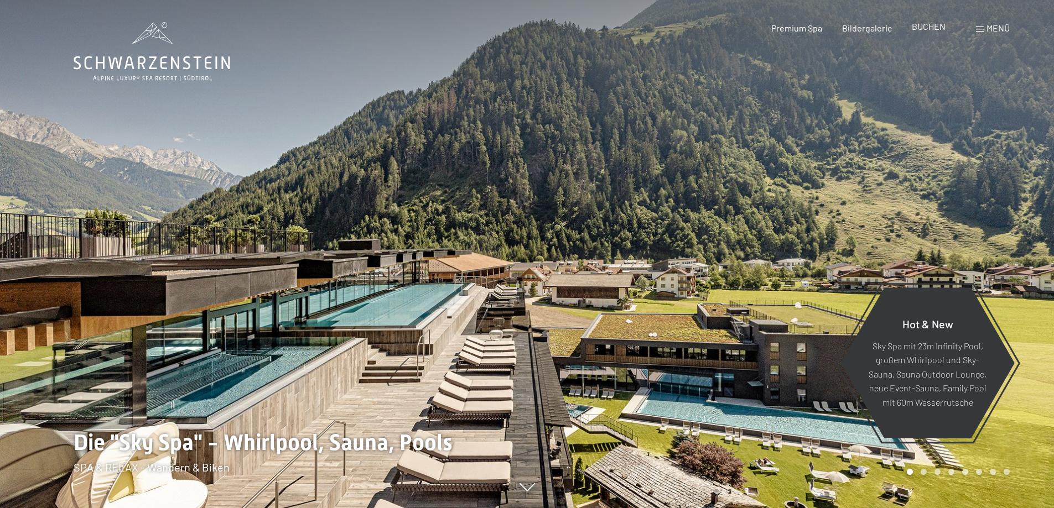
click at [942, 28] on span "BUCHEN" at bounding box center [929, 26] width 34 height 11
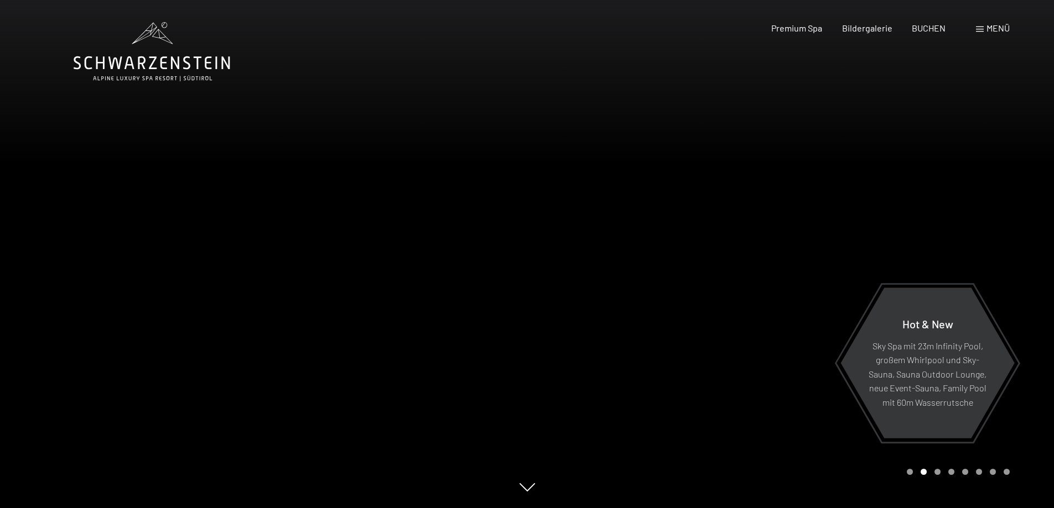
click at [924, 34] on div "Buchen Anfragen Premium Spa Bildergalerie BUCHEN Menü DE IT EN Gutschein Bilder…" at bounding box center [870, 28] width 277 height 12
click at [924, 31] on span "BUCHEN" at bounding box center [929, 26] width 34 height 11
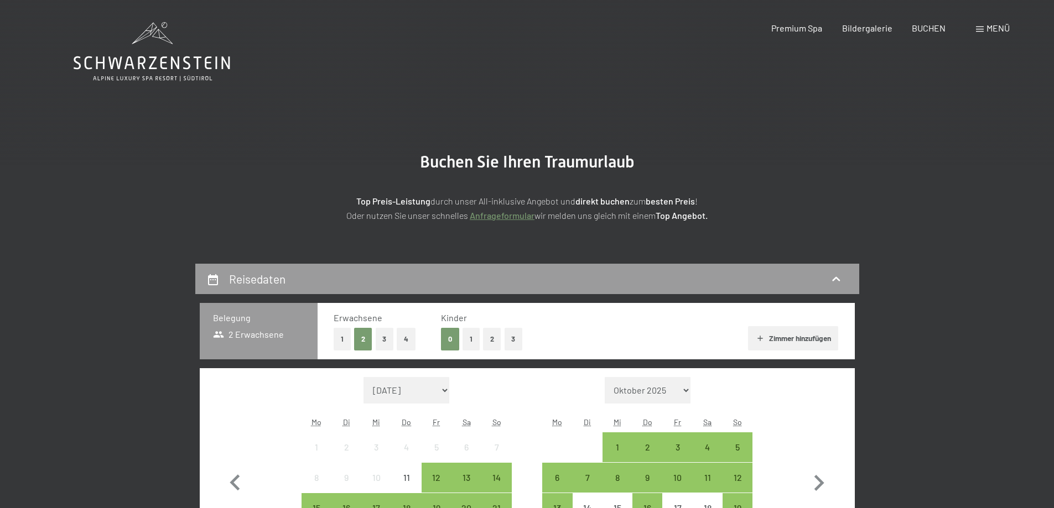
scroll to position [166, 0]
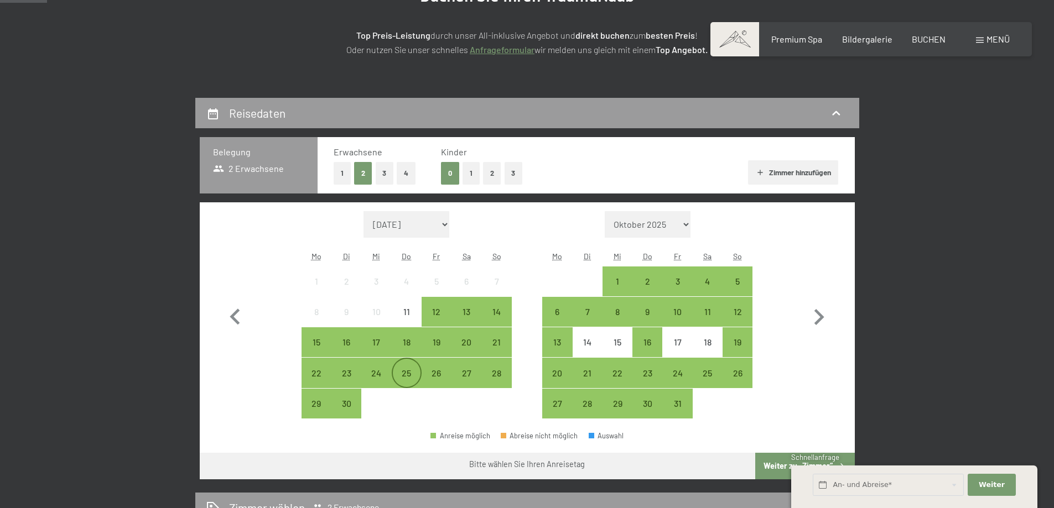
click at [409, 374] on div "25" at bounding box center [407, 383] width 28 height 28
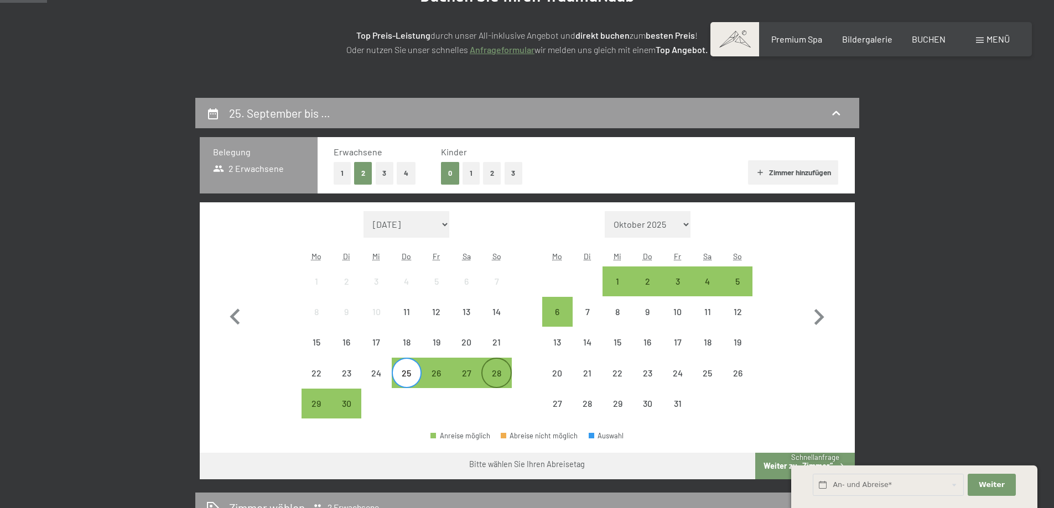
click at [490, 374] on div "28" at bounding box center [496, 383] width 28 height 28
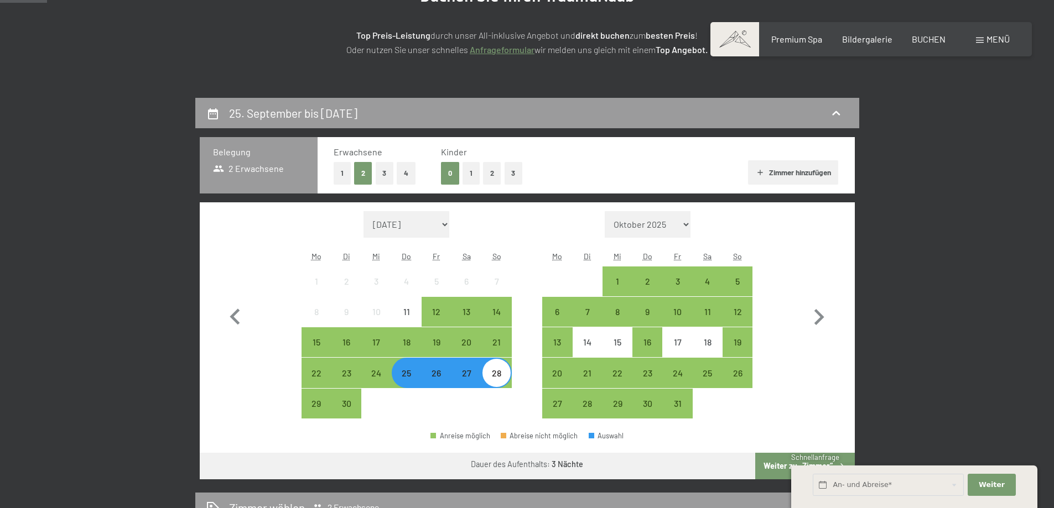
click at [778, 464] on button "Weiter zu „Zimmer“" at bounding box center [804, 466] width 99 height 27
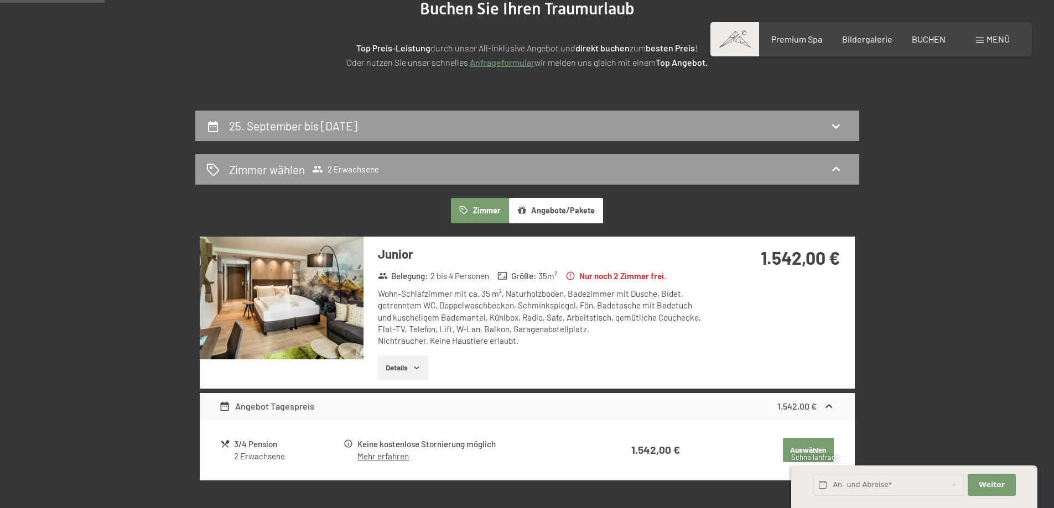
scroll to position [98, 0]
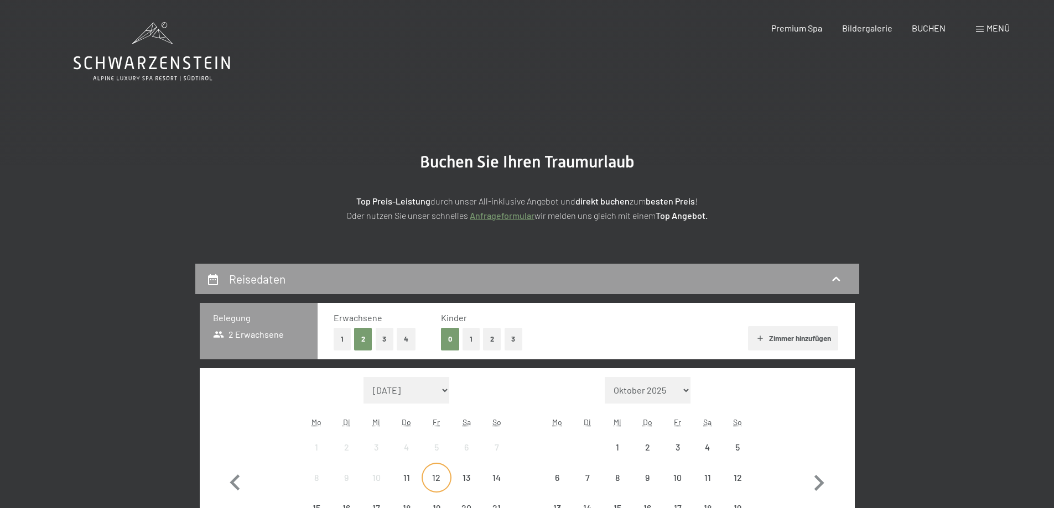
scroll to position [166, 0]
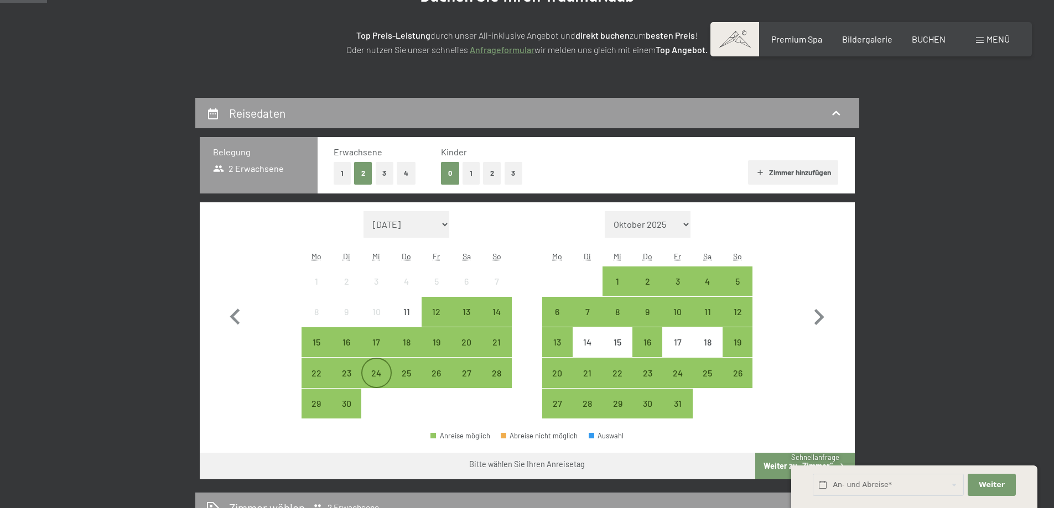
click at [376, 373] on div "24" at bounding box center [376, 383] width 28 height 28
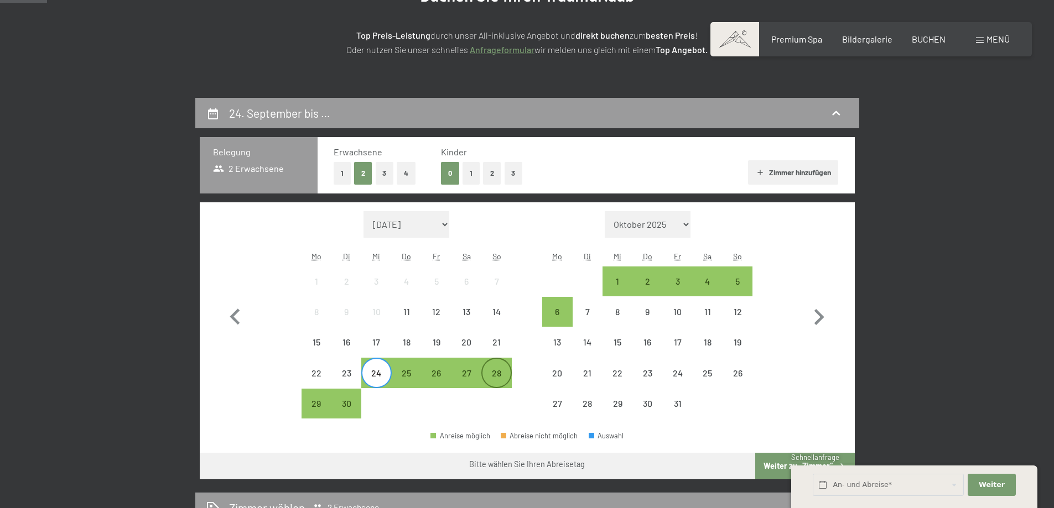
click at [498, 372] on div "28" at bounding box center [496, 383] width 28 height 28
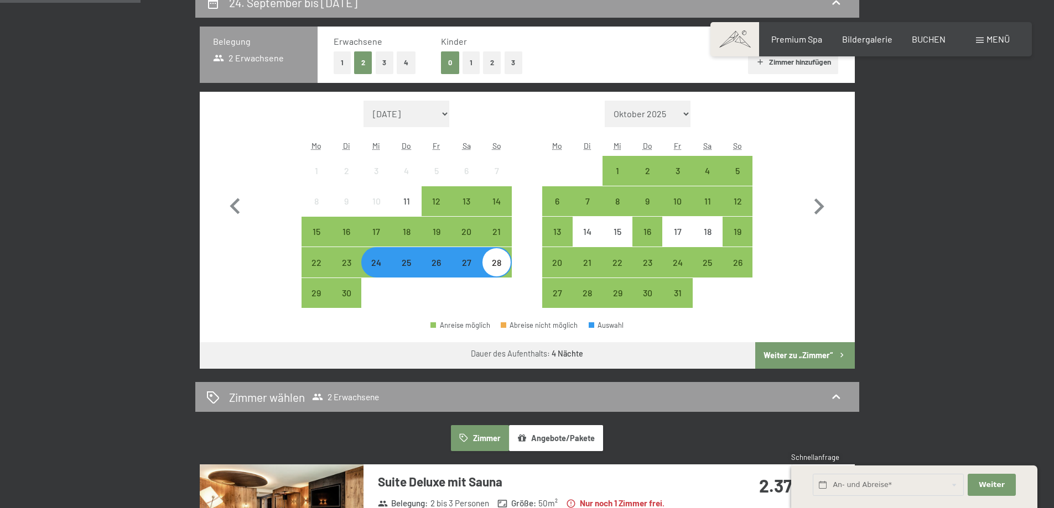
click at [807, 348] on button "Weiter zu „Zimmer“" at bounding box center [804, 355] width 99 height 27
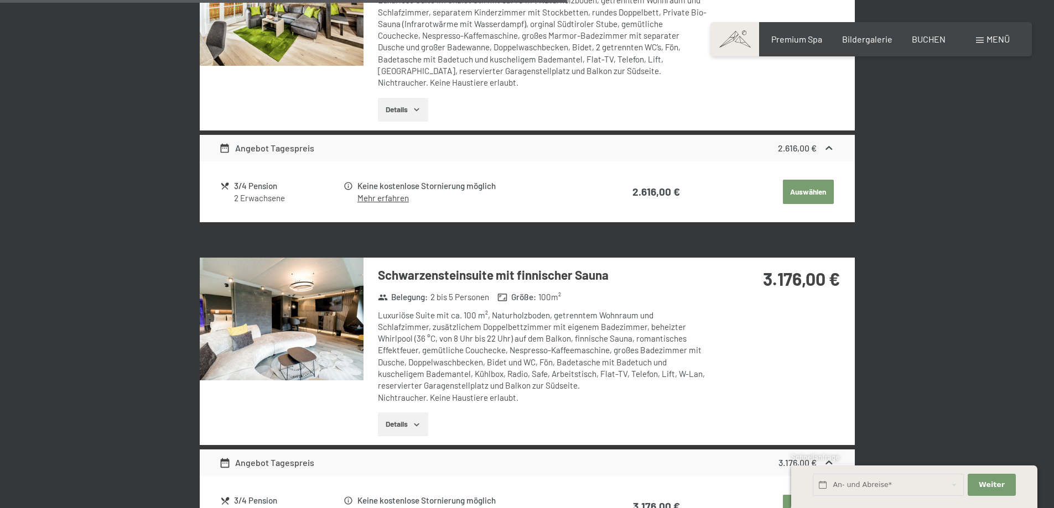
scroll to position [928, 0]
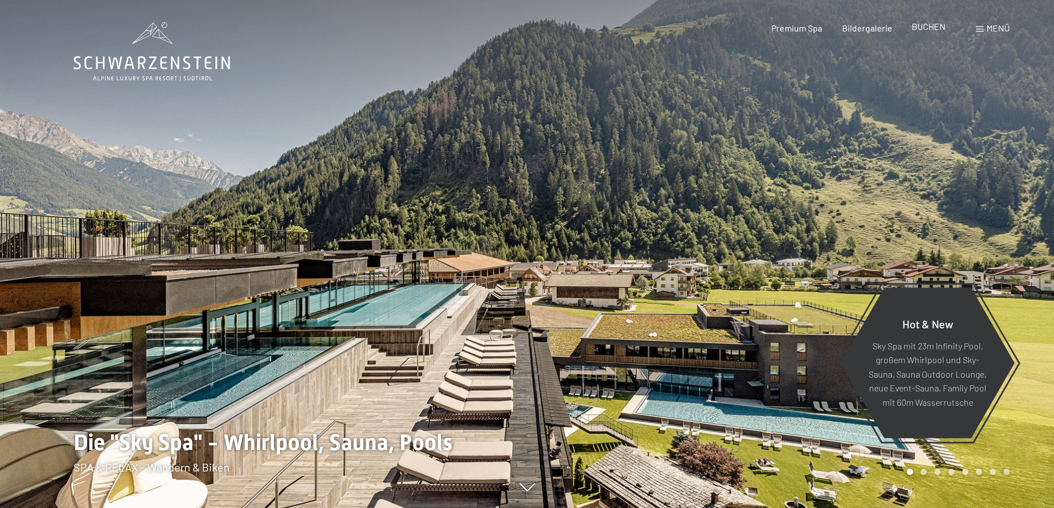
click at [936, 29] on span "BUCHEN" at bounding box center [929, 26] width 34 height 11
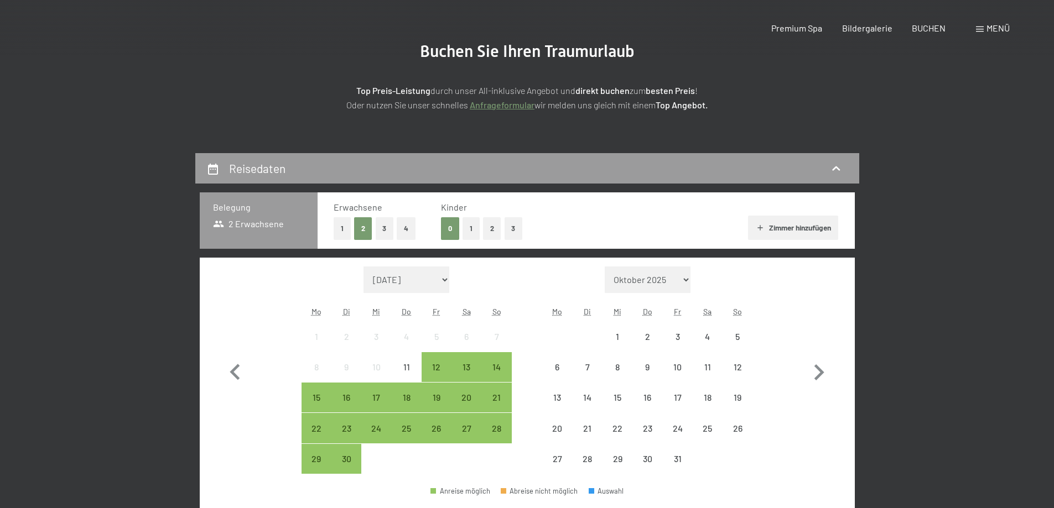
scroll to position [221, 0]
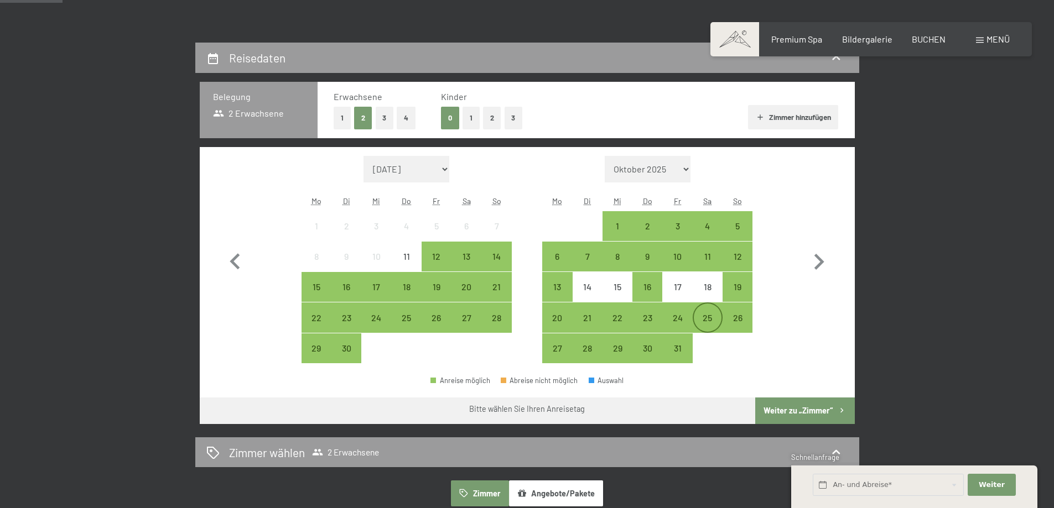
click at [702, 316] on div "25" at bounding box center [708, 328] width 28 height 28
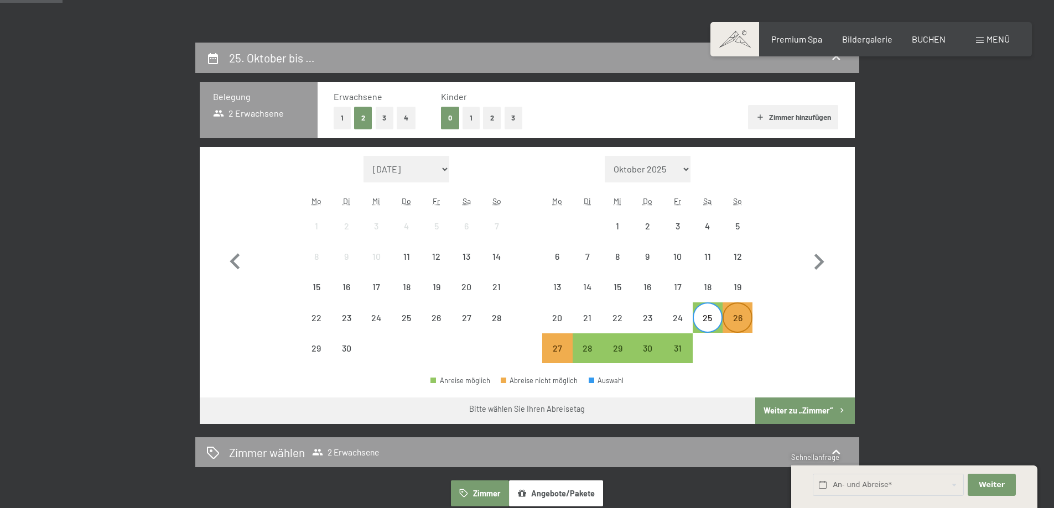
click at [733, 321] on div "26" at bounding box center [737, 328] width 28 height 28
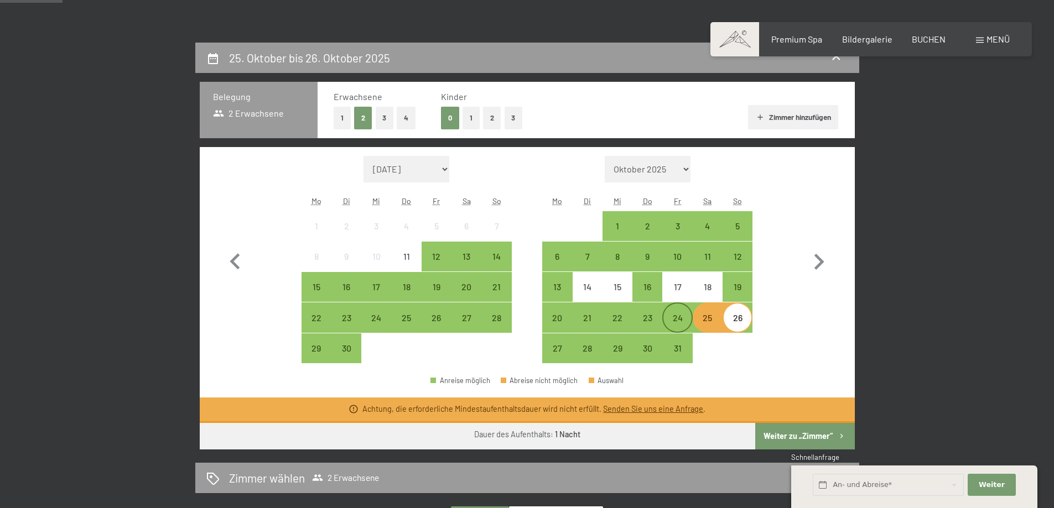
click at [673, 326] on div "24" at bounding box center [677, 328] width 28 height 28
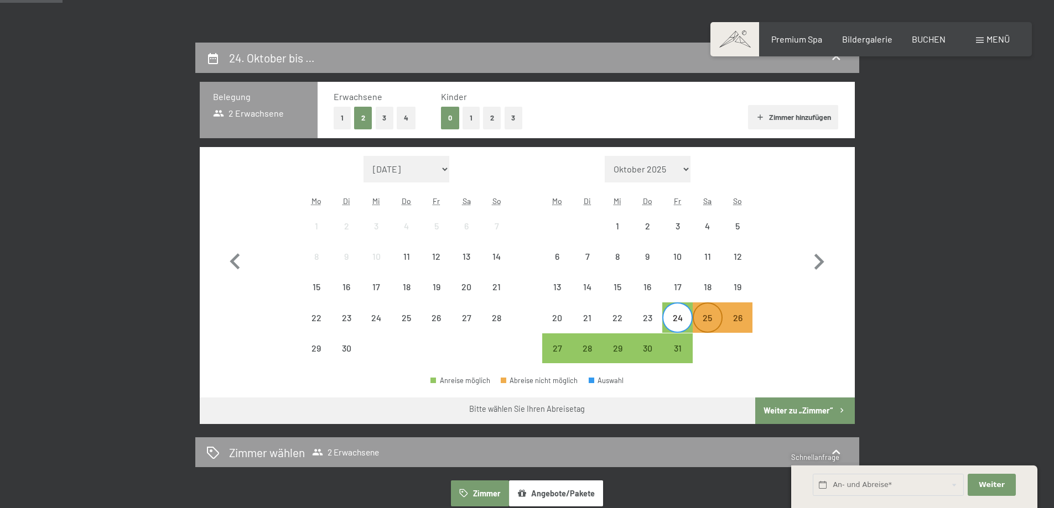
click at [705, 326] on div "25" at bounding box center [708, 328] width 28 height 28
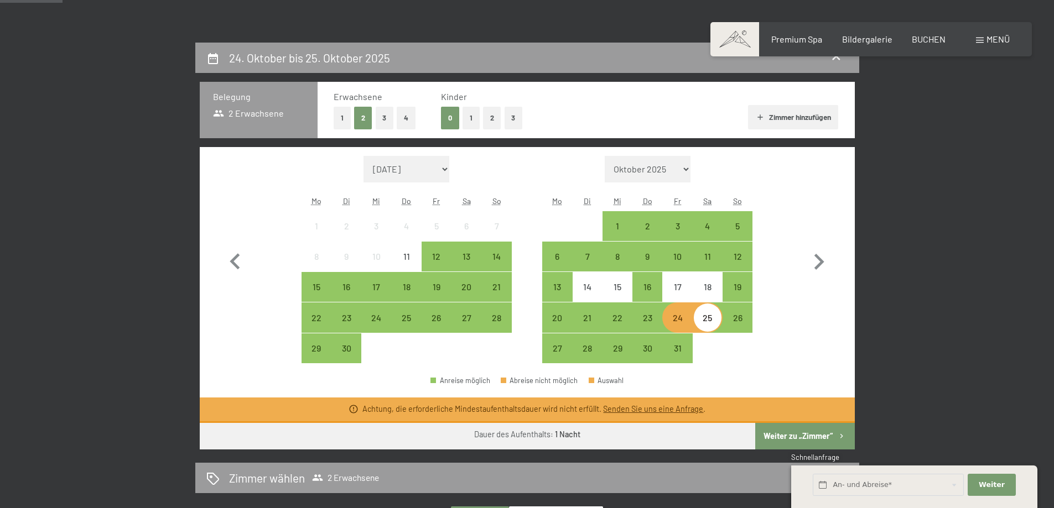
click at [680, 324] on div "24" at bounding box center [677, 328] width 28 height 28
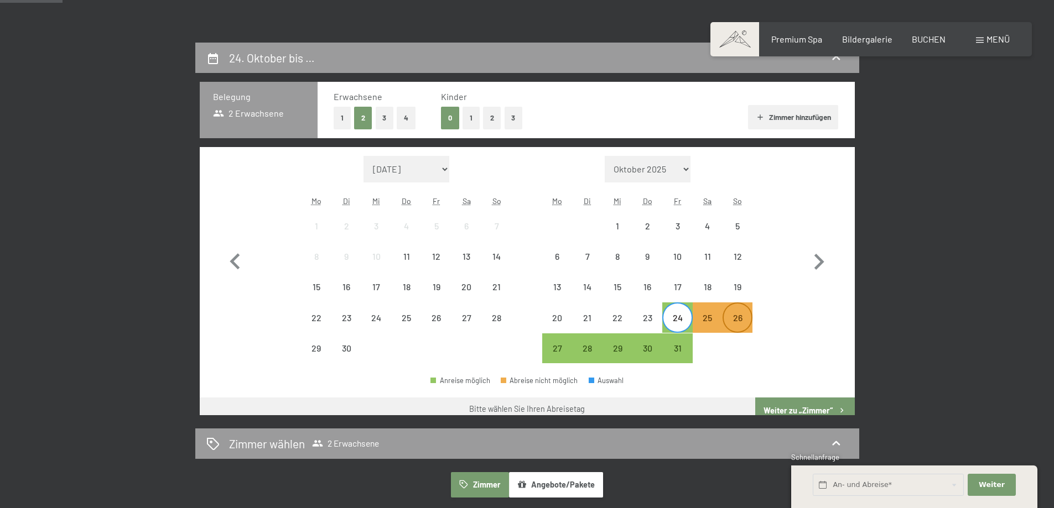
click at [733, 324] on div "26" at bounding box center [737, 328] width 28 height 28
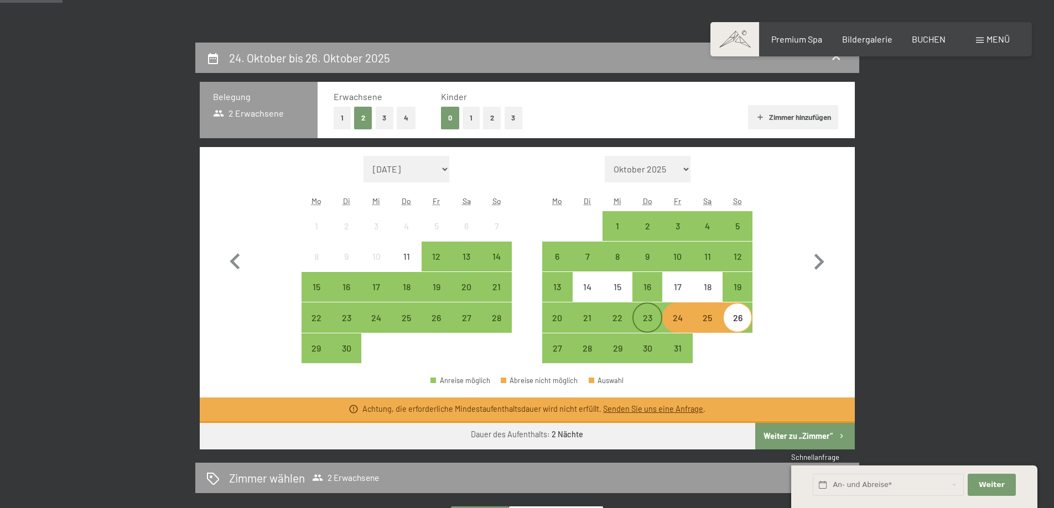
click at [649, 321] on div "23" at bounding box center [647, 328] width 28 height 28
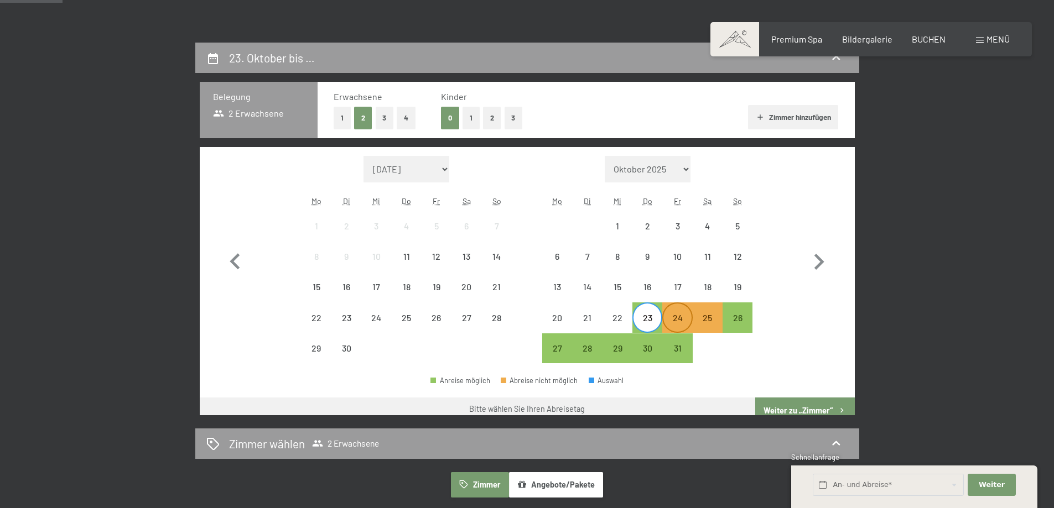
click at [681, 323] on div "24" at bounding box center [677, 328] width 28 height 28
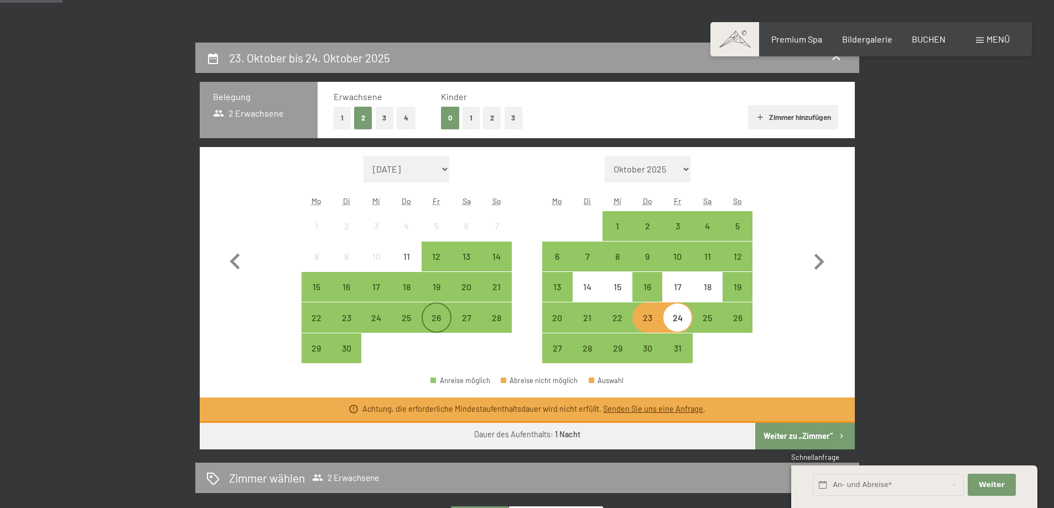
click at [446, 314] on div "26" at bounding box center [437, 328] width 28 height 28
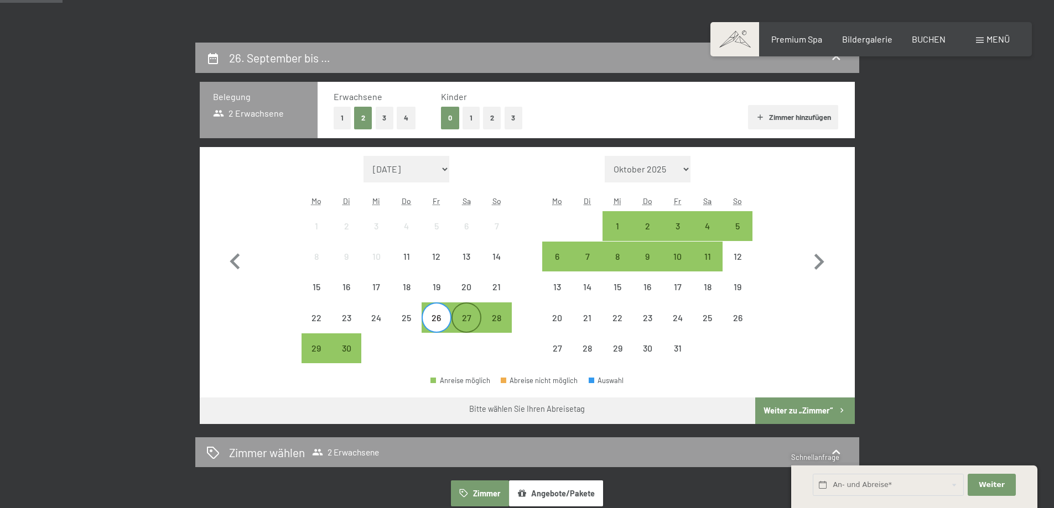
click at [465, 321] on div "27" at bounding box center [466, 328] width 28 height 28
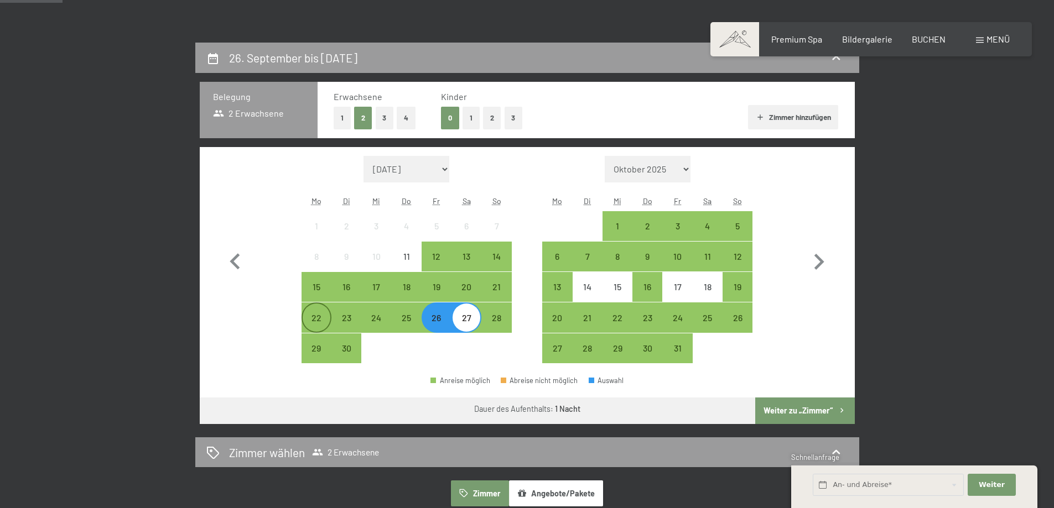
click at [320, 319] on div "22" at bounding box center [317, 328] width 28 height 28
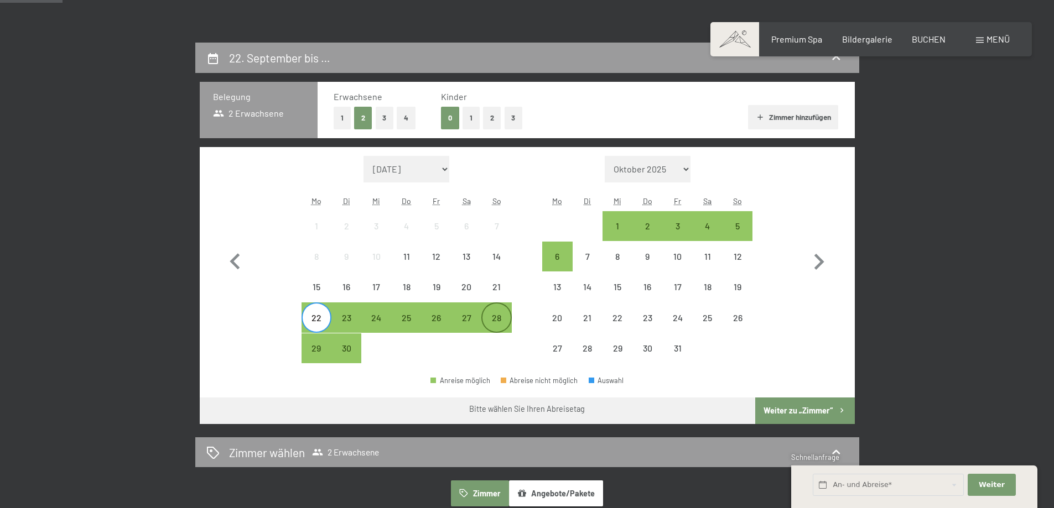
click at [500, 330] on div "28" at bounding box center [496, 328] width 28 height 28
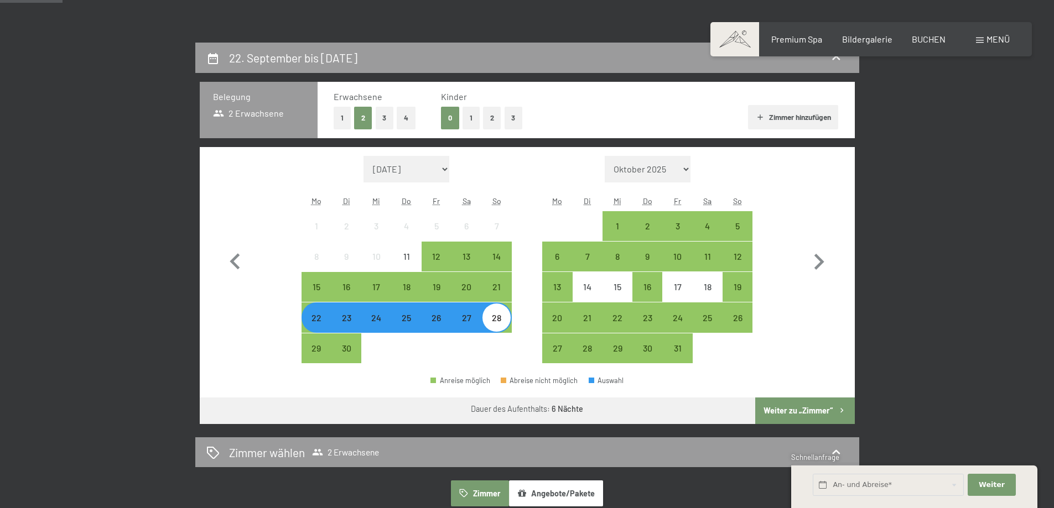
click at [804, 412] on button "Weiter zu „Zimmer“" at bounding box center [804, 411] width 99 height 27
